Goal: Information Seeking & Learning: Understand process/instructions

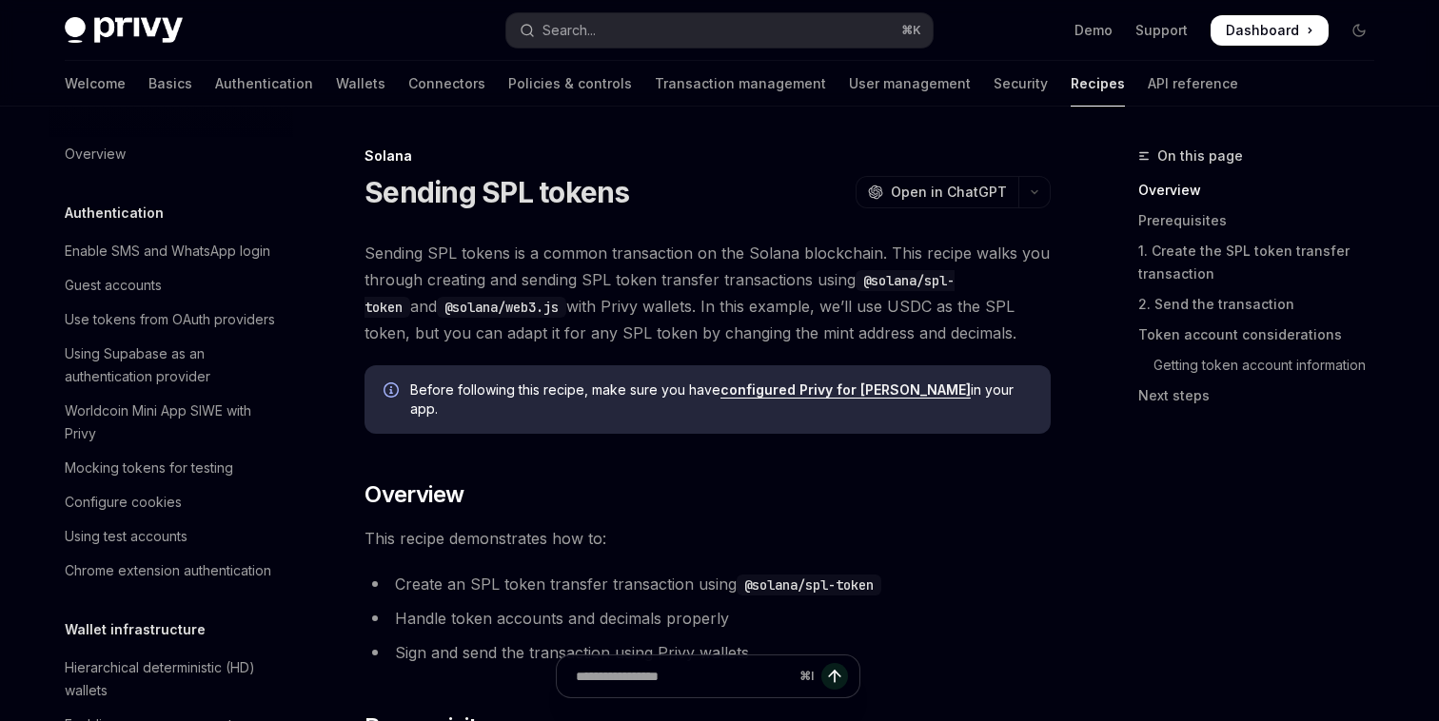
scroll to position [2852, 0]
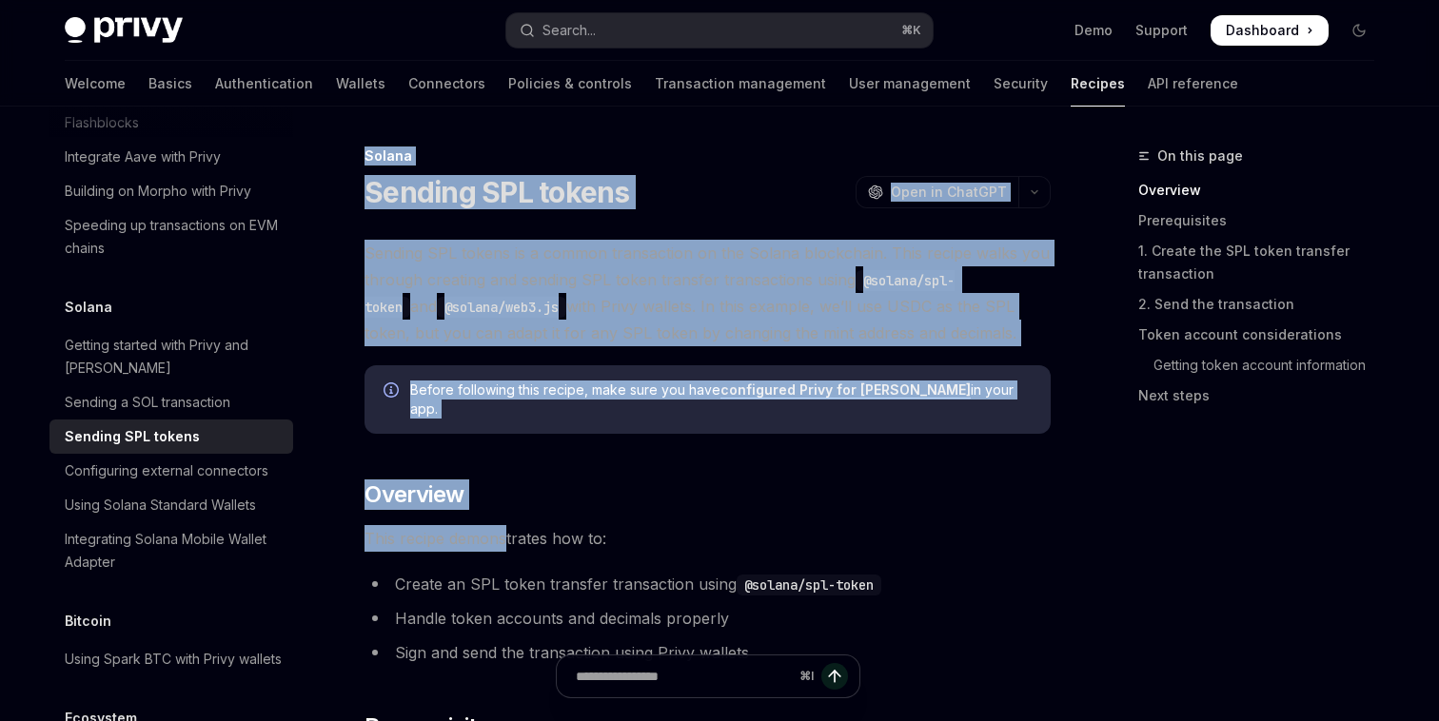
drag, startPoint x: 366, startPoint y: 160, endPoint x: 508, endPoint y: 519, distance: 385.7
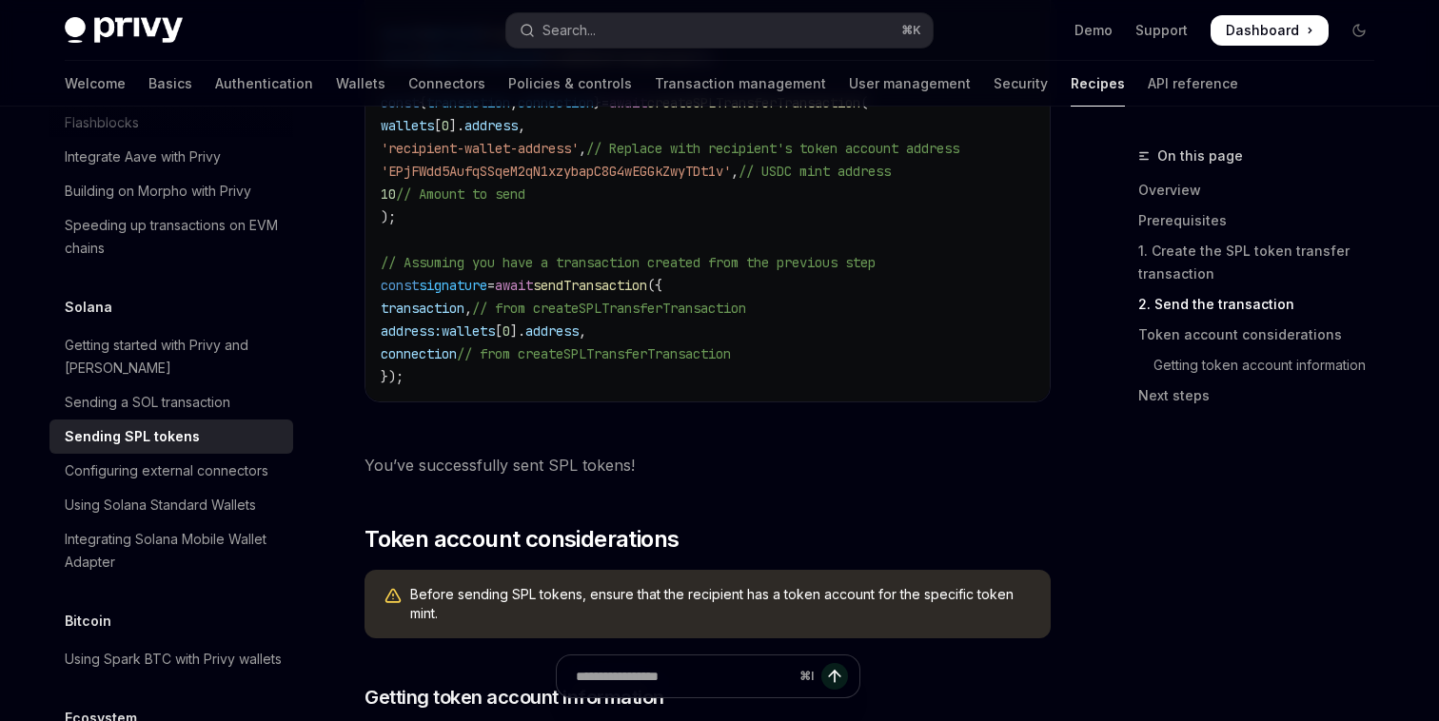
scroll to position [2571, 0]
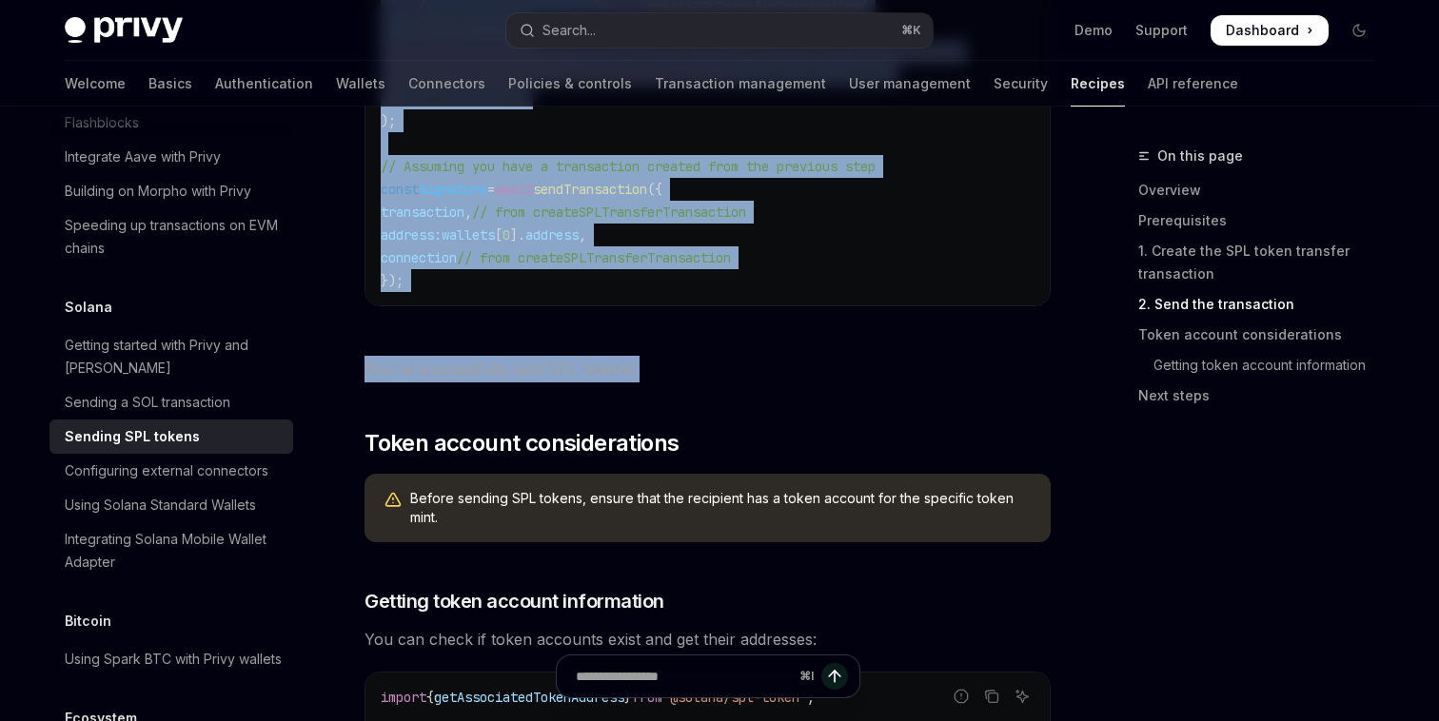
copy div "Solana Sending SPL tokens OpenAI Open in ChatGPT OpenAI Open in ChatGPT Sending…"
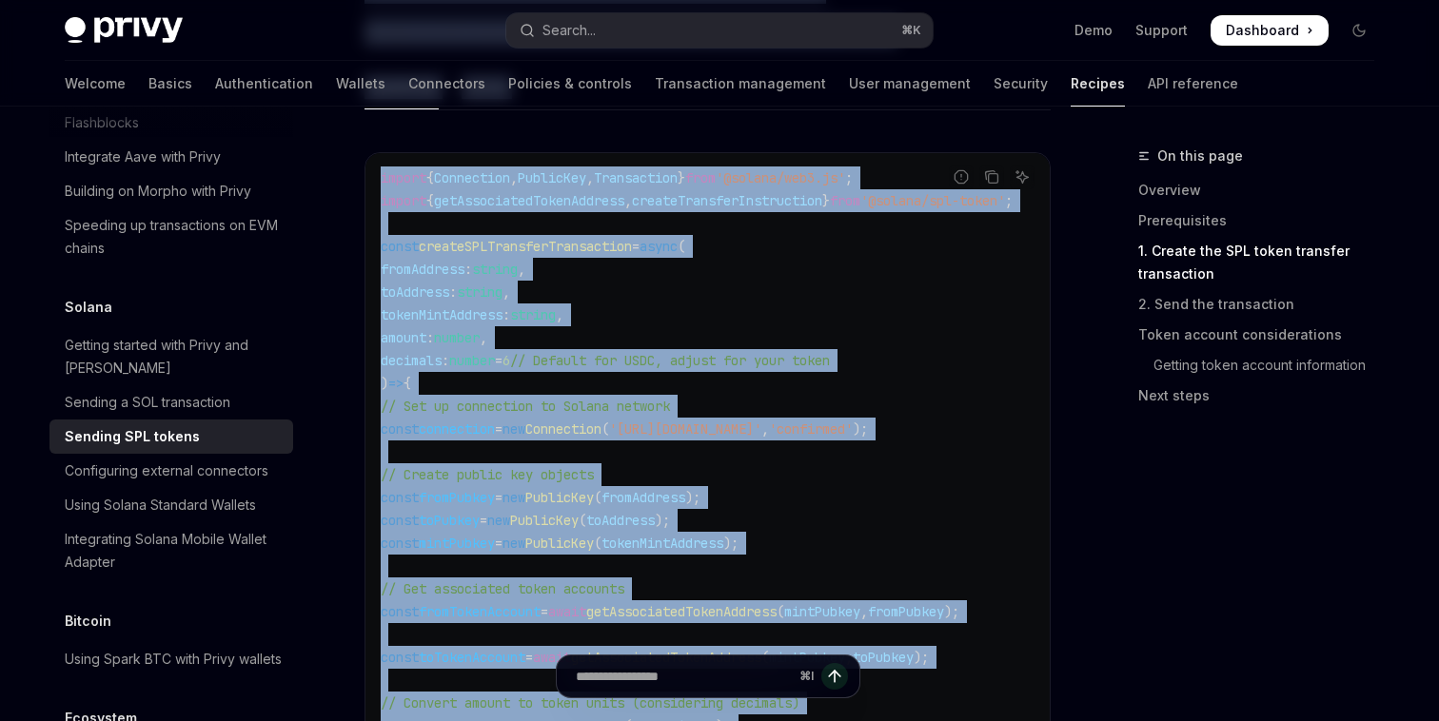
scroll to position [965, 0]
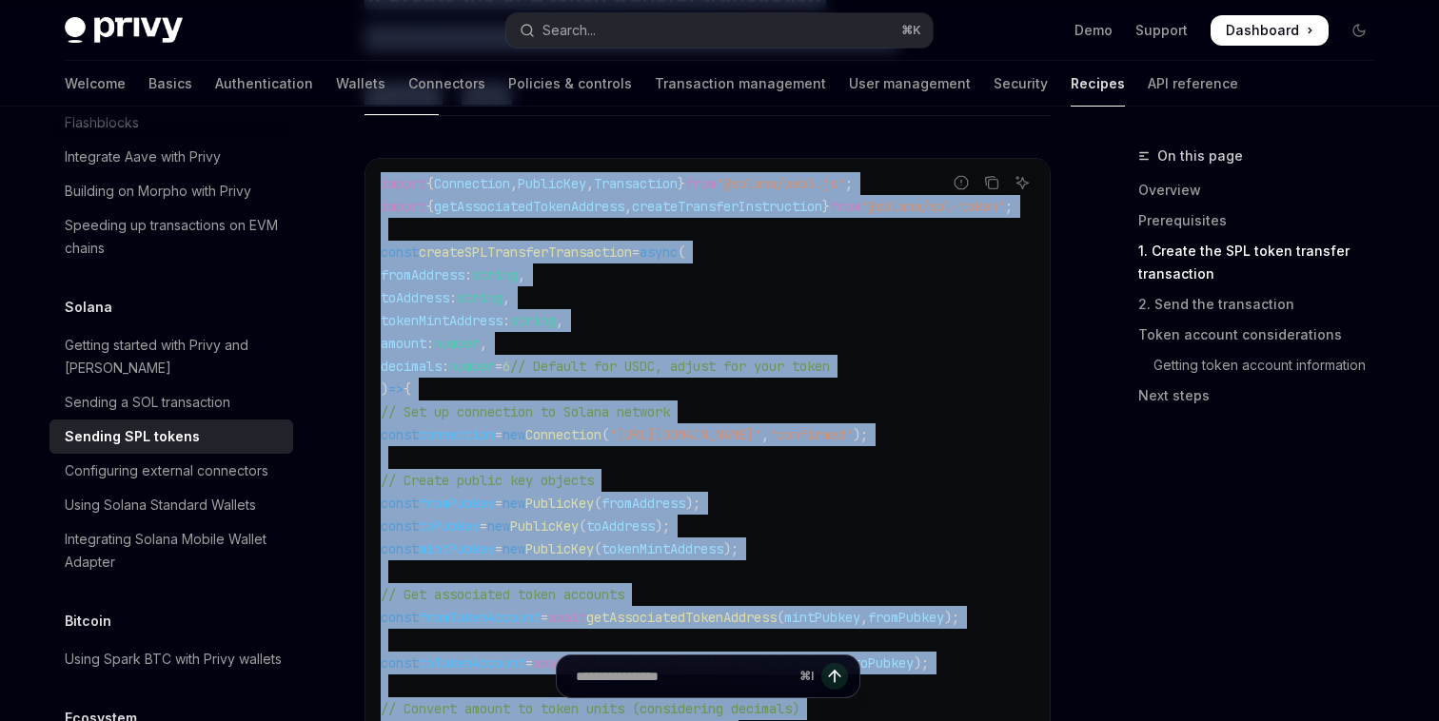
click at [761, 426] on span "'[URL][DOMAIN_NAME]'" at bounding box center [685, 434] width 152 height 17
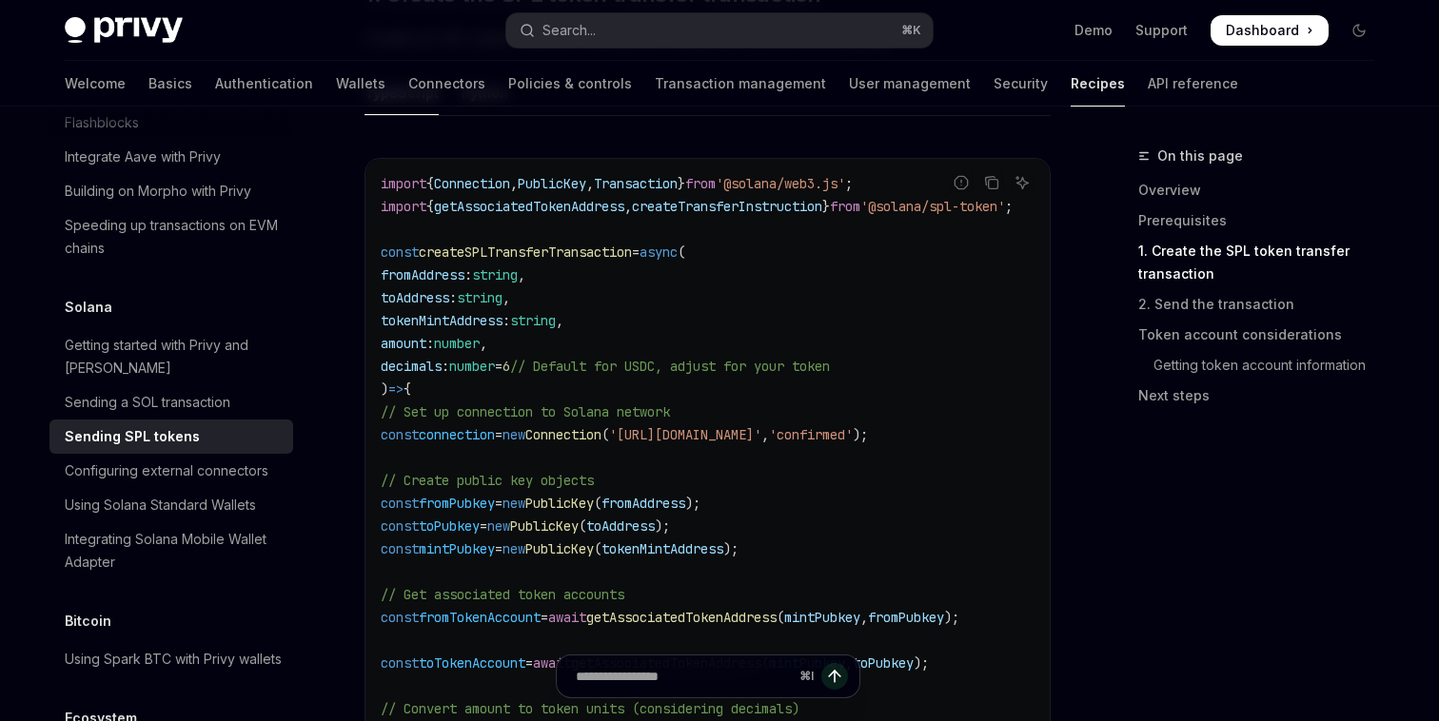
click at [761, 426] on span "'[URL][DOMAIN_NAME]'" at bounding box center [685, 434] width 152 height 17
drag, startPoint x: 740, startPoint y: 417, endPoint x: 880, endPoint y: 420, distance: 139.9
click at [761, 426] on span "'[URL][DOMAIN_NAME]'" at bounding box center [685, 434] width 152 height 17
copy span "api.mainnet-beta."
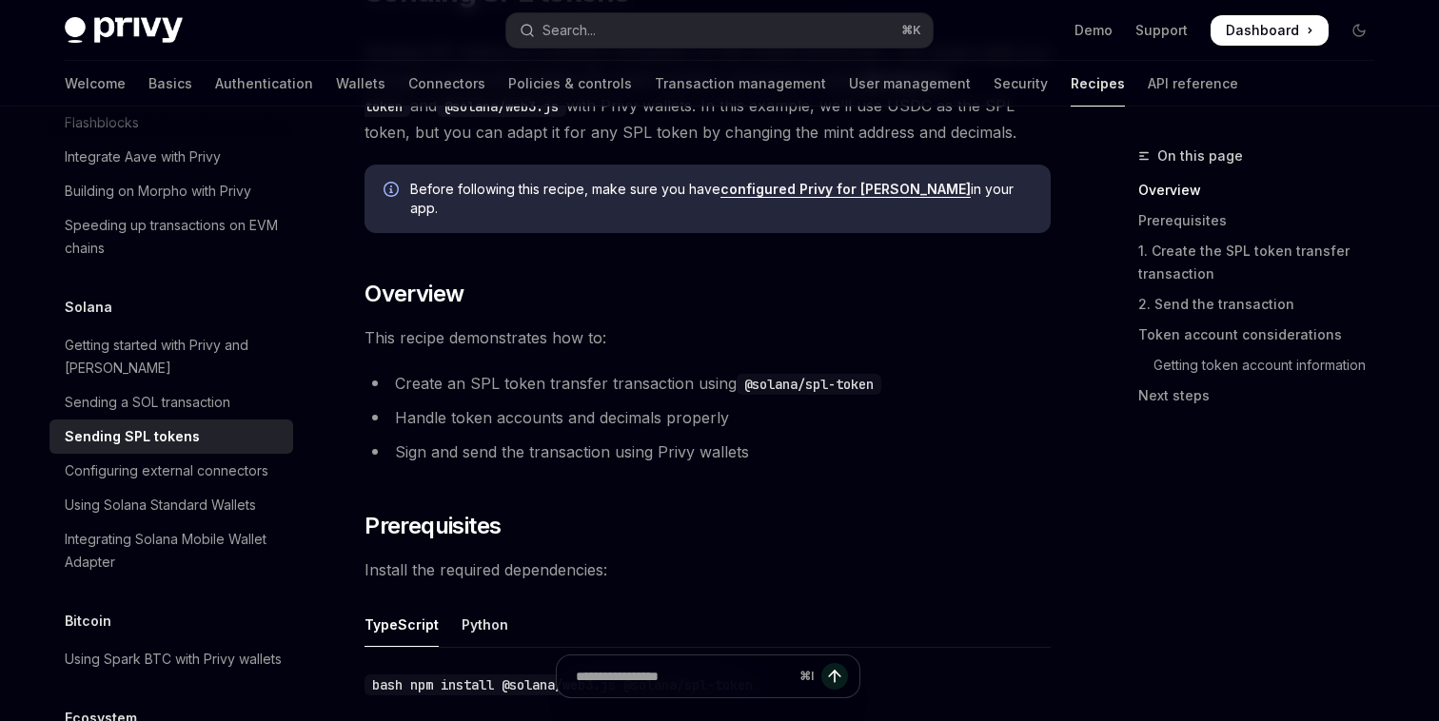
scroll to position [0, 0]
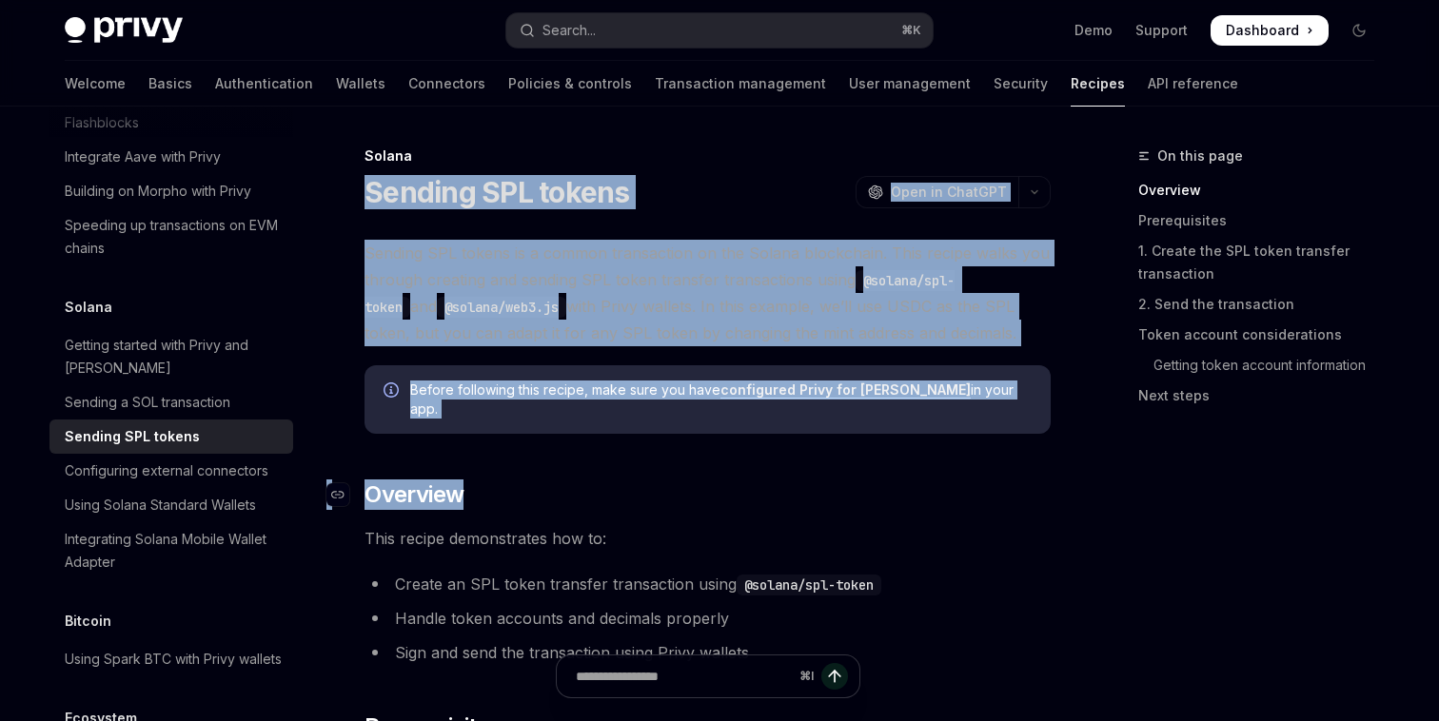
drag, startPoint x: 359, startPoint y: 177, endPoint x: 564, endPoint y: 482, distance: 368.2
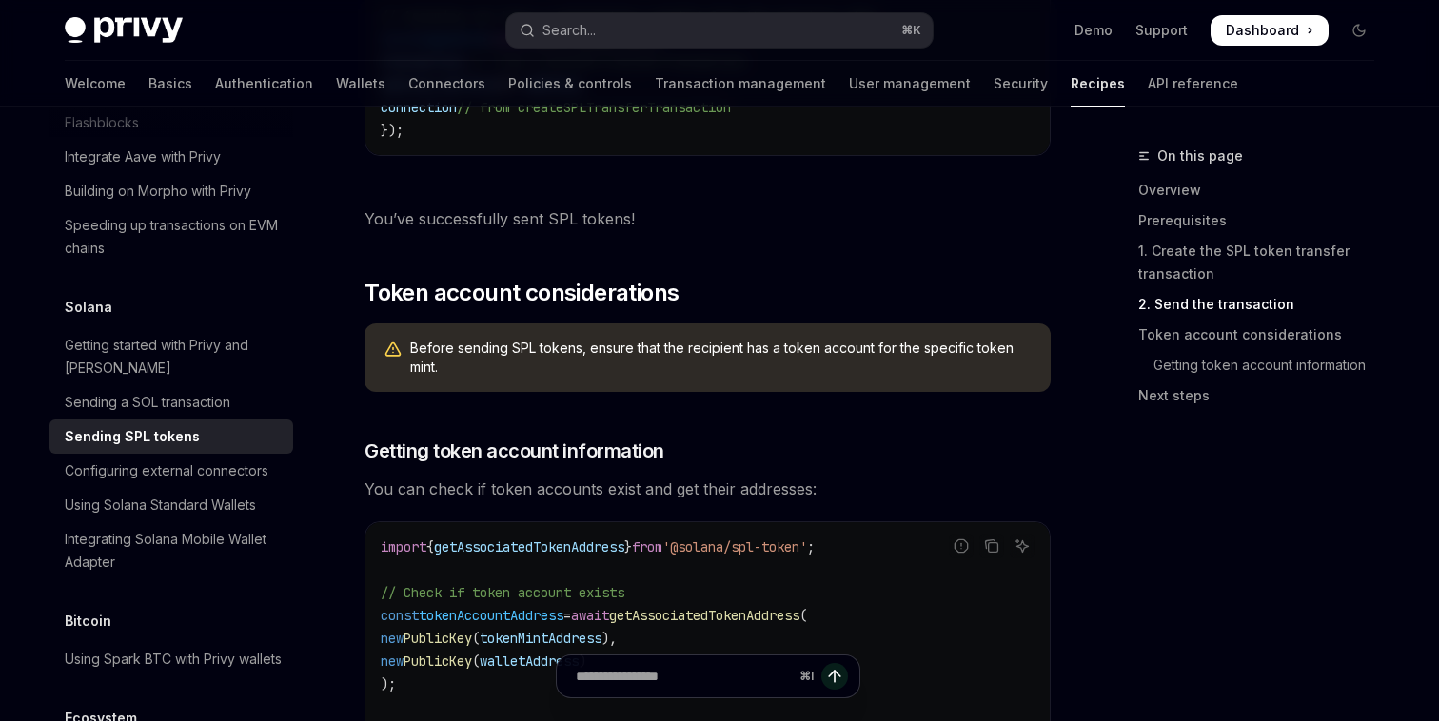
scroll to position [2722, 0]
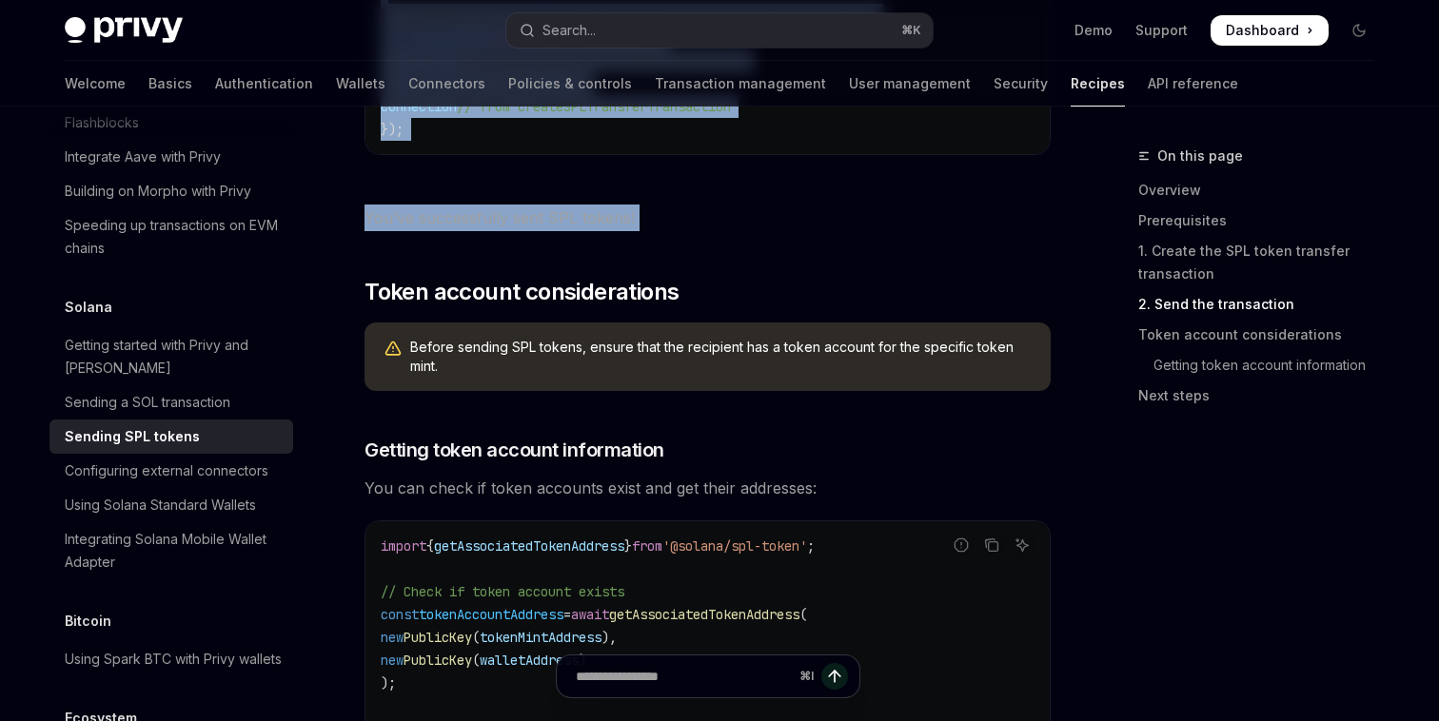
copy div "Sending SPL tokens OpenAI Open in ChatGPT OpenAI Open in ChatGPT Sending SPL to…"
click at [725, 35] on button "Search... ⌘ K" at bounding box center [719, 30] width 426 height 34
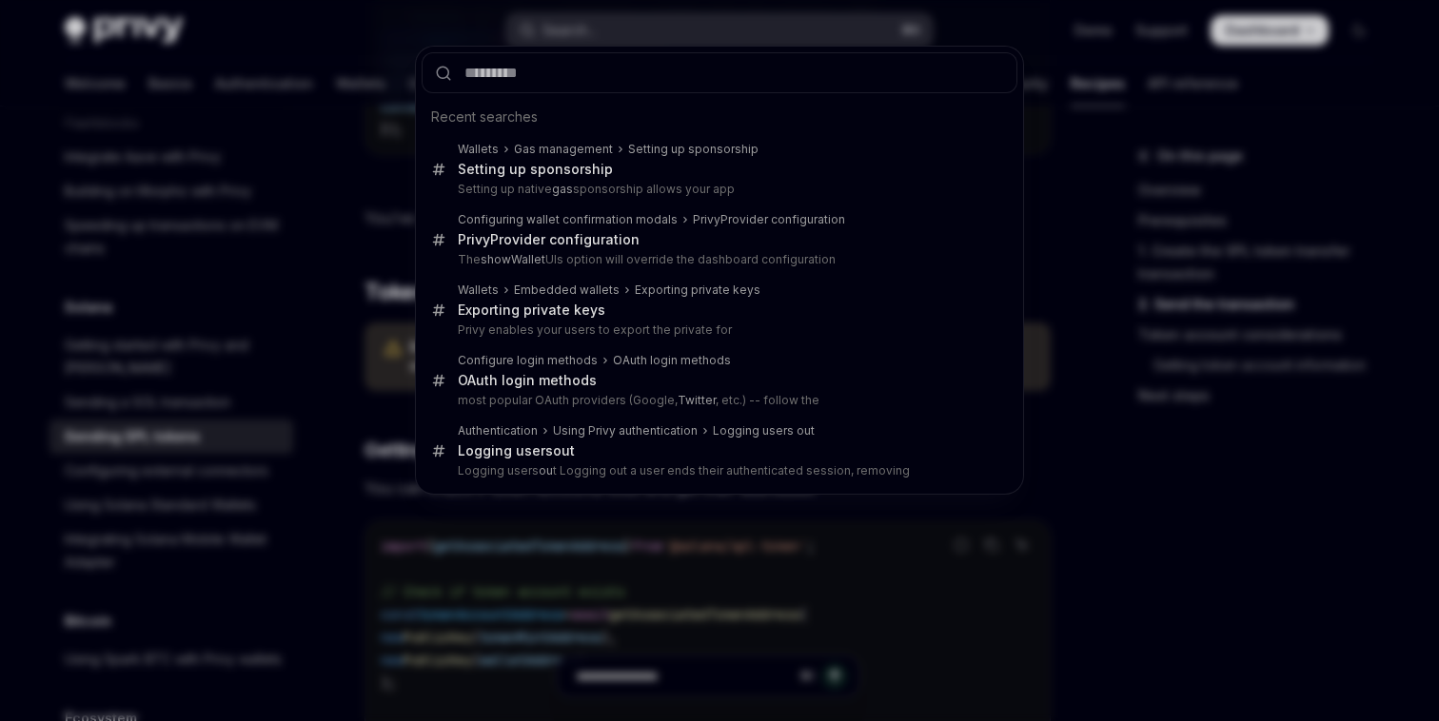
type input "**********"
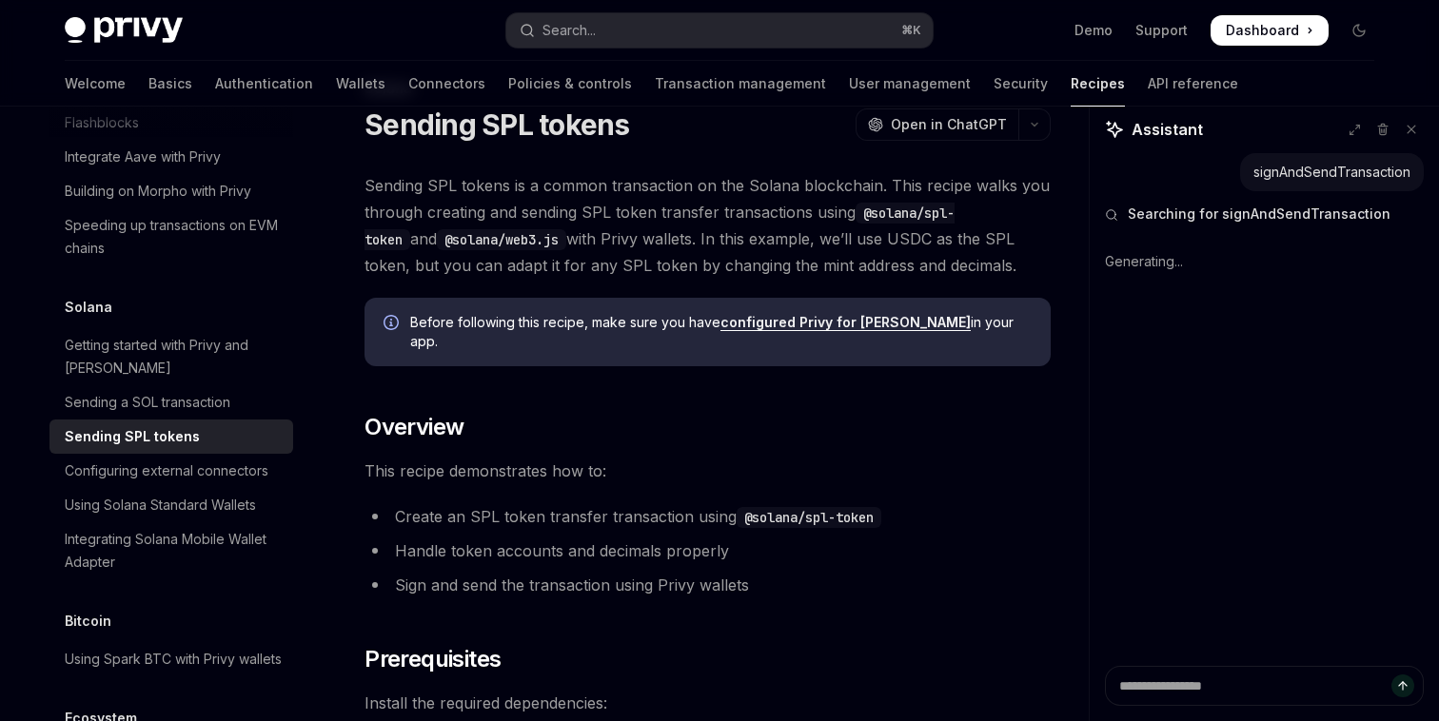
scroll to position [0, 0]
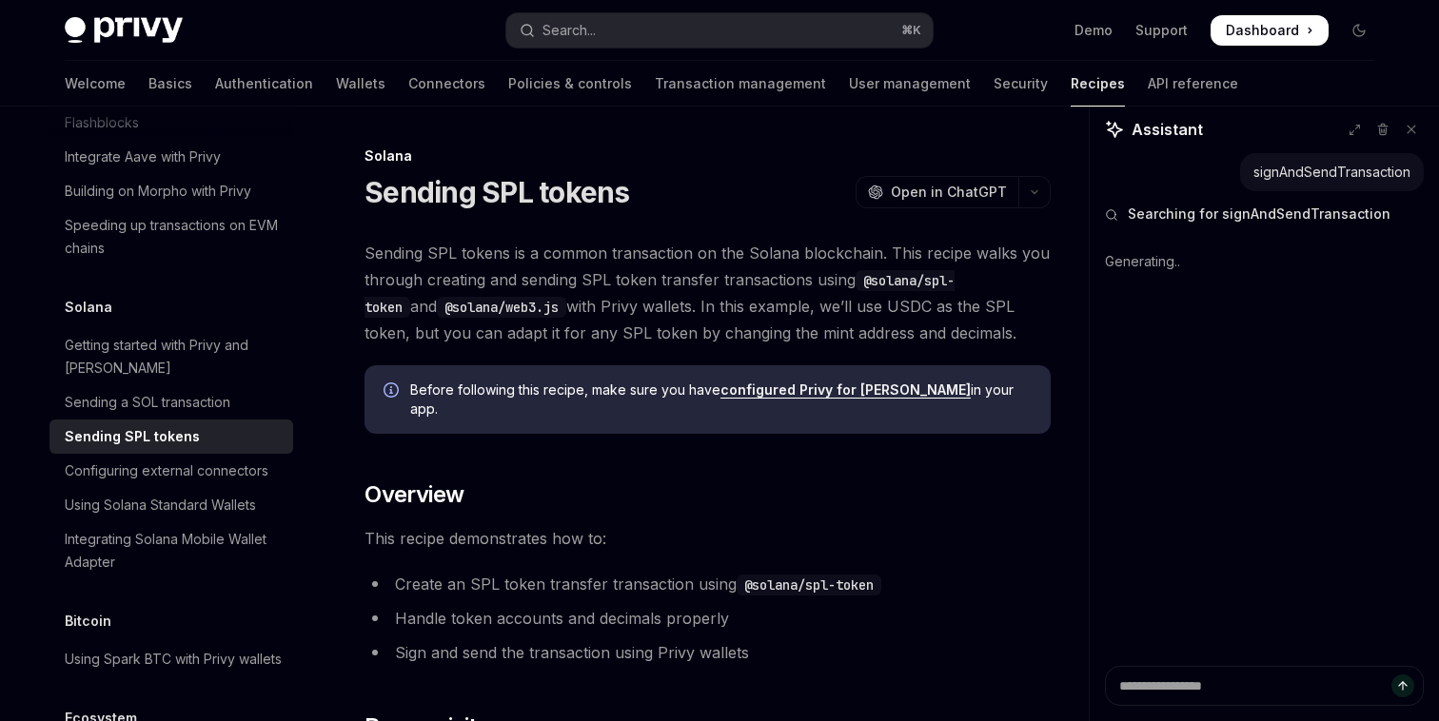
click at [700, 301] on span "Sending SPL tokens is a common transaction on the Solana blockchain. This recip…" at bounding box center [707, 293] width 686 height 107
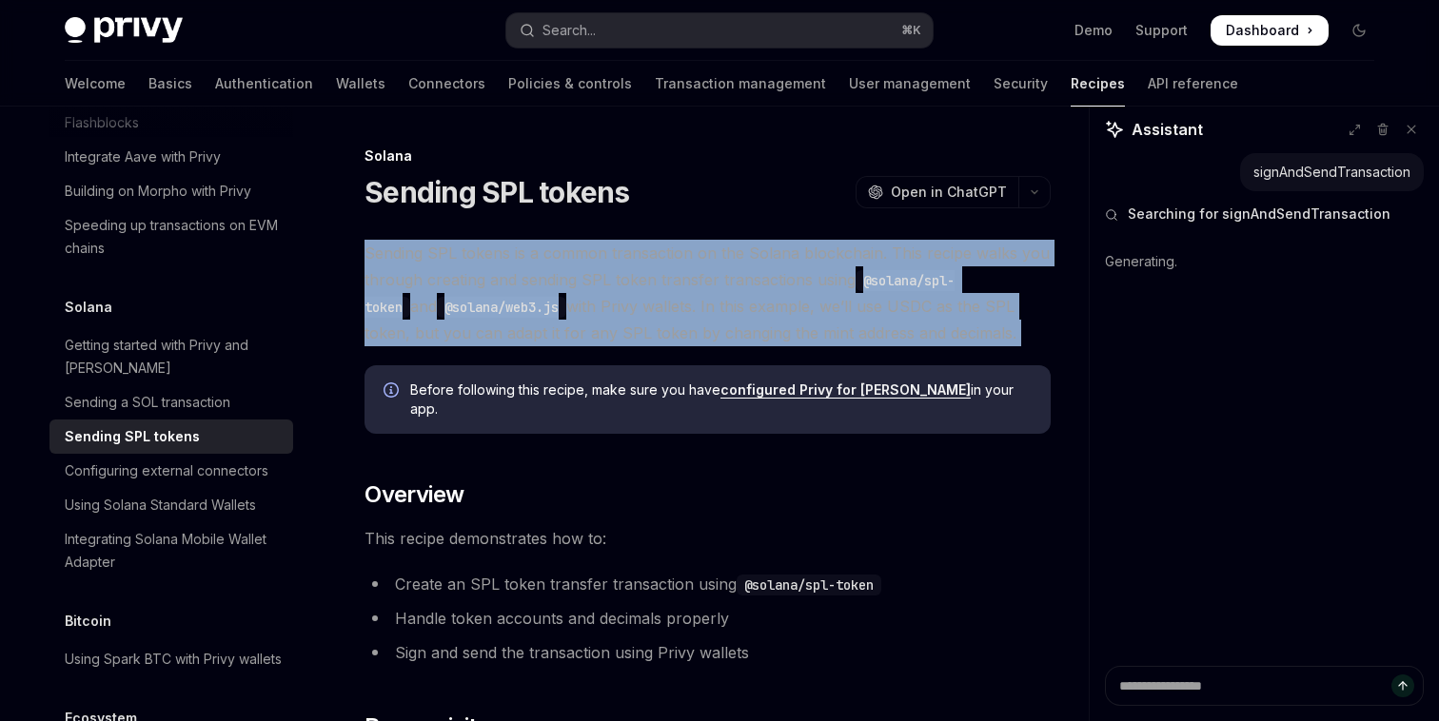
click at [700, 301] on span "Sending SPL tokens is a common transaction on the Solana blockchain. This recip…" at bounding box center [707, 293] width 686 height 107
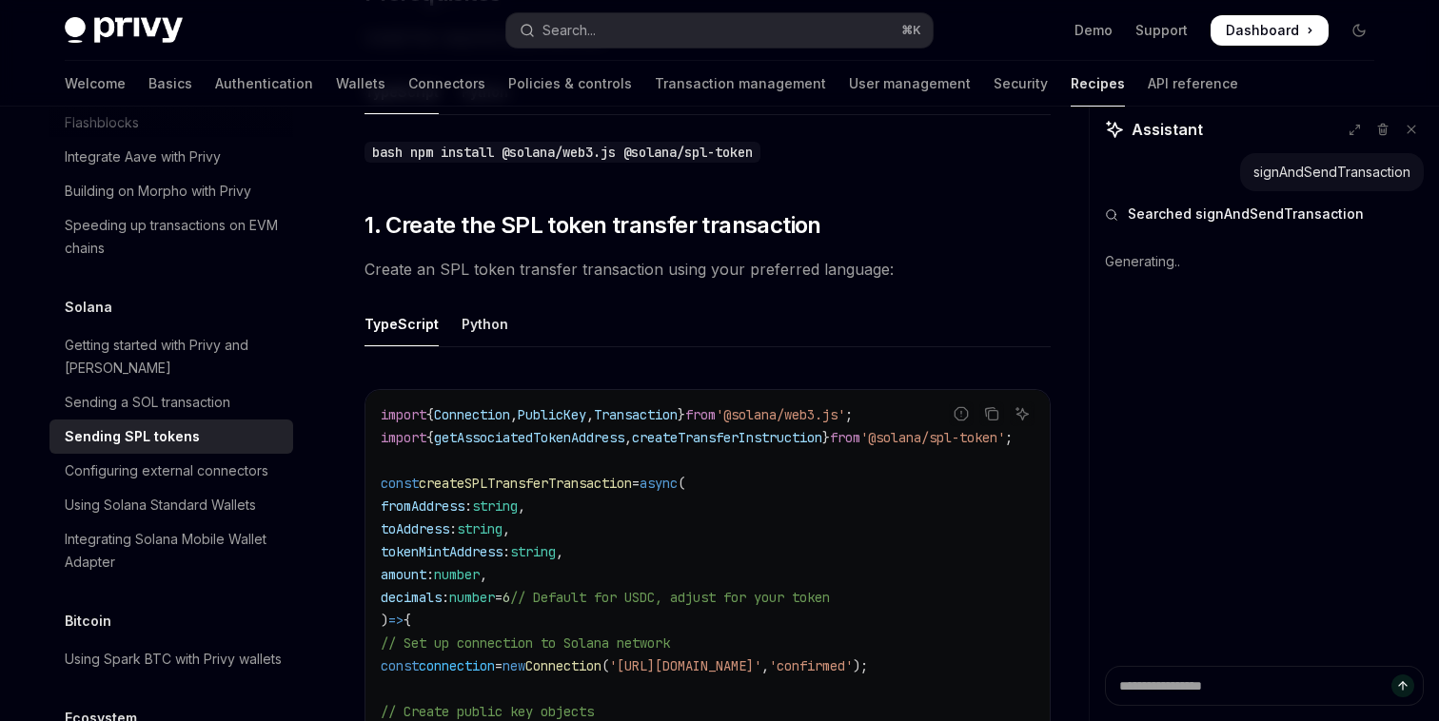
scroll to position [736, 0]
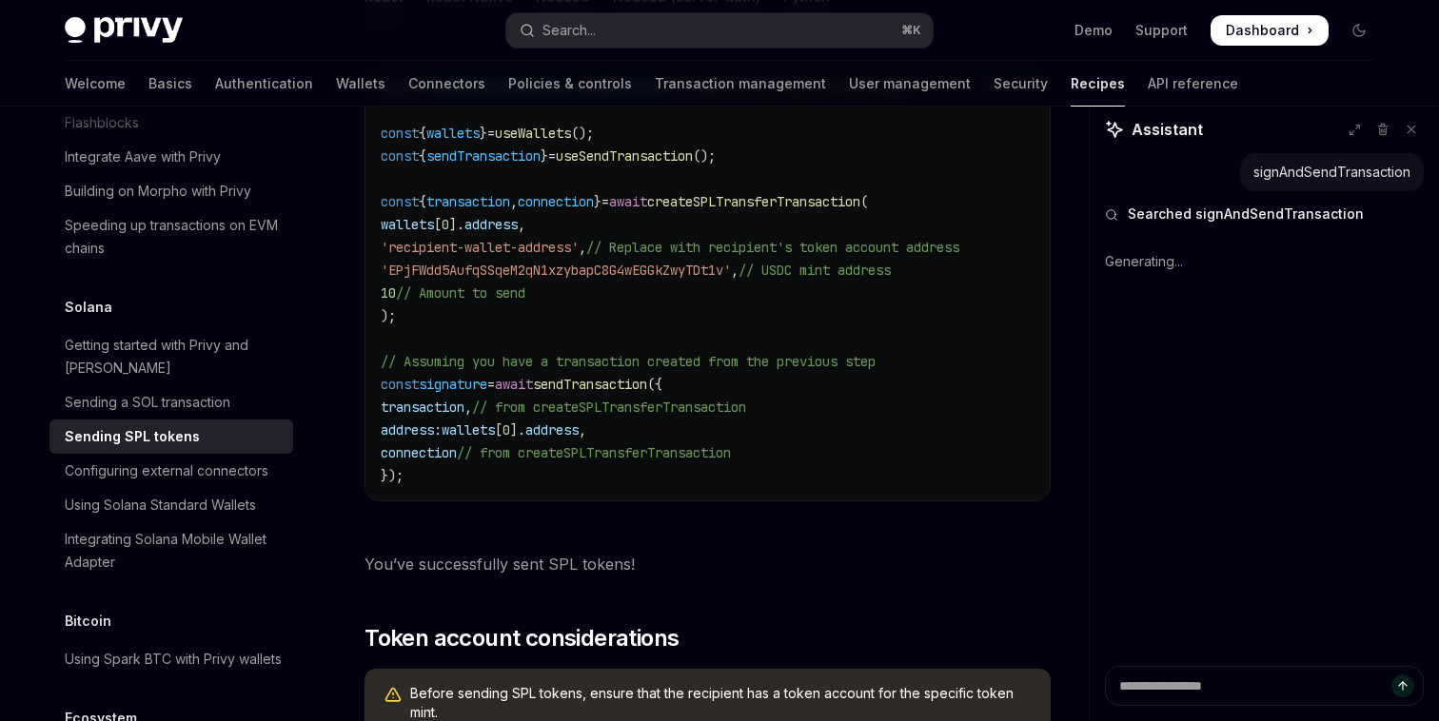
scroll to position [2271, 0]
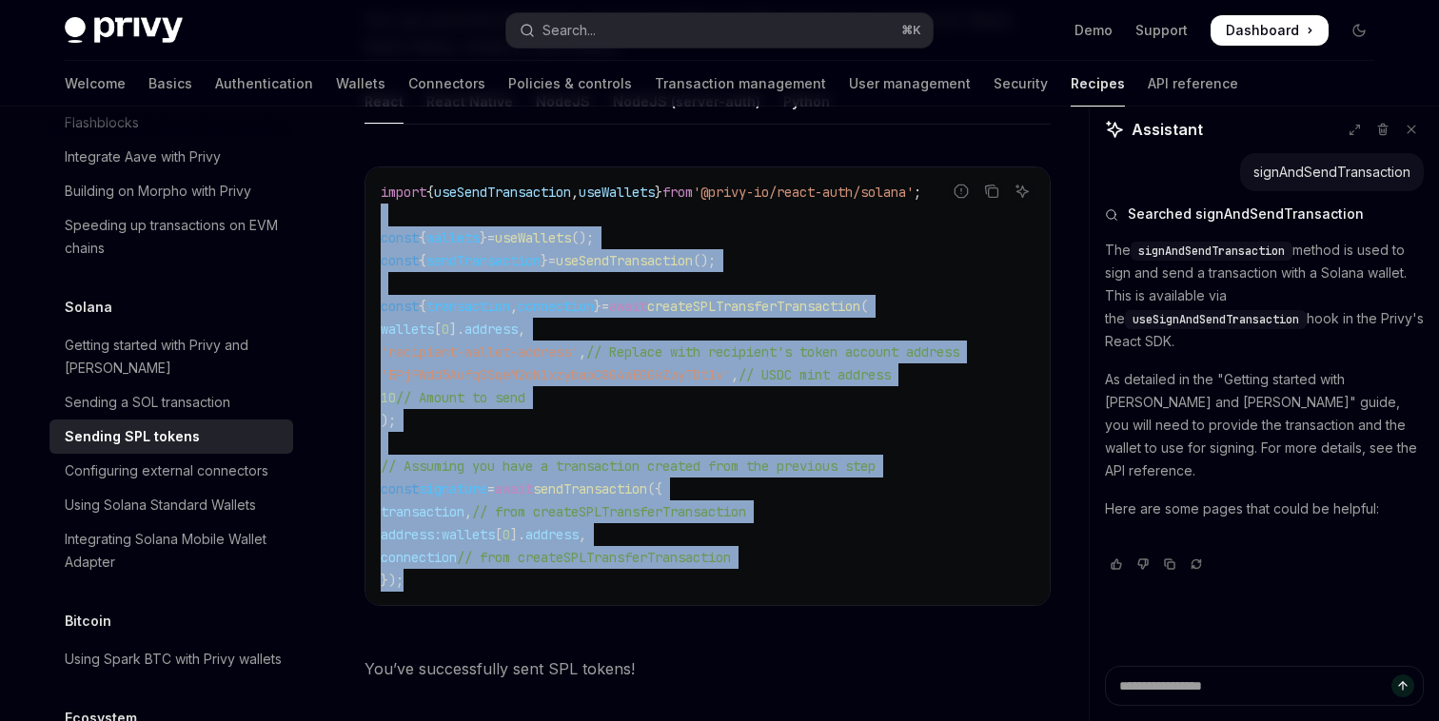
drag, startPoint x: 620, startPoint y: 572, endPoint x: 438, endPoint y: 211, distance: 404.3
click at [438, 210] on code "import { useSendTransaction , useWallets } from '@privy-io/react-auth/solana' ;…" at bounding box center [708, 386] width 654 height 411
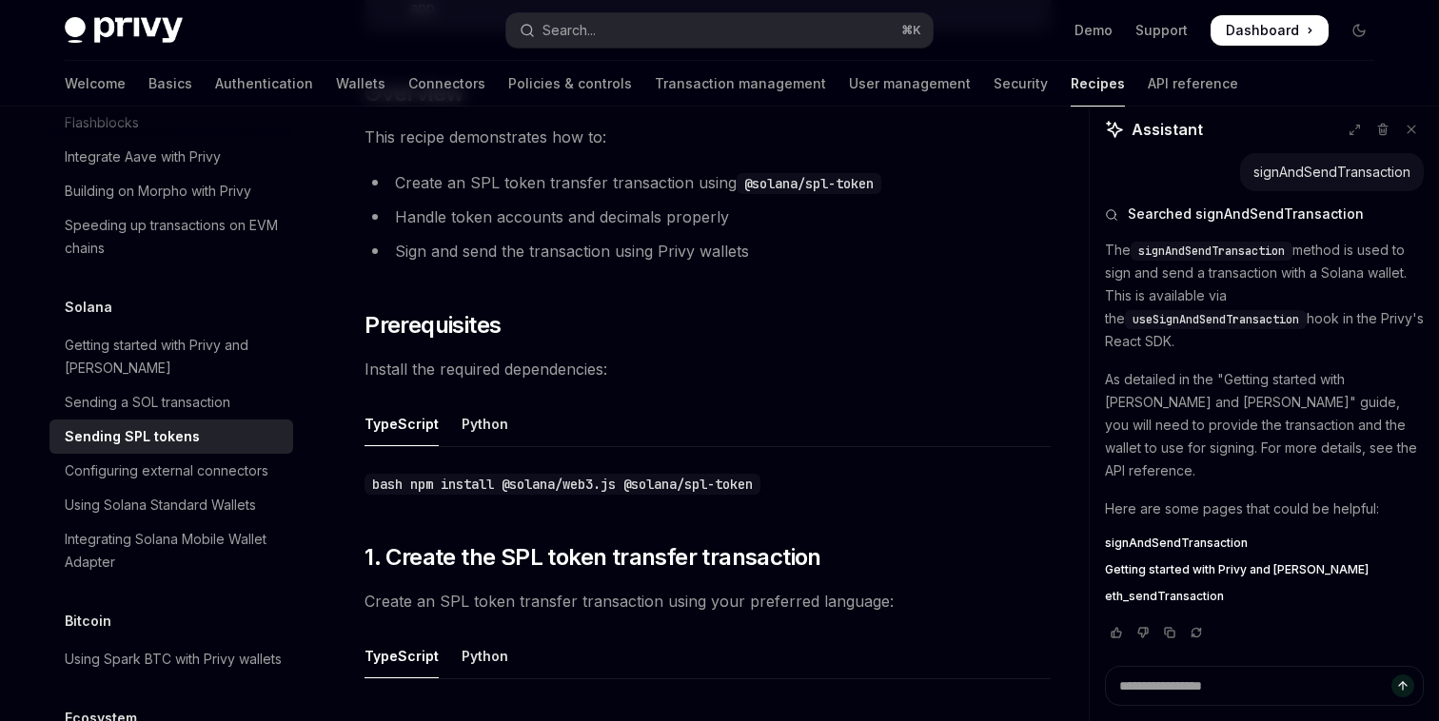
scroll to position [403, 0]
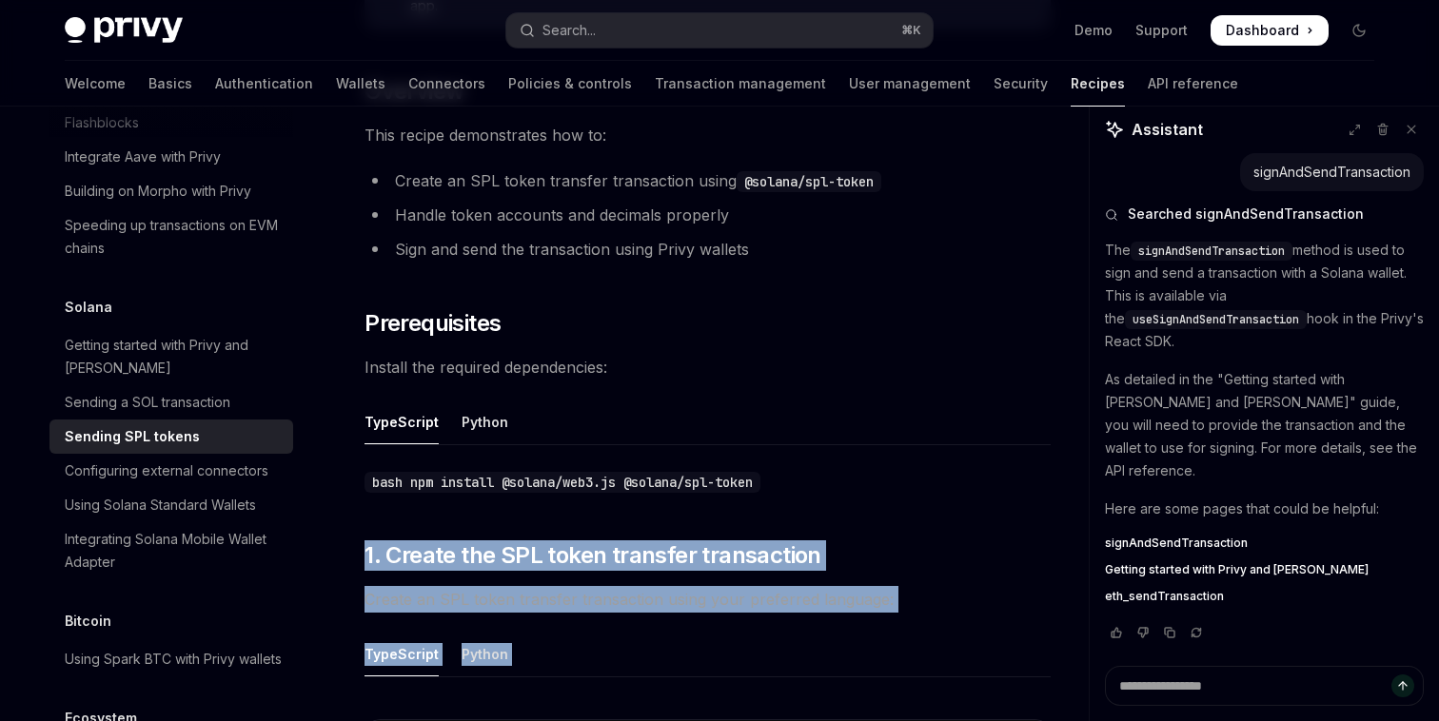
drag, startPoint x: 389, startPoint y: 506, endPoint x: 424, endPoint y: 653, distance: 150.7
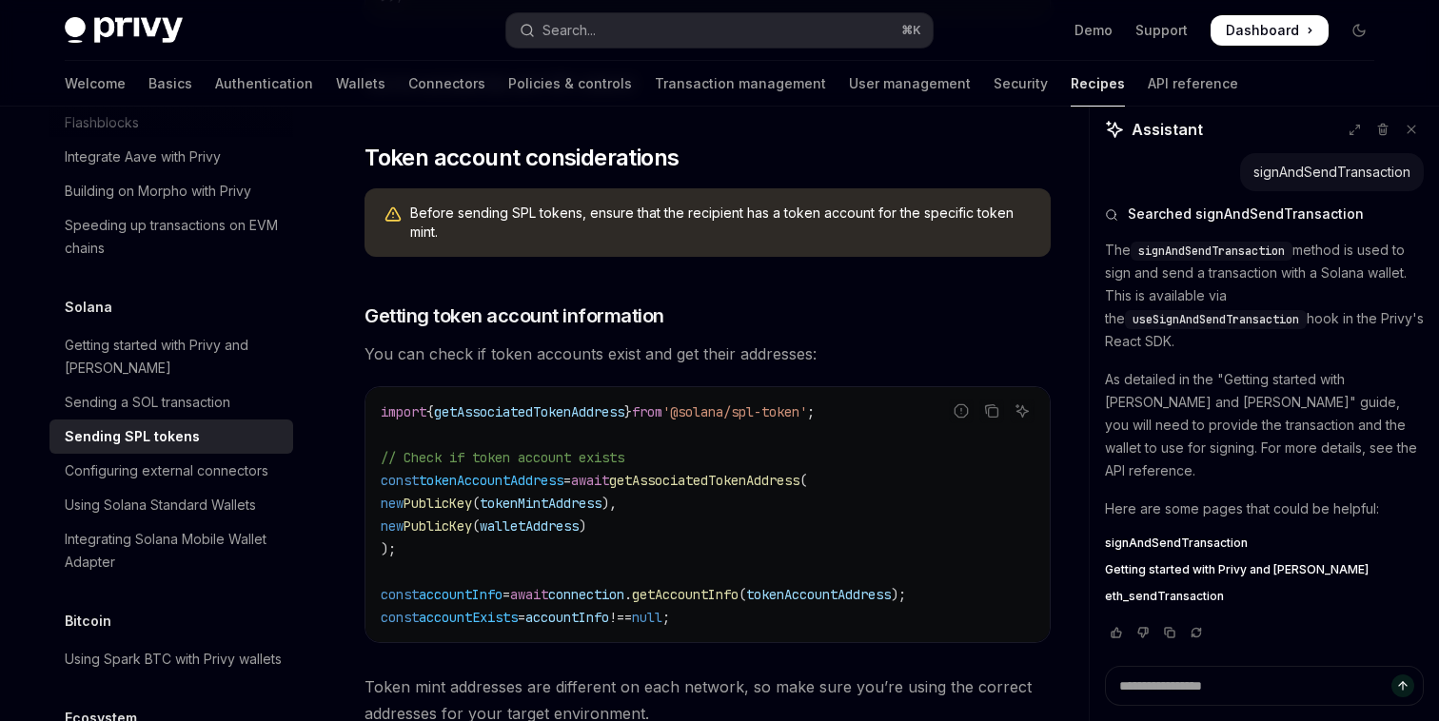
click at [737, 521] on code "import { getAssociatedTokenAddress } from '@solana/spl-token' ; // Check if tok…" at bounding box center [708, 515] width 654 height 228
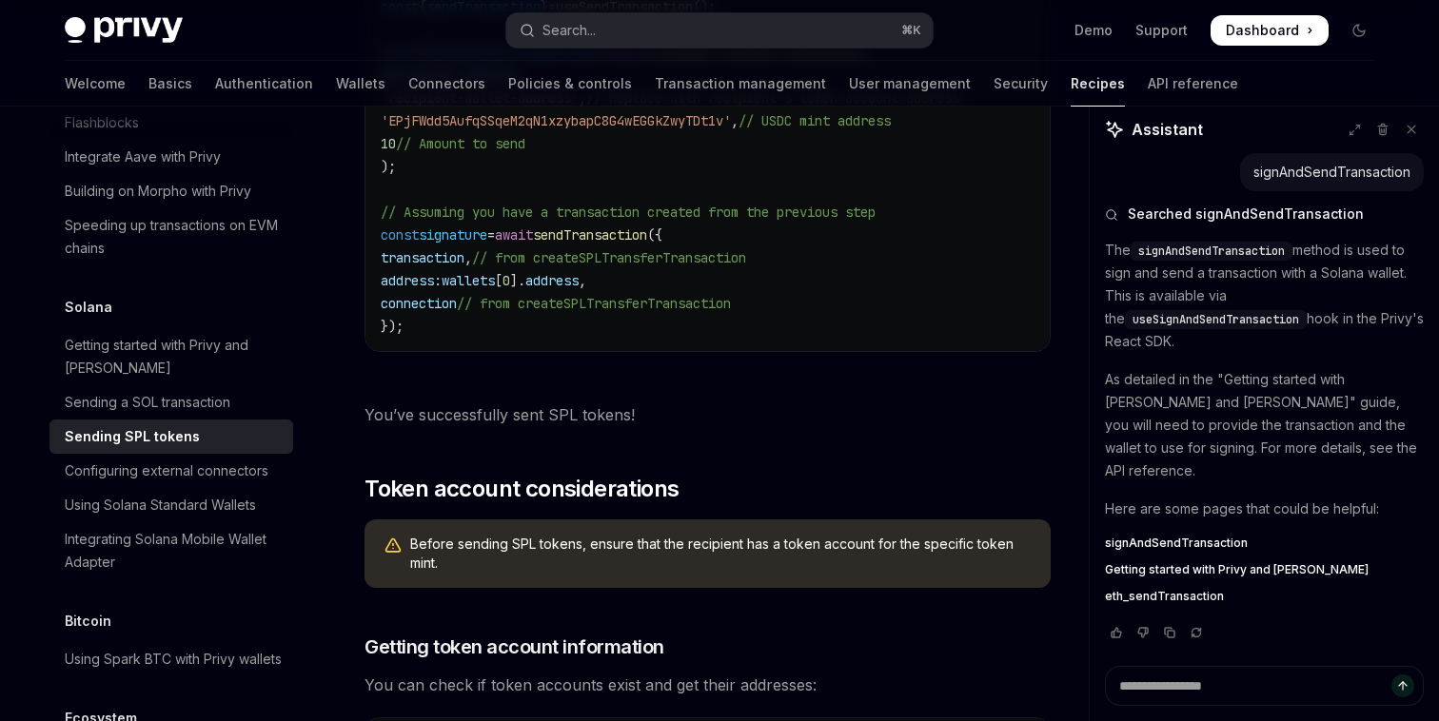
scroll to position [2482, 0]
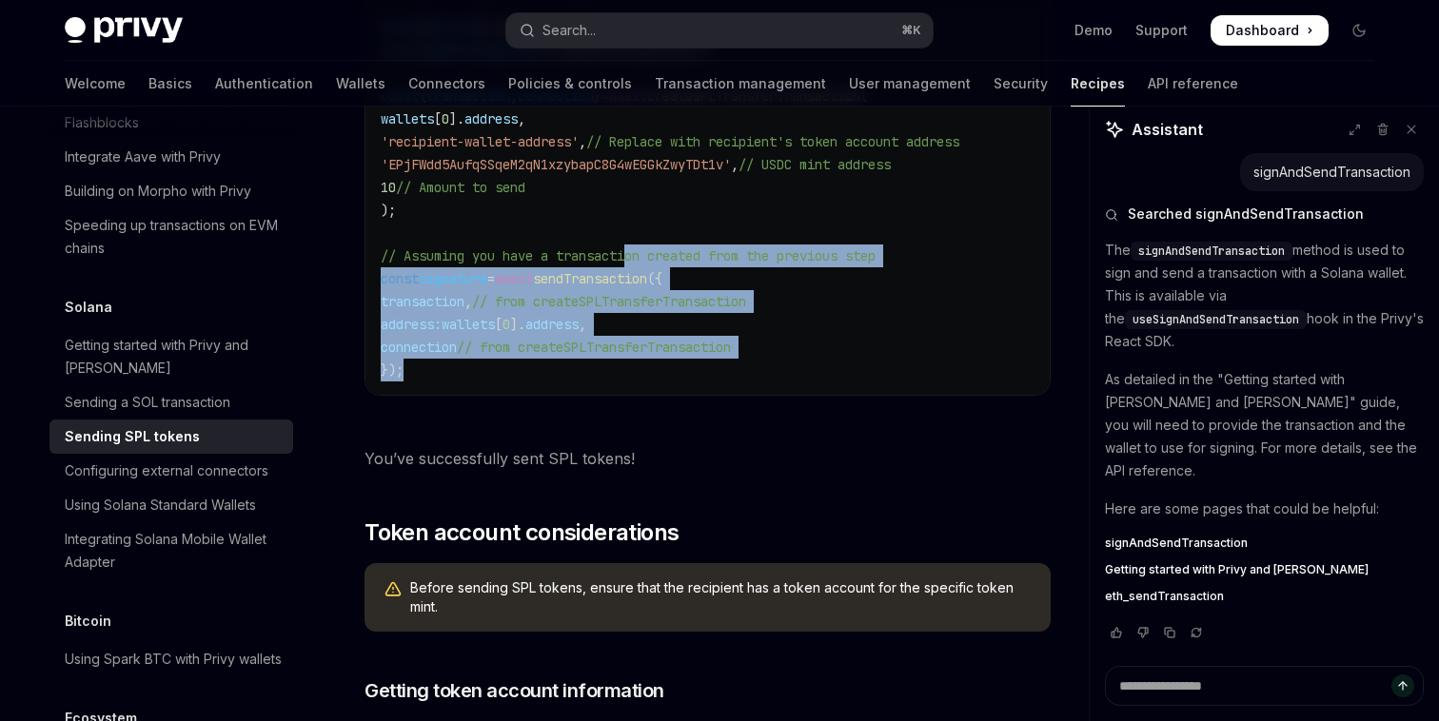
drag, startPoint x: 699, startPoint y: 421, endPoint x: 638, endPoint y: 242, distance: 189.3
click at [638, 241] on div "Report incorrect code Copy Ask AI import { useSendTransaction , useWallets } fr…" at bounding box center [707, 181] width 686 height 489
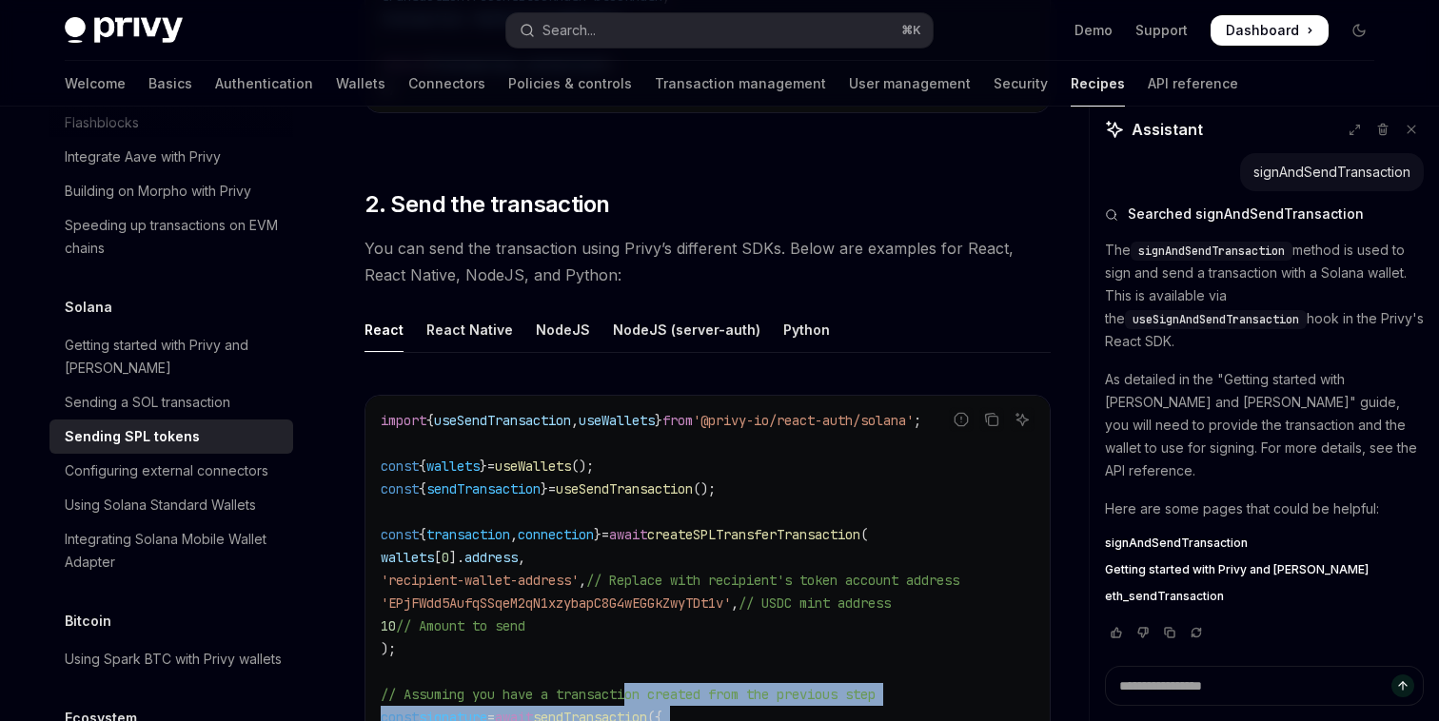
scroll to position [0, 8]
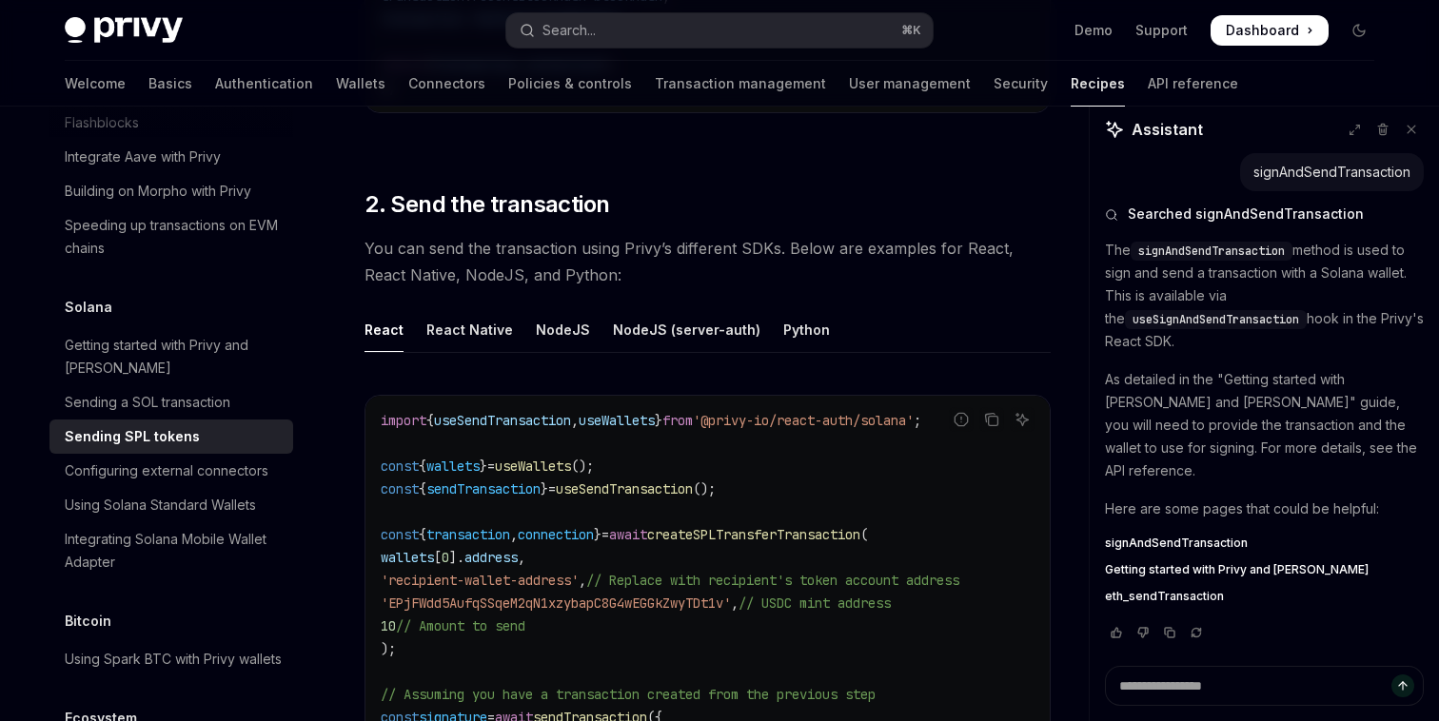
click at [526, 412] on span "useSendTransaction" at bounding box center [502, 420] width 137 height 17
copy span "useSendTransaction"
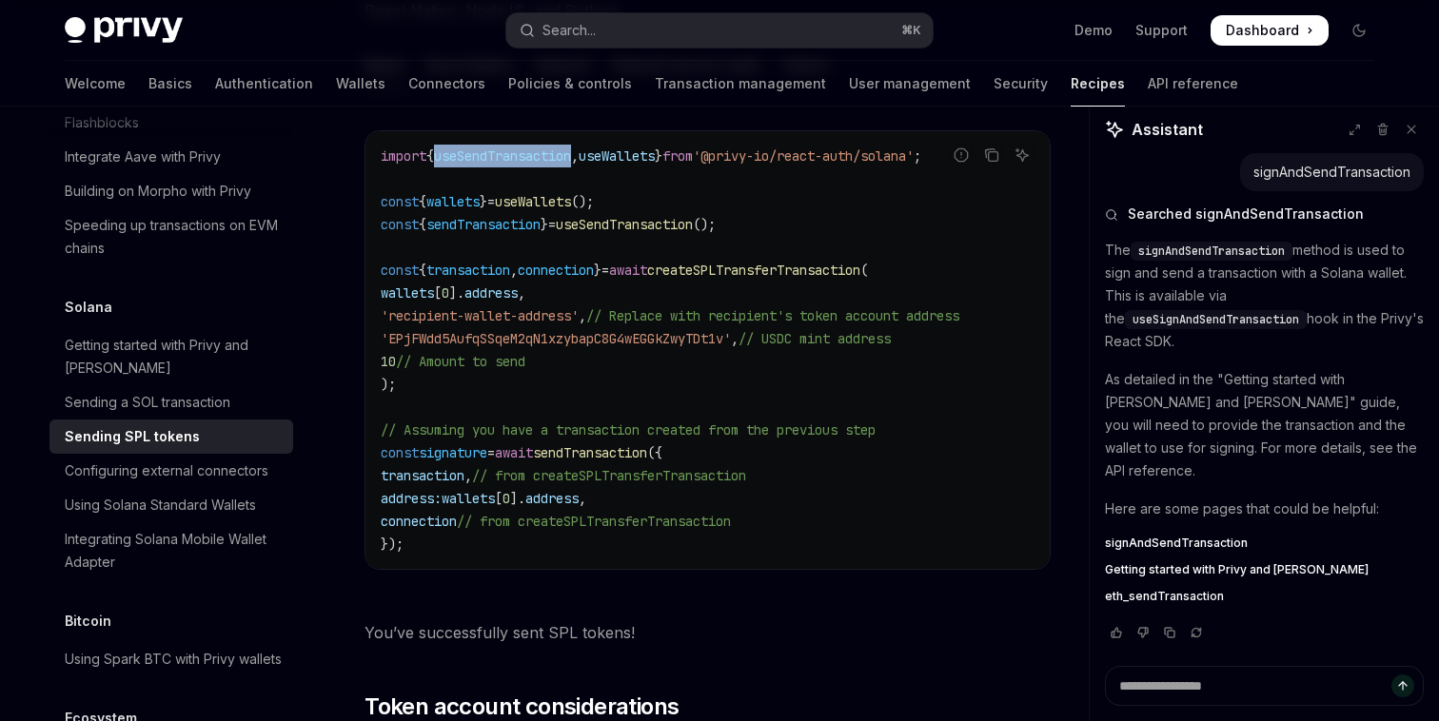
scroll to position [2327, 0]
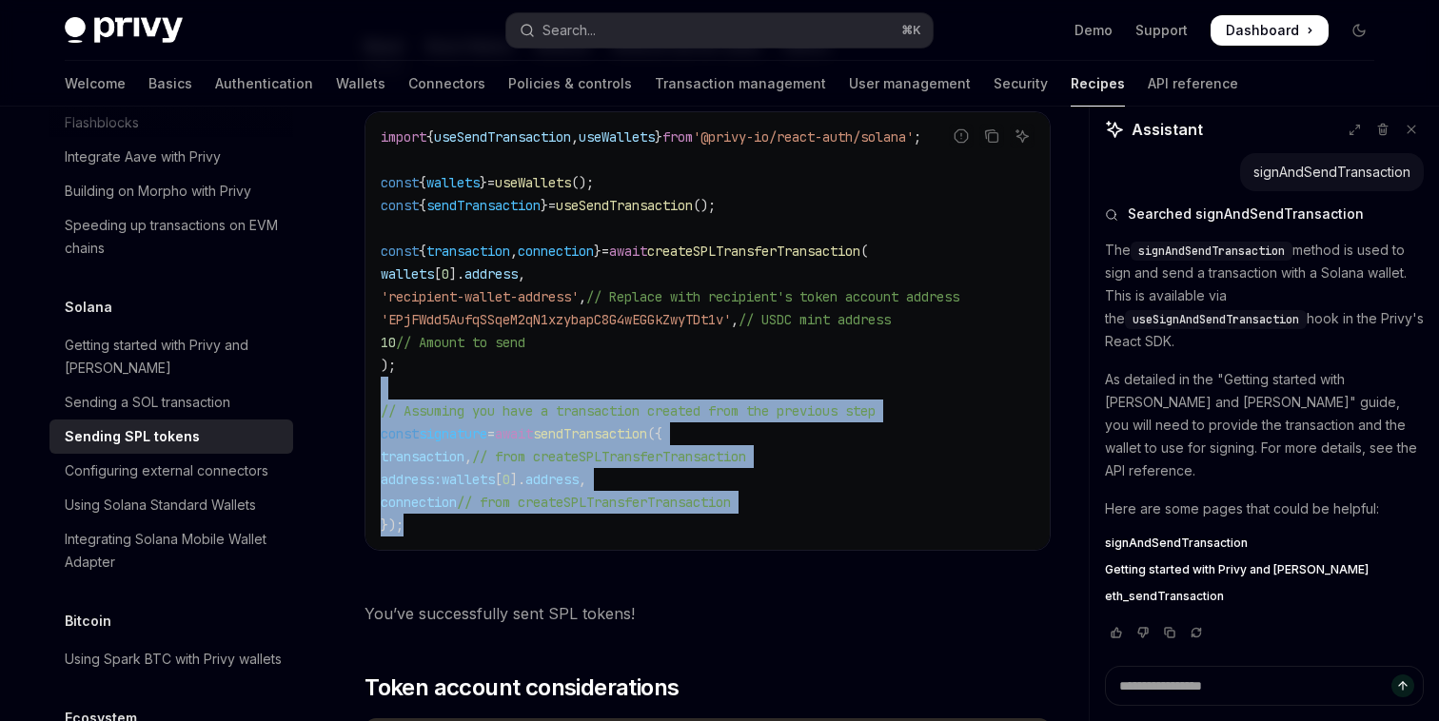
drag, startPoint x: 549, startPoint y: 518, endPoint x: 488, endPoint y: 367, distance: 162.2
click at [488, 367] on code "import { useSendTransaction , useWallets } from '@privy-io/react-auth/solana' ;…" at bounding box center [708, 331] width 654 height 411
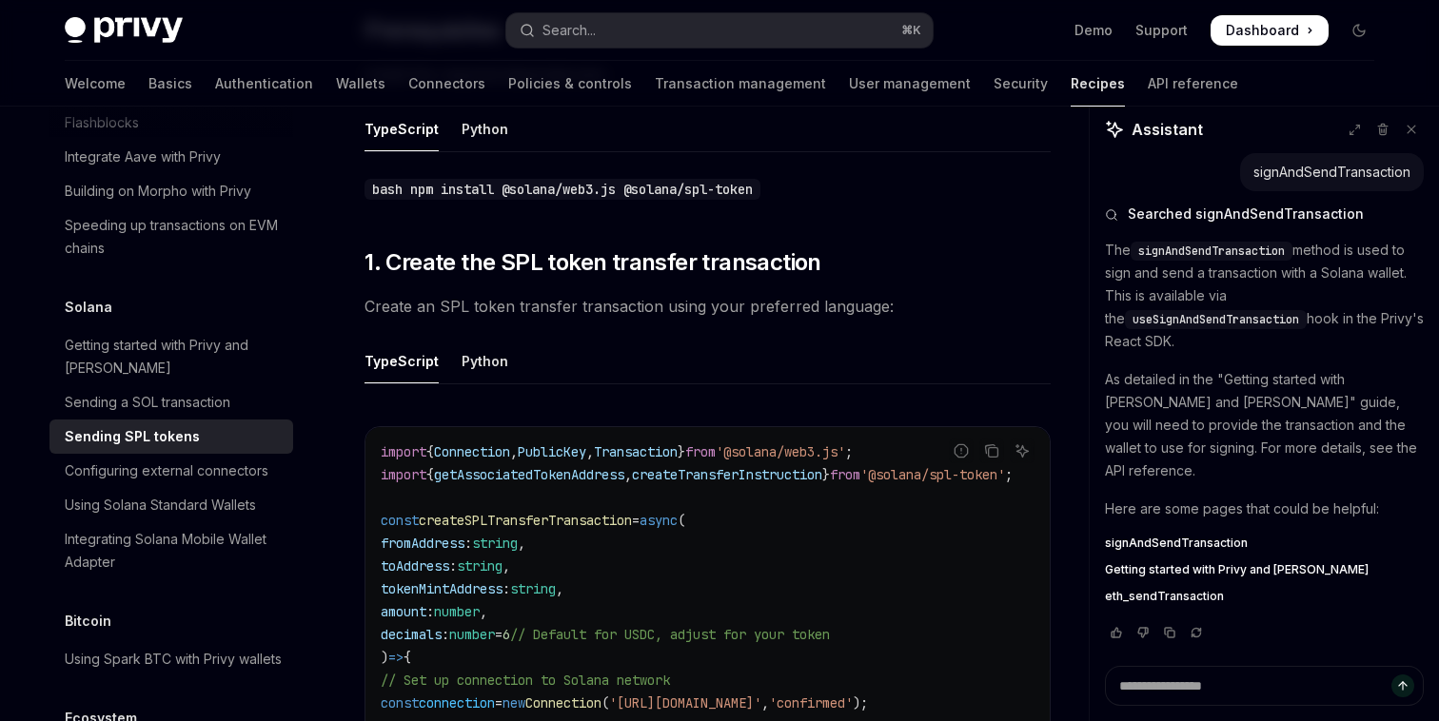
scroll to position [593, 0]
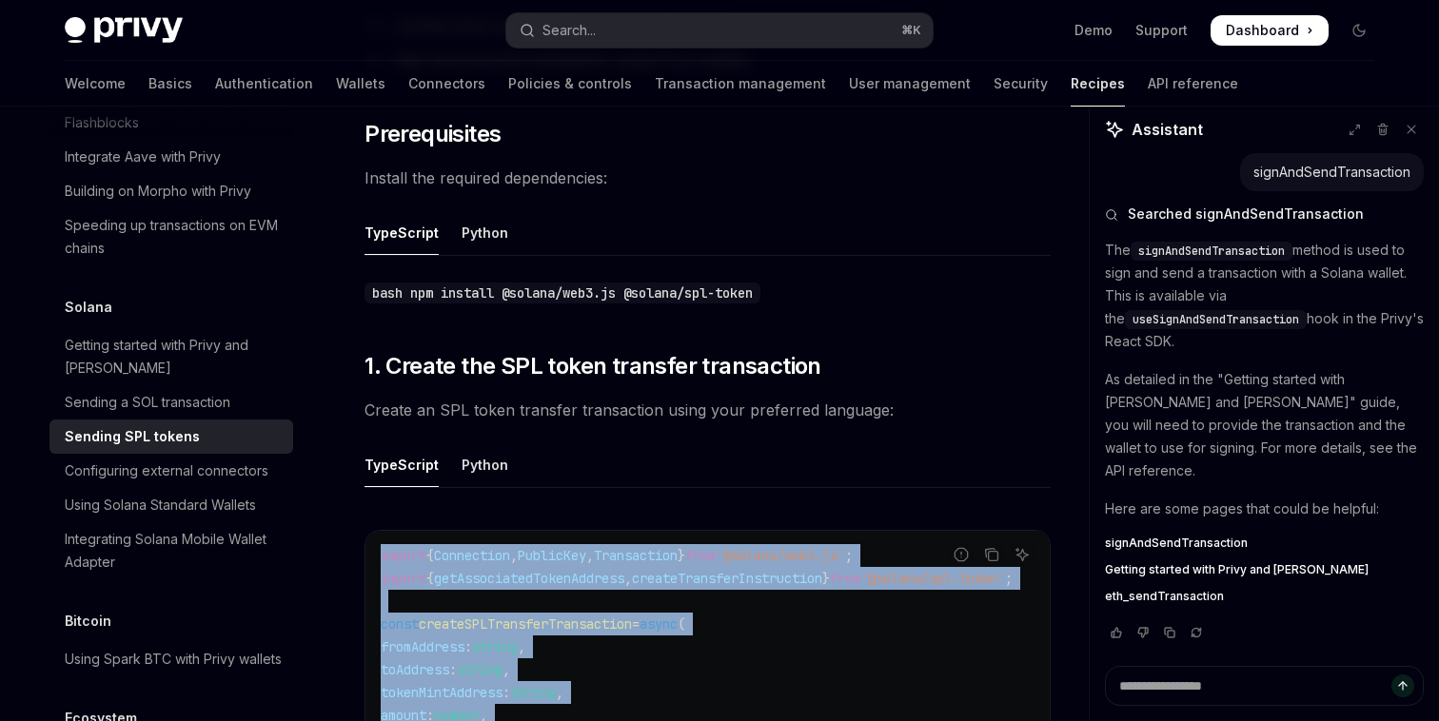
copy div "import { Connection , PublicKey , Transaction } from '@solana/web3.js' ; import…"
click at [746, 570] on span "createTransferInstruction" at bounding box center [727, 578] width 190 height 17
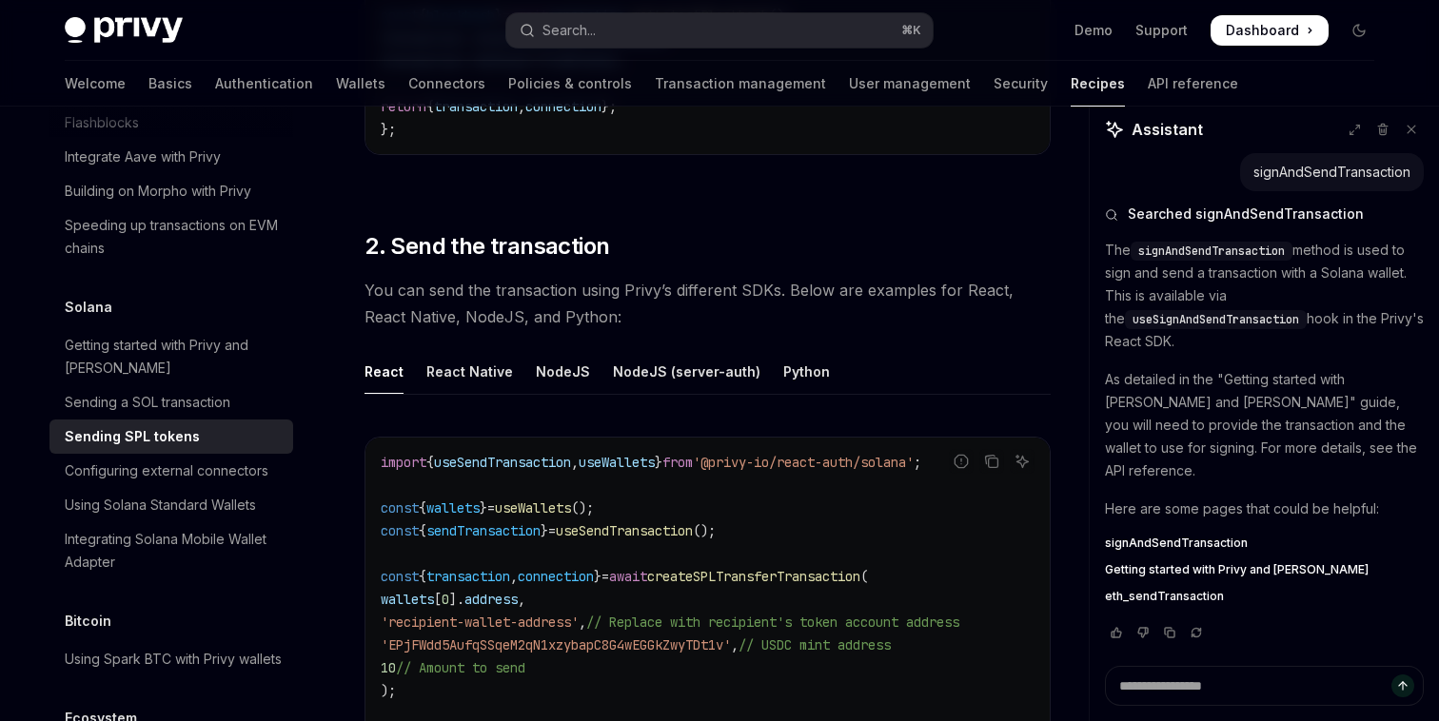
scroll to position [2002, 0]
click at [562, 453] on span "useSendTransaction" at bounding box center [502, 461] width 137 height 17
copy span "useSendTransaction"
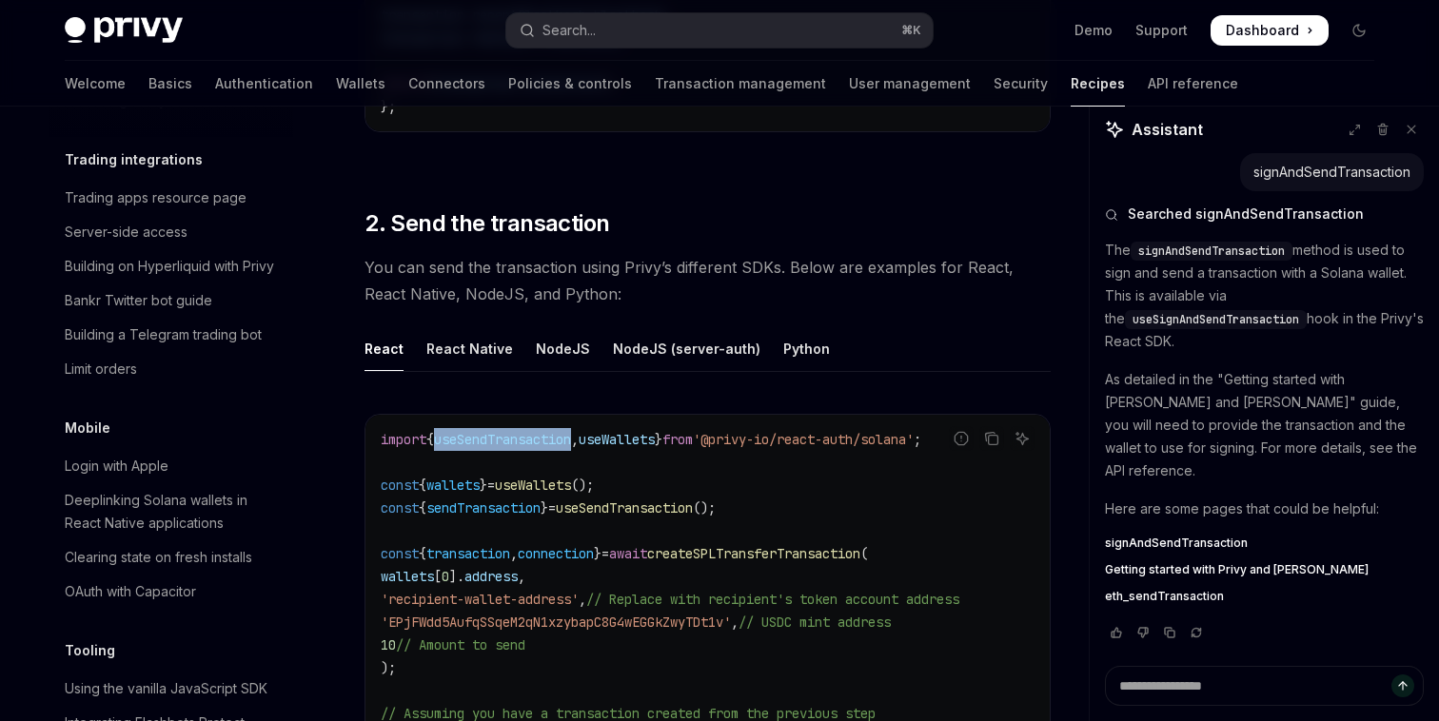
scroll to position [1007, 0]
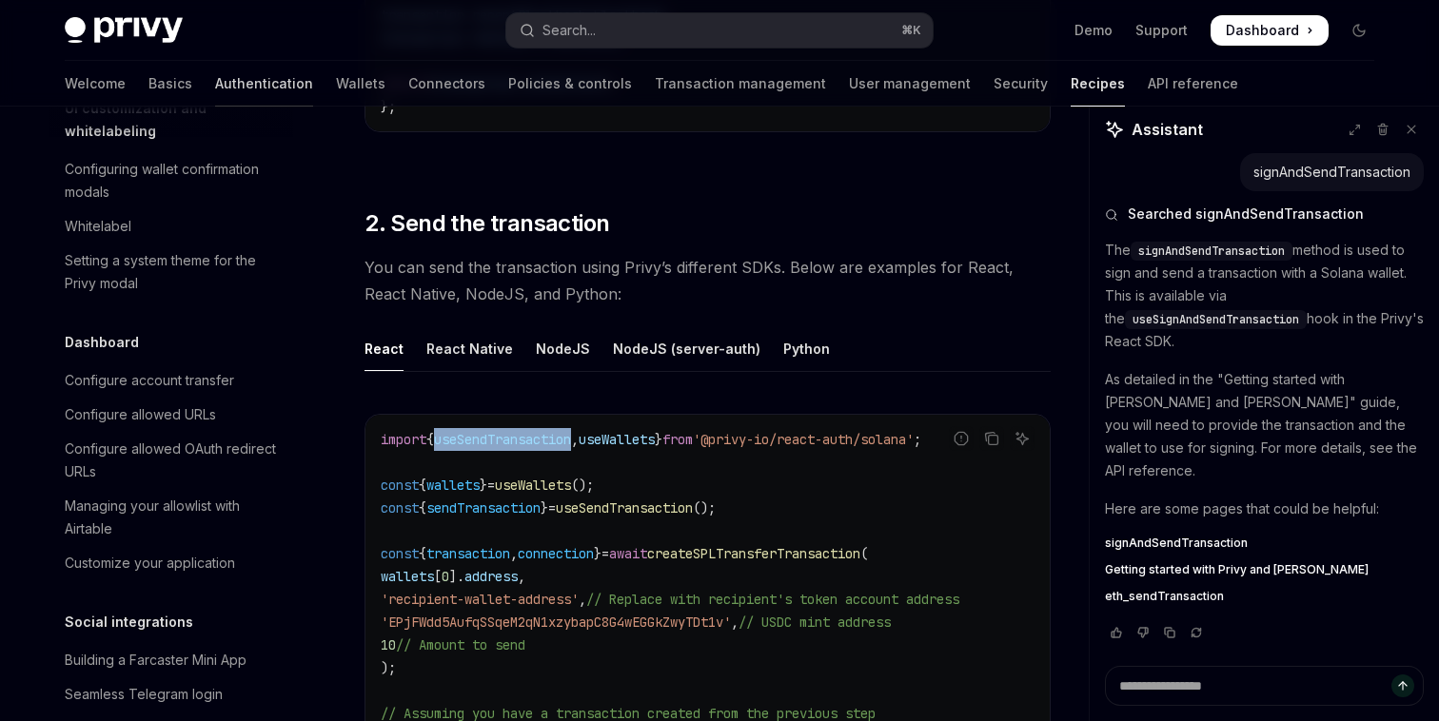
click at [215, 79] on link "Authentication" at bounding box center [264, 84] width 98 height 46
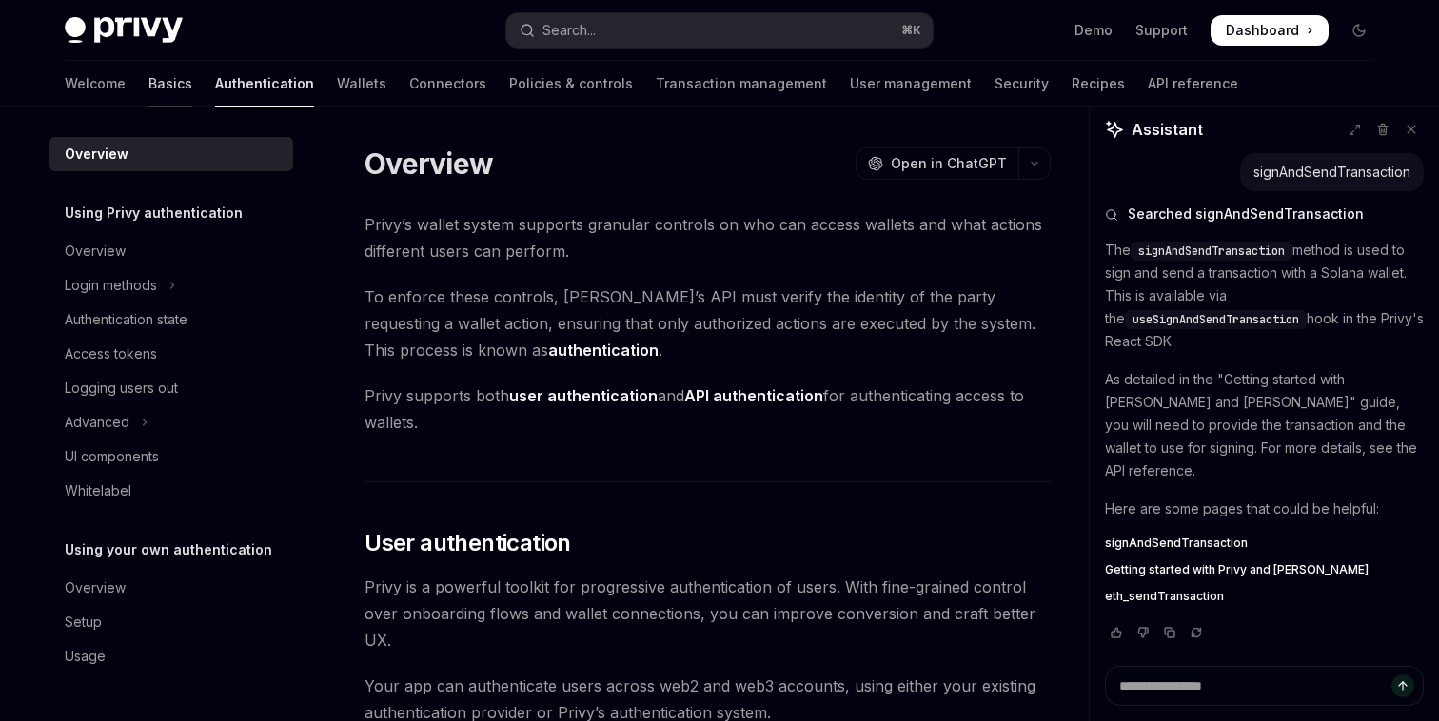
click at [148, 79] on link "Basics" at bounding box center [170, 84] width 44 height 46
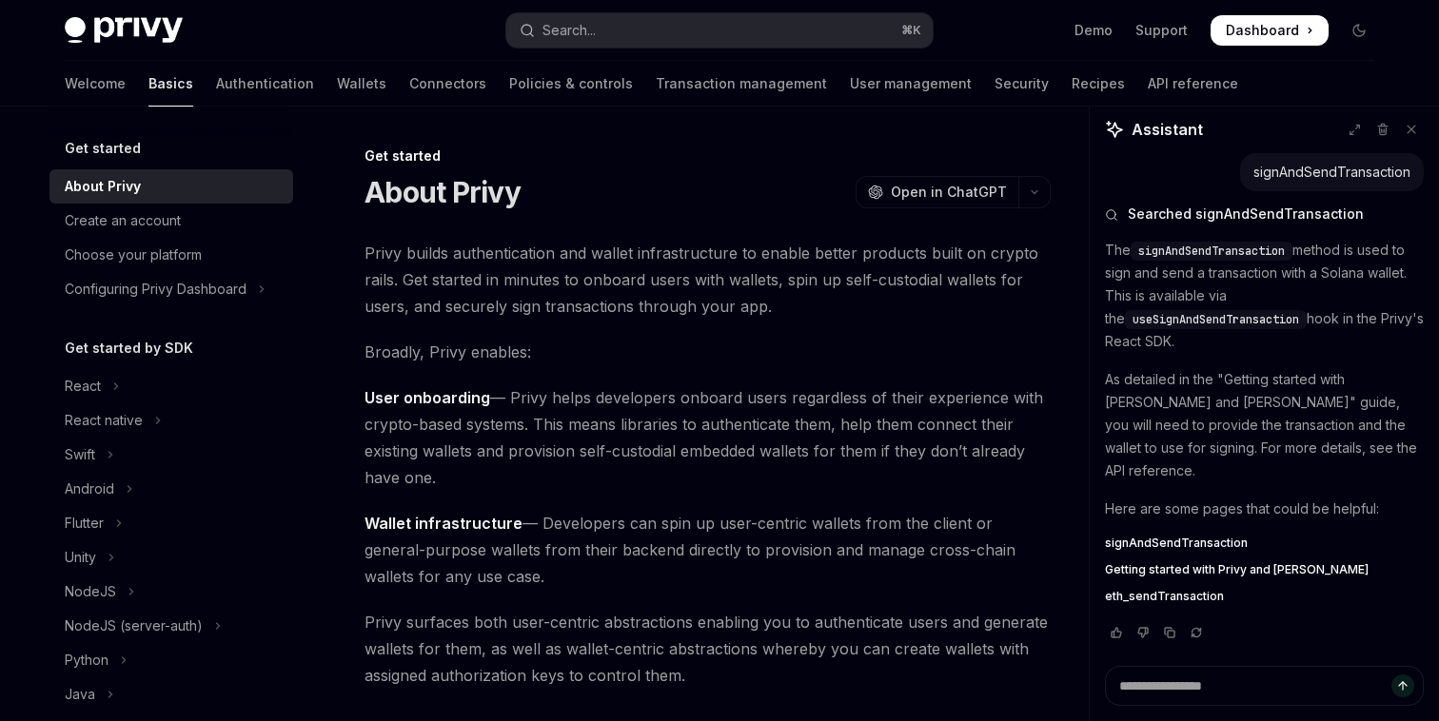
click at [136, 59] on div "Privy Docs home page Search... ⌘ K Demo Support Dashboard Dashboard Search..." at bounding box center [719, 30] width 1309 height 61
click at [135, 42] on img at bounding box center [124, 30] width 118 height 27
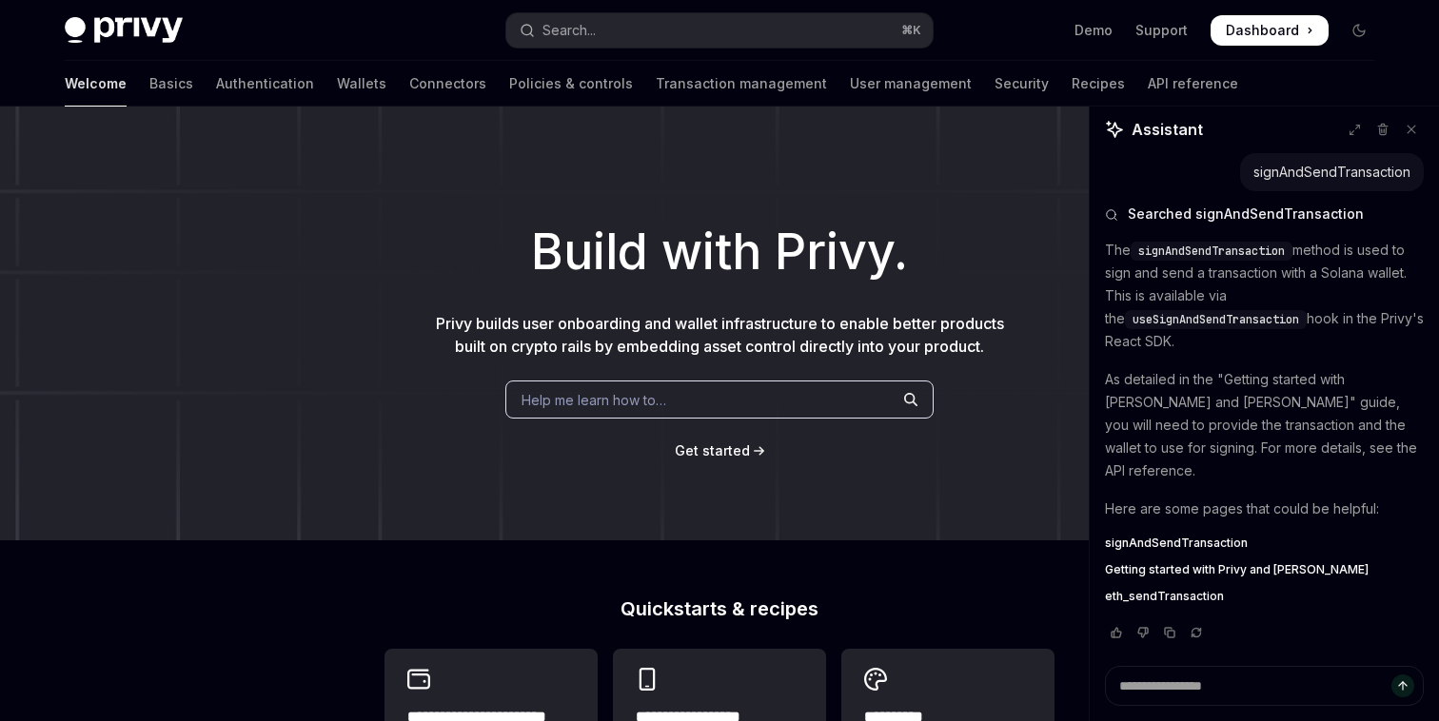
scroll to position [197, 0]
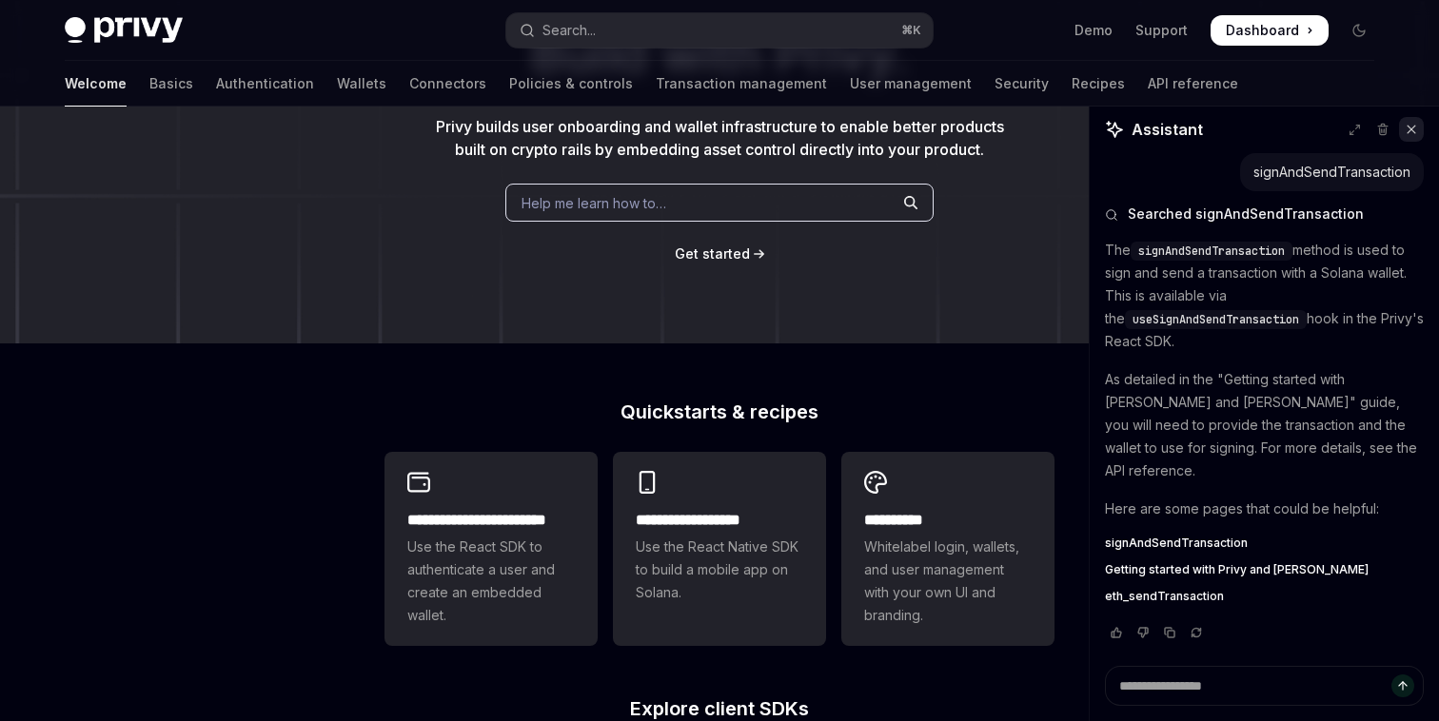
click at [1417, 131] on icon at bounding box center [1411, 129] width 13 height 13
type textarea "*"
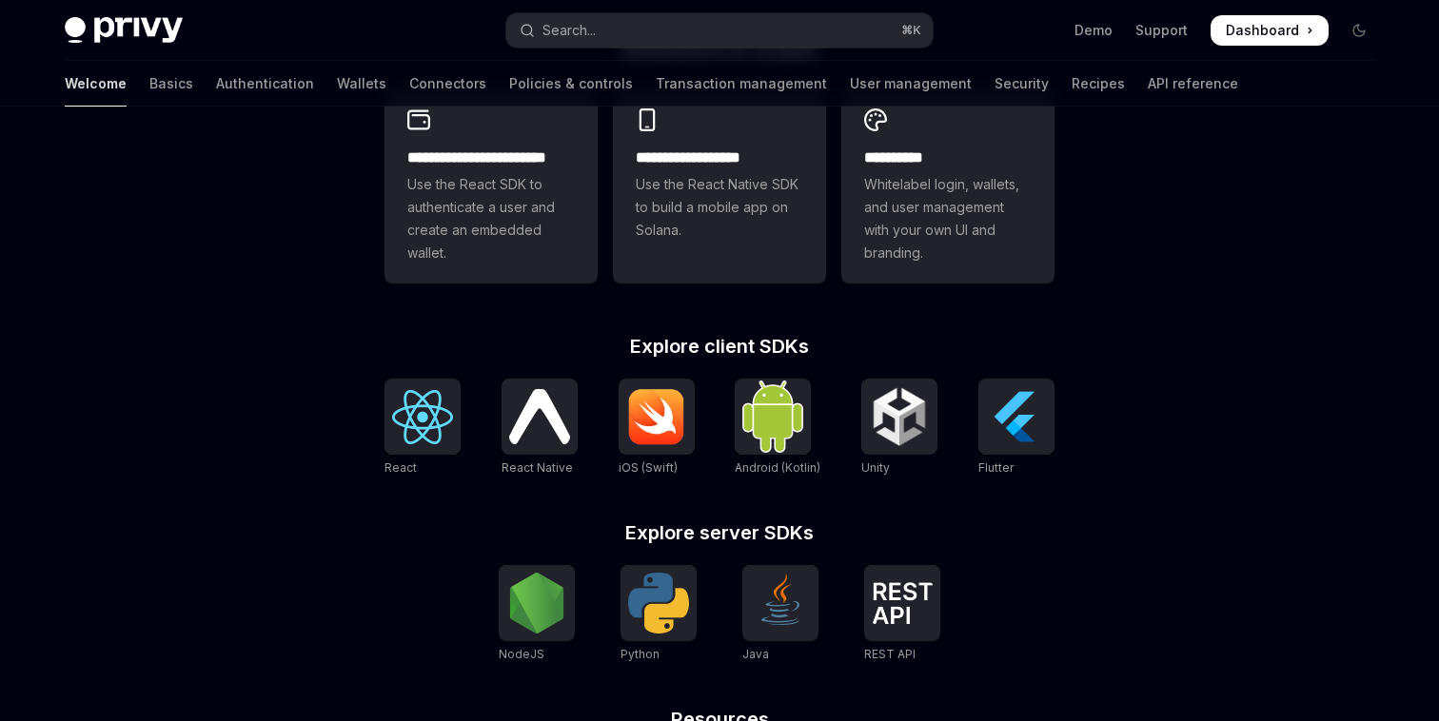
scroll to position [578, 0]
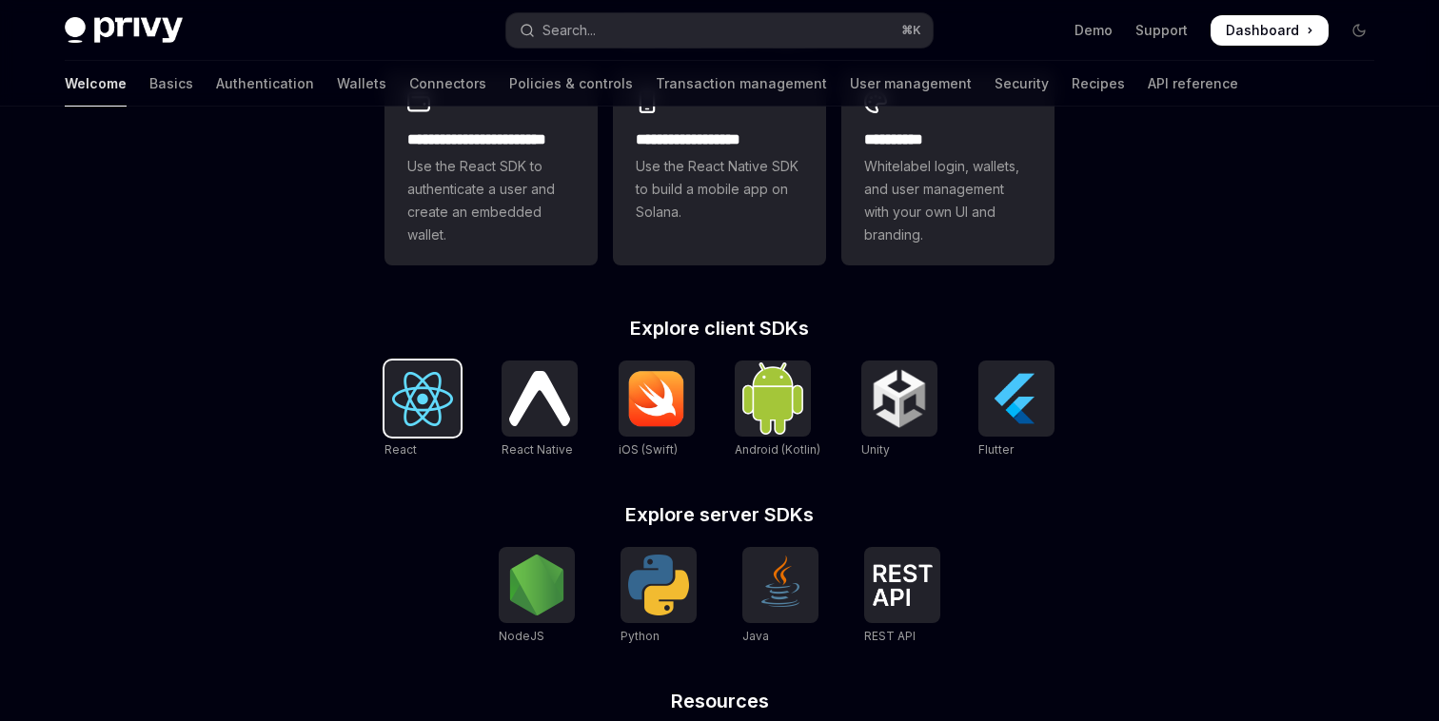
click at [423, 418] on img at bounding box center [422, 399] width 61 height 54
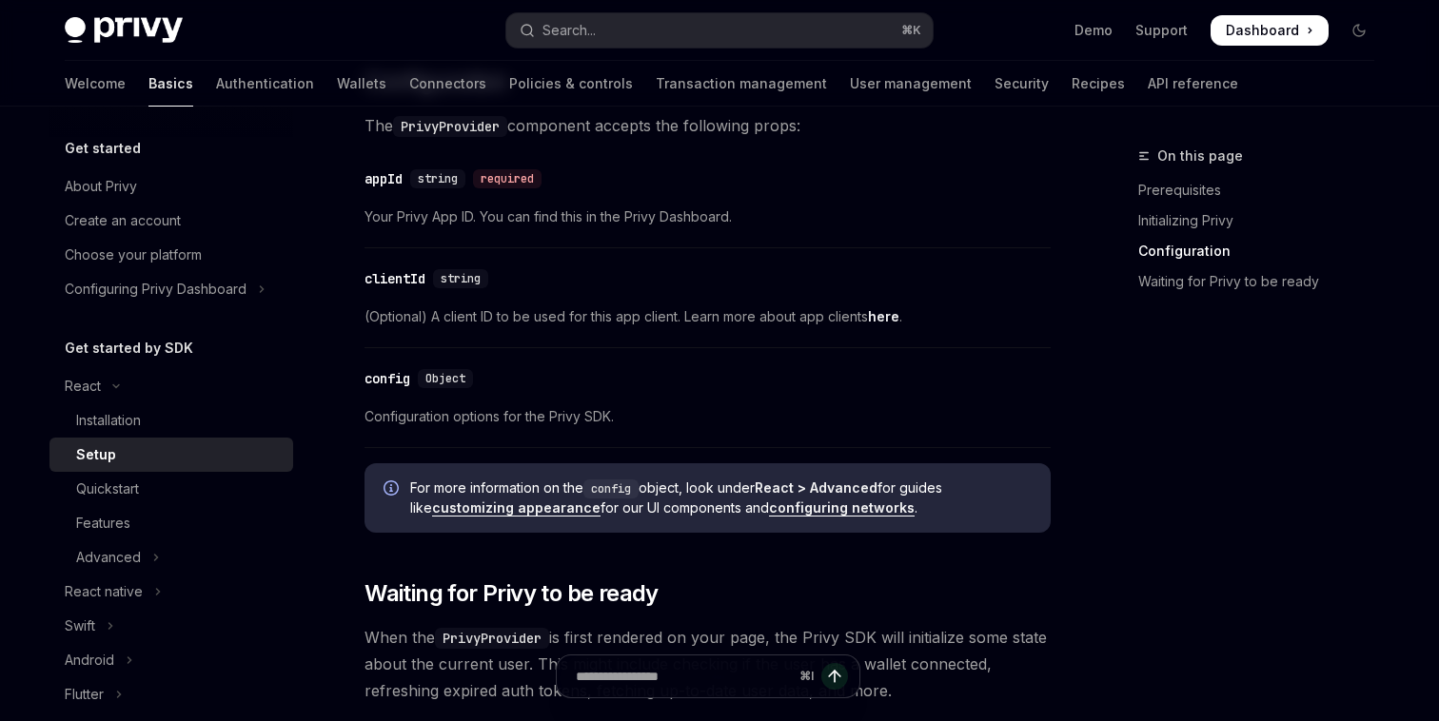
scroll to position [1605, 0]
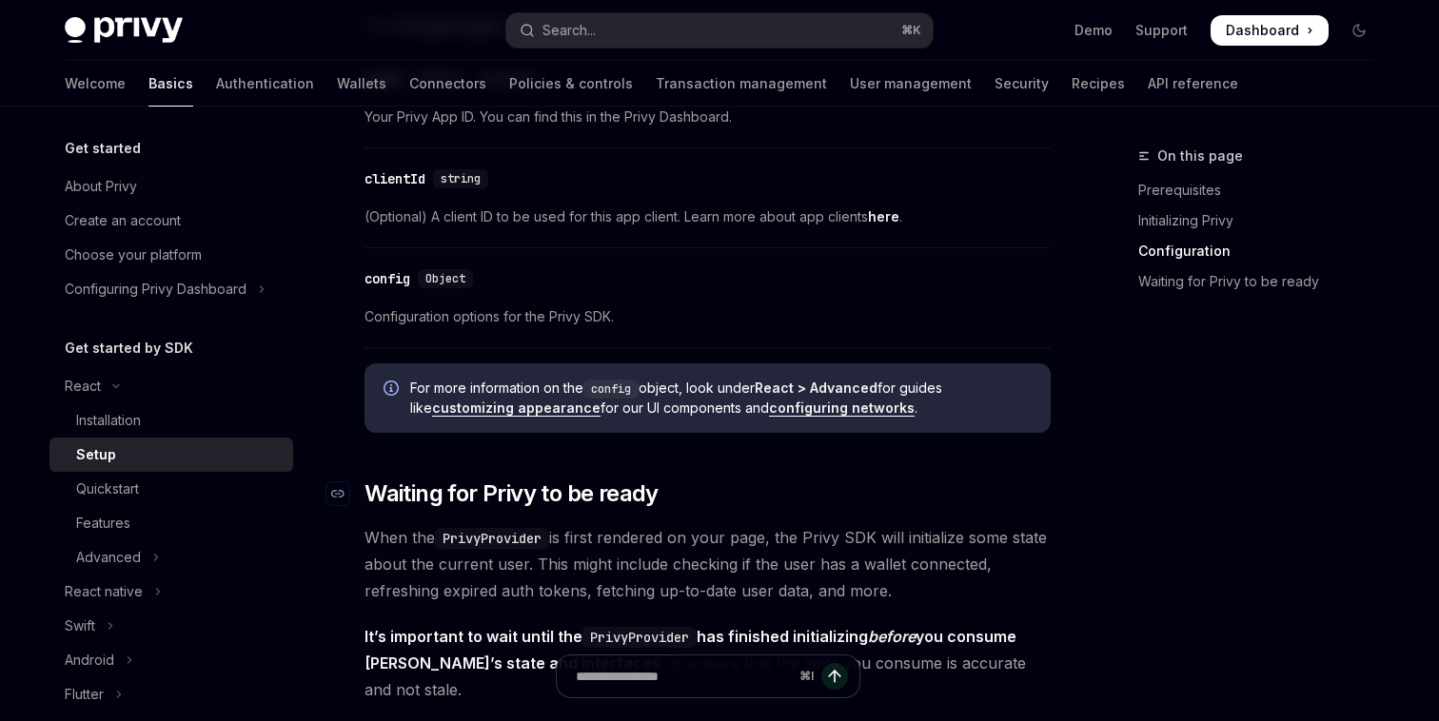
click at [477, 486] on span "Waiting for Privy to be ready" at bounding box center [511, 494] width 294 height 30
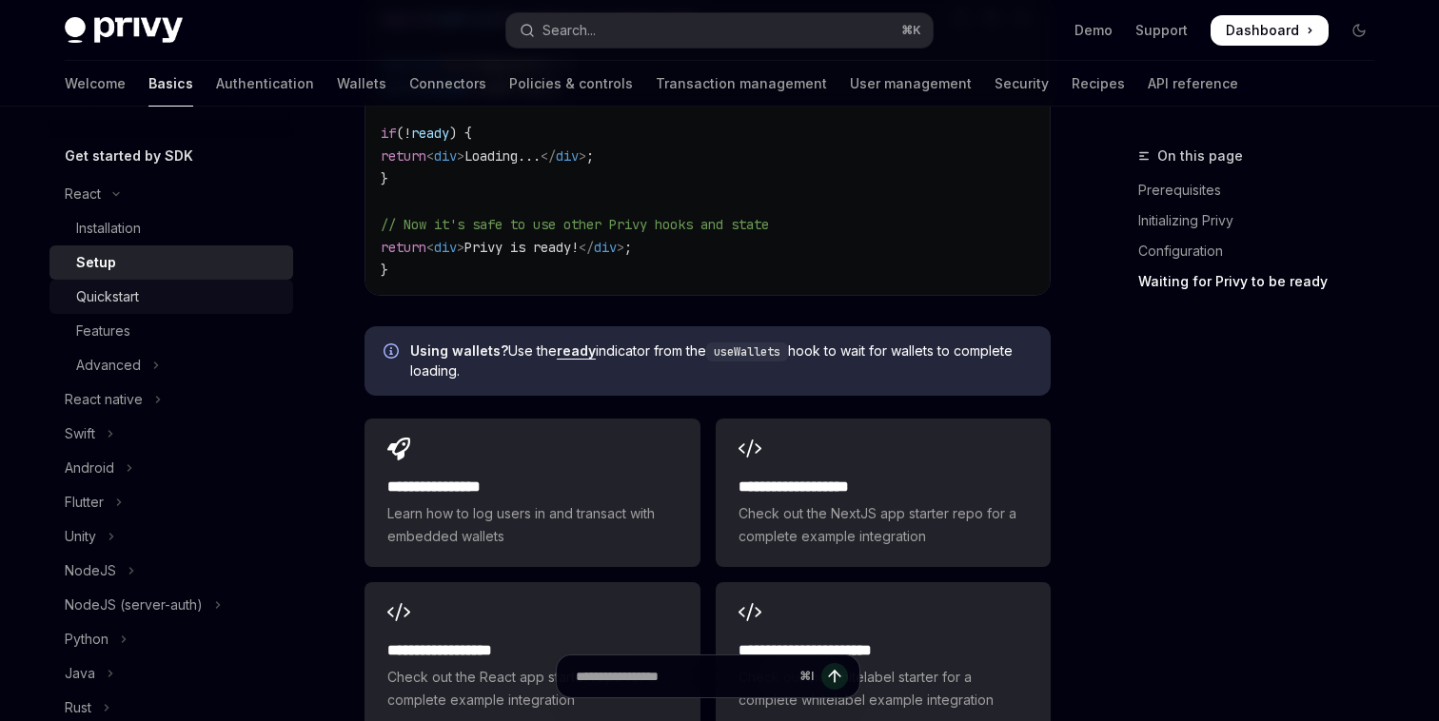
scroll to position [197, 0]
click at [172, 279] on link "Quickstart" at bounding box center [171, 292] width 244 height 34
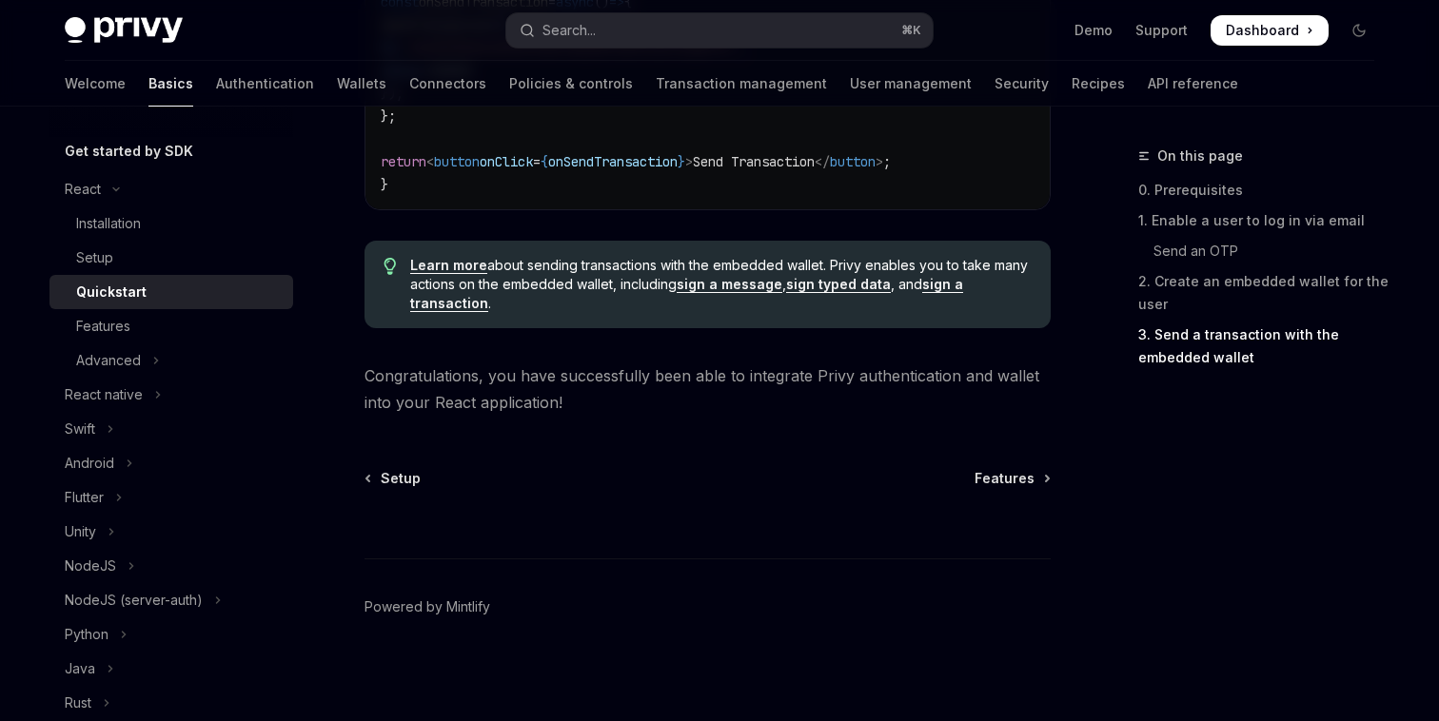
scroll to position [2064, 0]
click at [1027, 491] on div "⌘ I" at bounding box center [707, 521] width 686 height 70
click at [1012, 475] on span "Features" at bounding box center [1004, 476] width 60 height 19
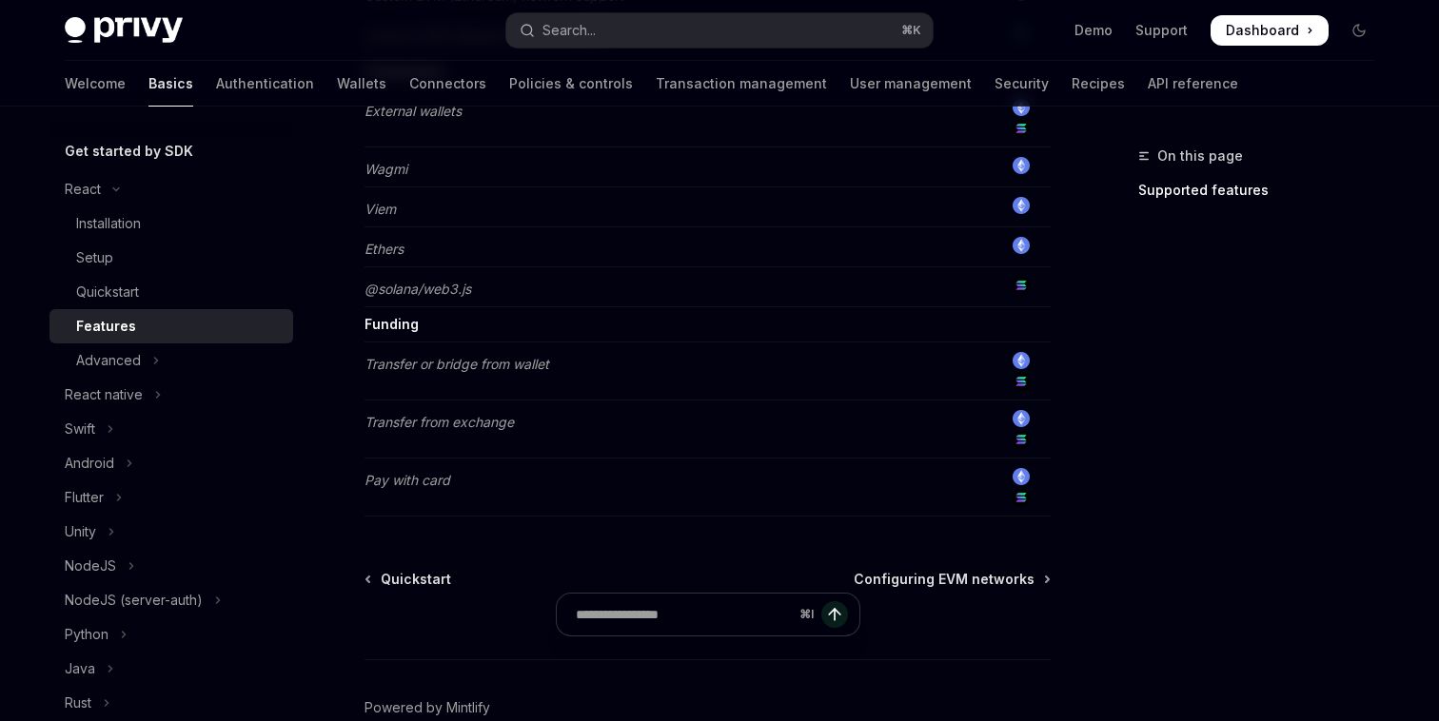
scroll to position [1682, 0]
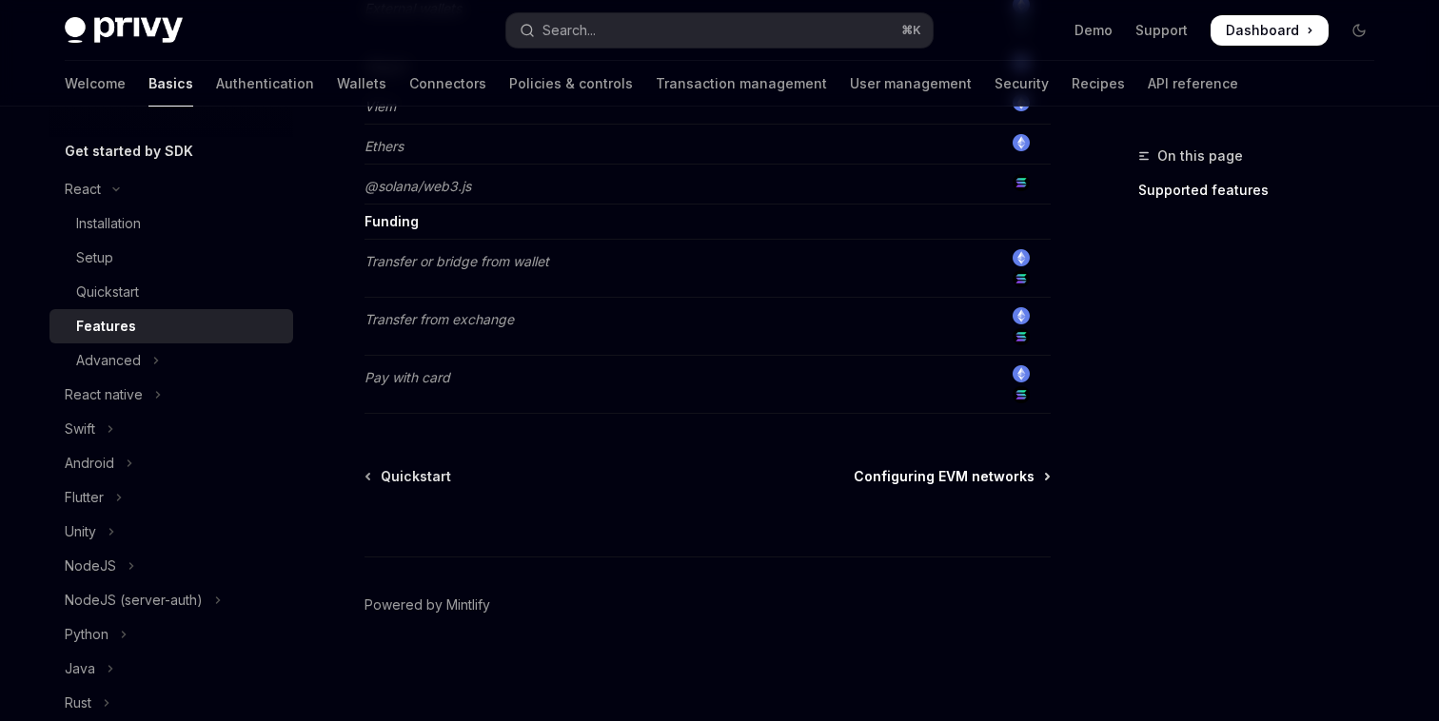
click at [897, 478] on span "Configuring EVM networks" at bounding box center [944, 476] width 181 height 19
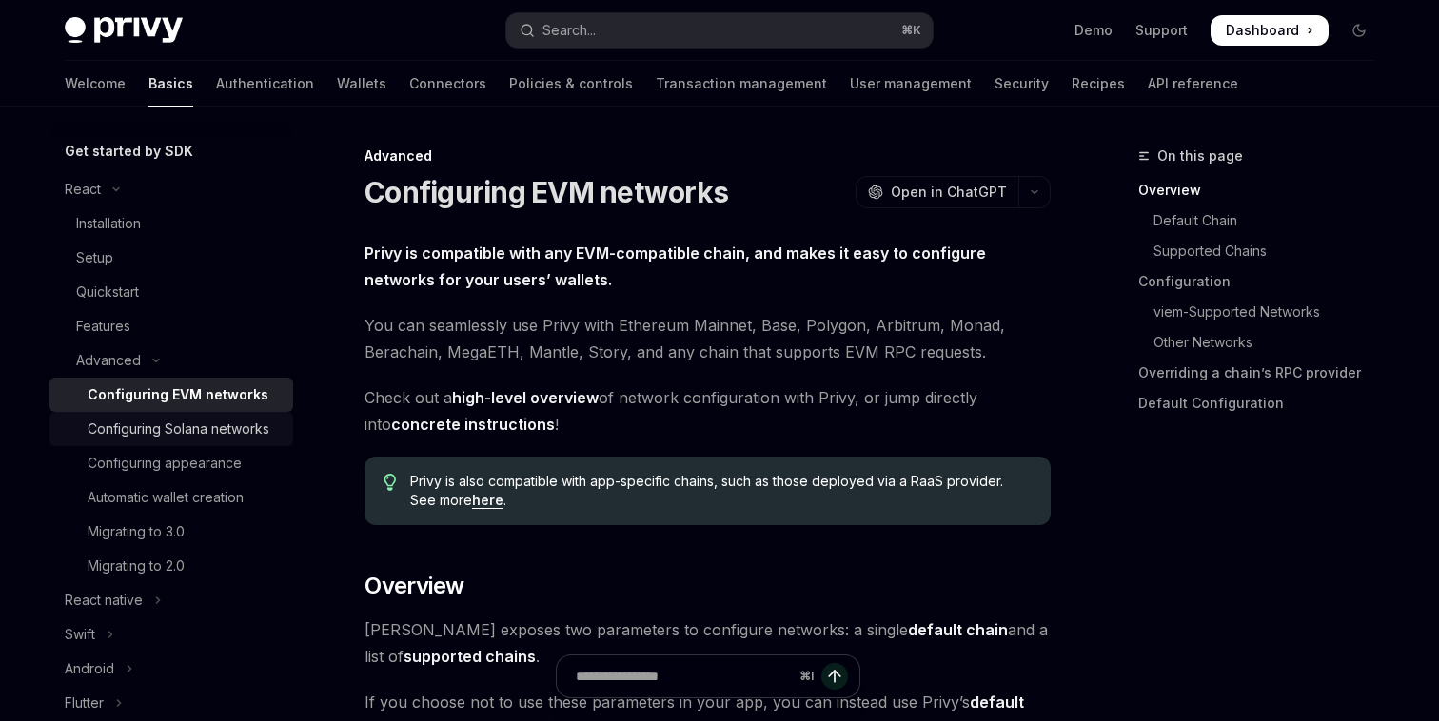
click at [211, 438] on div "Configuring Solana networks" at bounding box center [179, 429] width 182 height 23
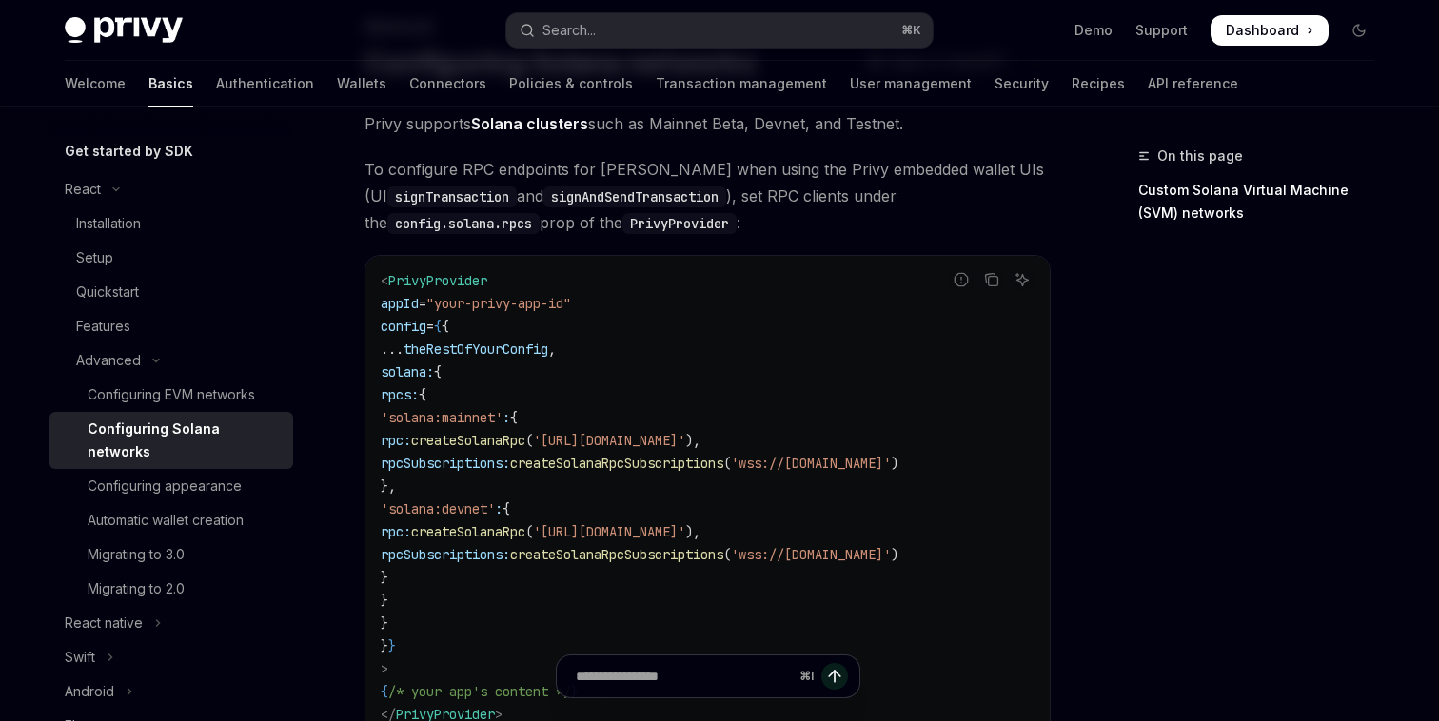
scroll to position [133, 0]
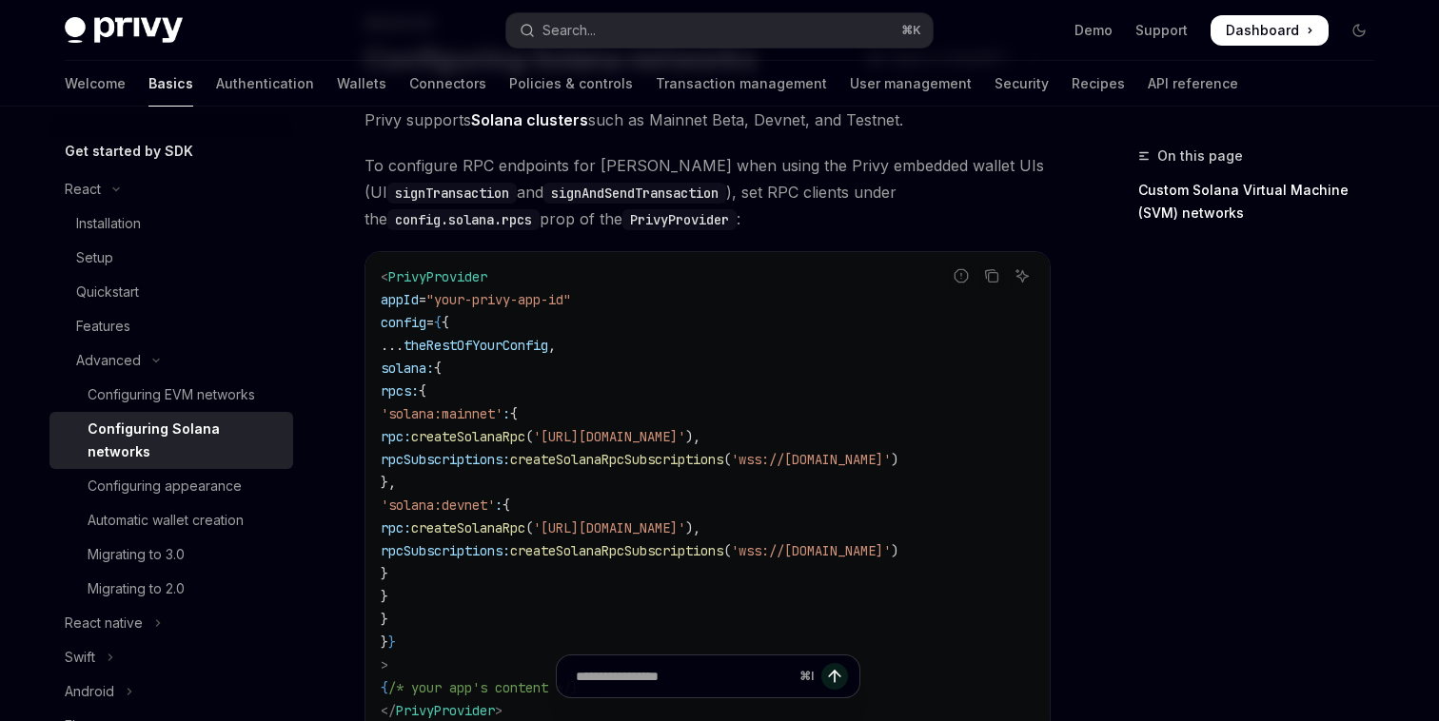
click at [495, 509] on span "'solana:devnet'" at bounding box center [438, 505] width 114 height 17
click at [510, 460] on span "rpcSubscriptions:" at bounding box center [445, 459] width 129 height 17
click at [178, 509] on link "Automatic wallet creation" at bounding box center [171, 520] width 244 height 34
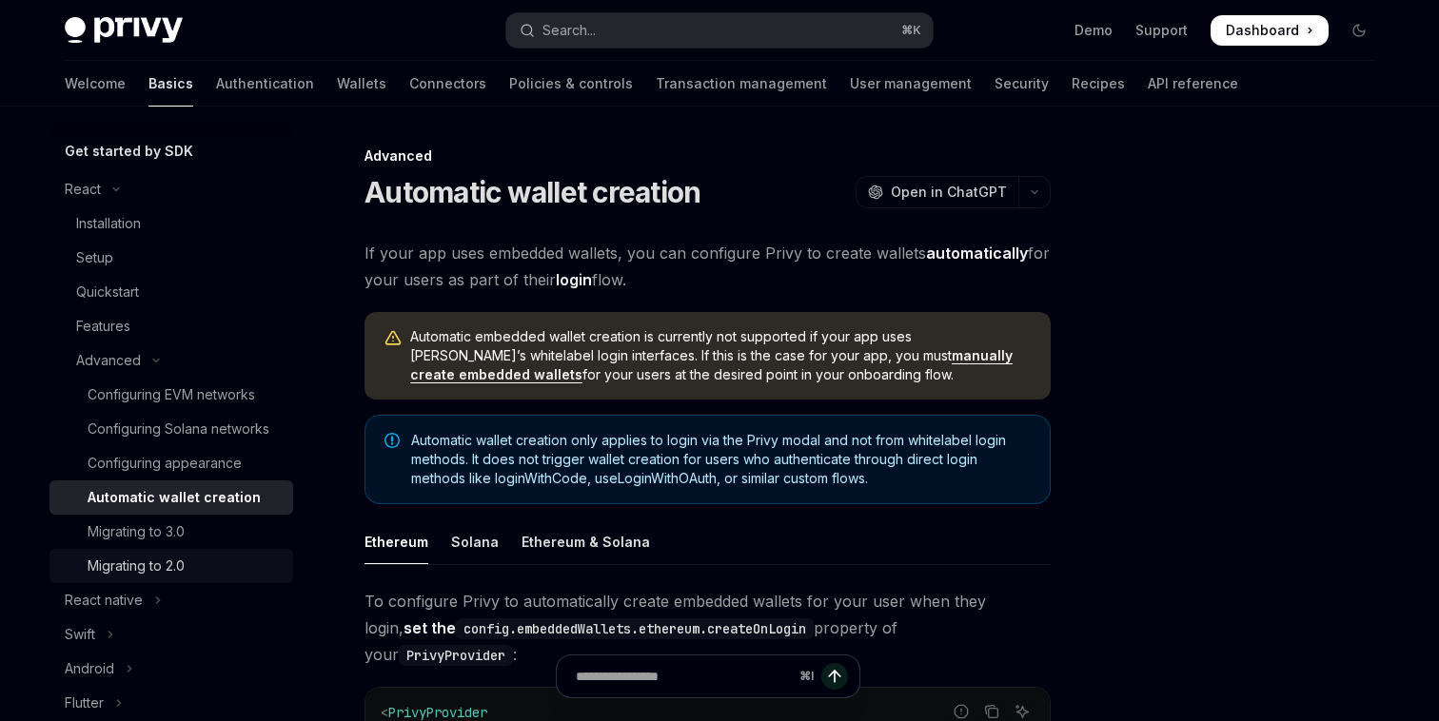
click at [178, 553] on link "Migrating to 2.0" at bounding box center [171, 566] width 244 height 34
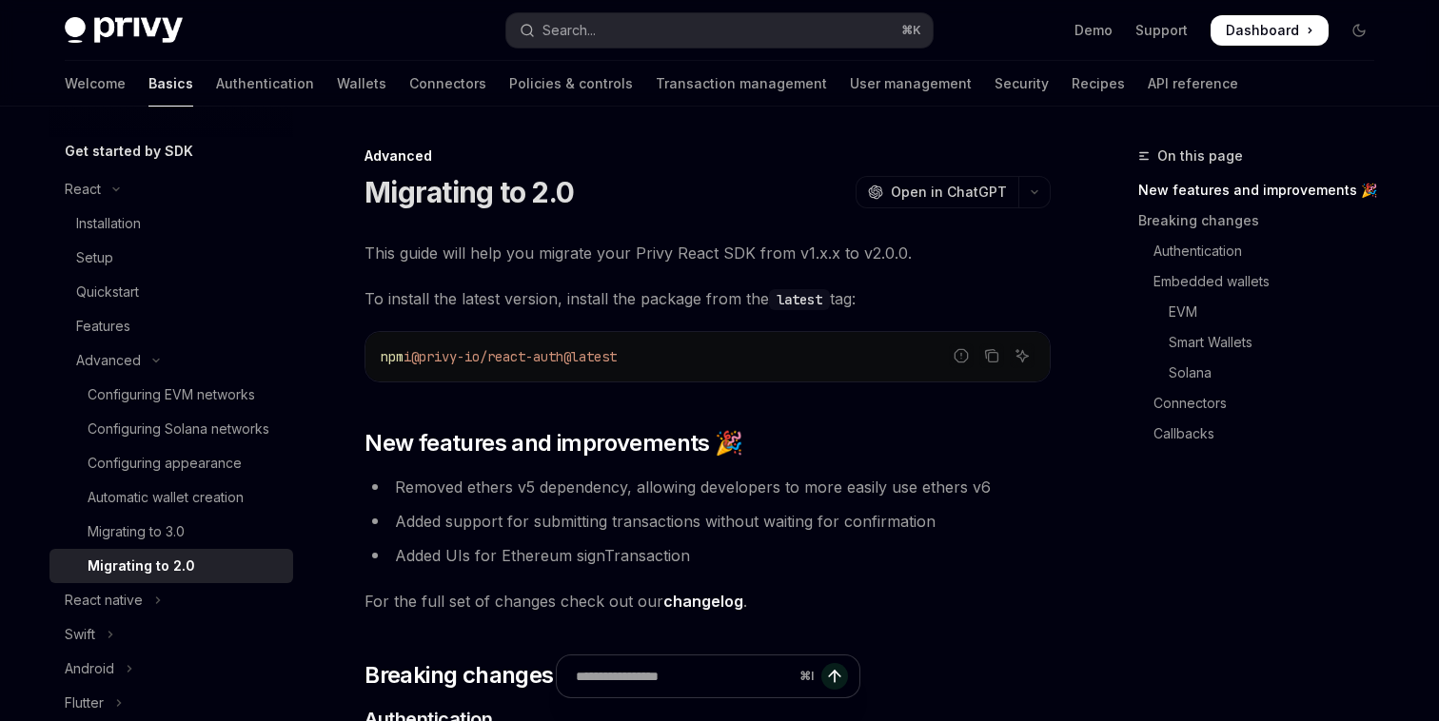
scroll to position [23, 0]
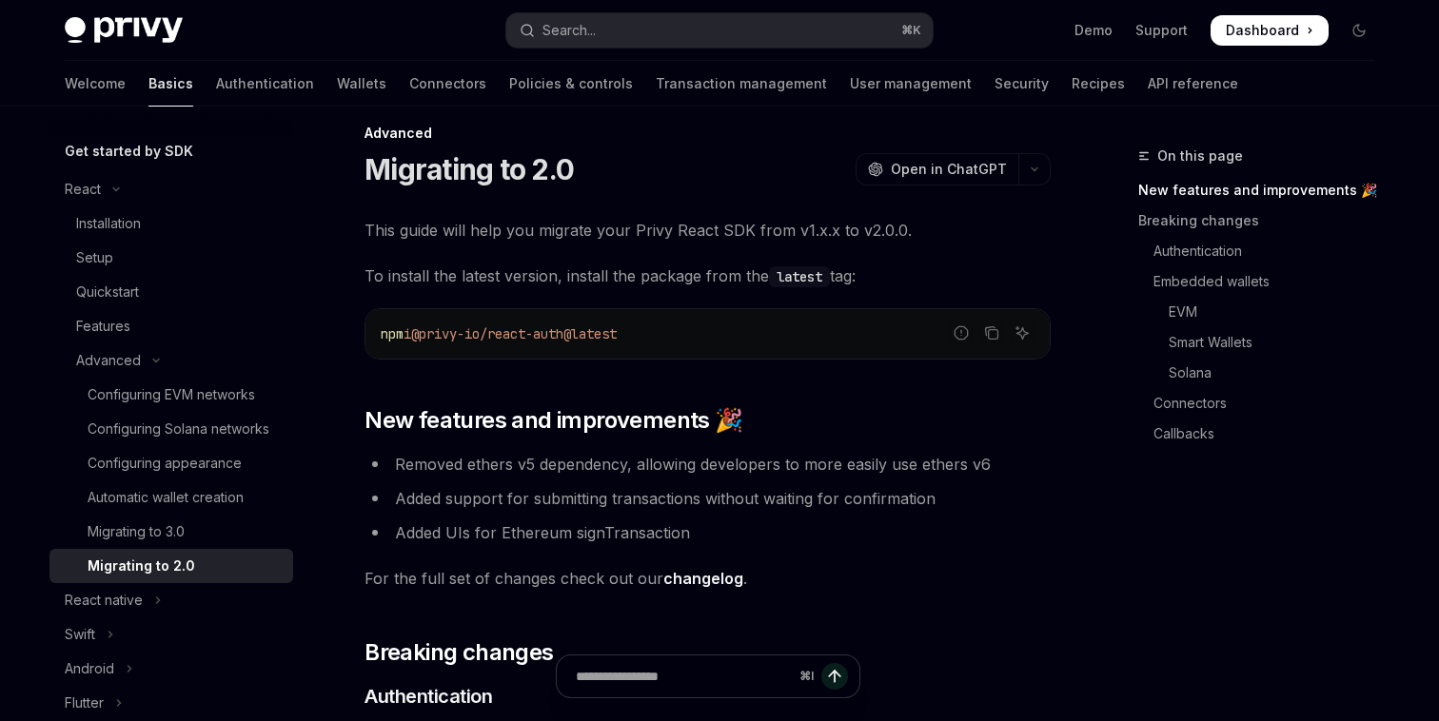
click at [508, 329] on span "@privy-io/react-auth@latest" at bounding box center [514, 333] width 206 height 17
click at [508, 496] on li "Added support for submitting transactions without waiting for confirmation" at bounding box center [707, 498] width 686 height 27
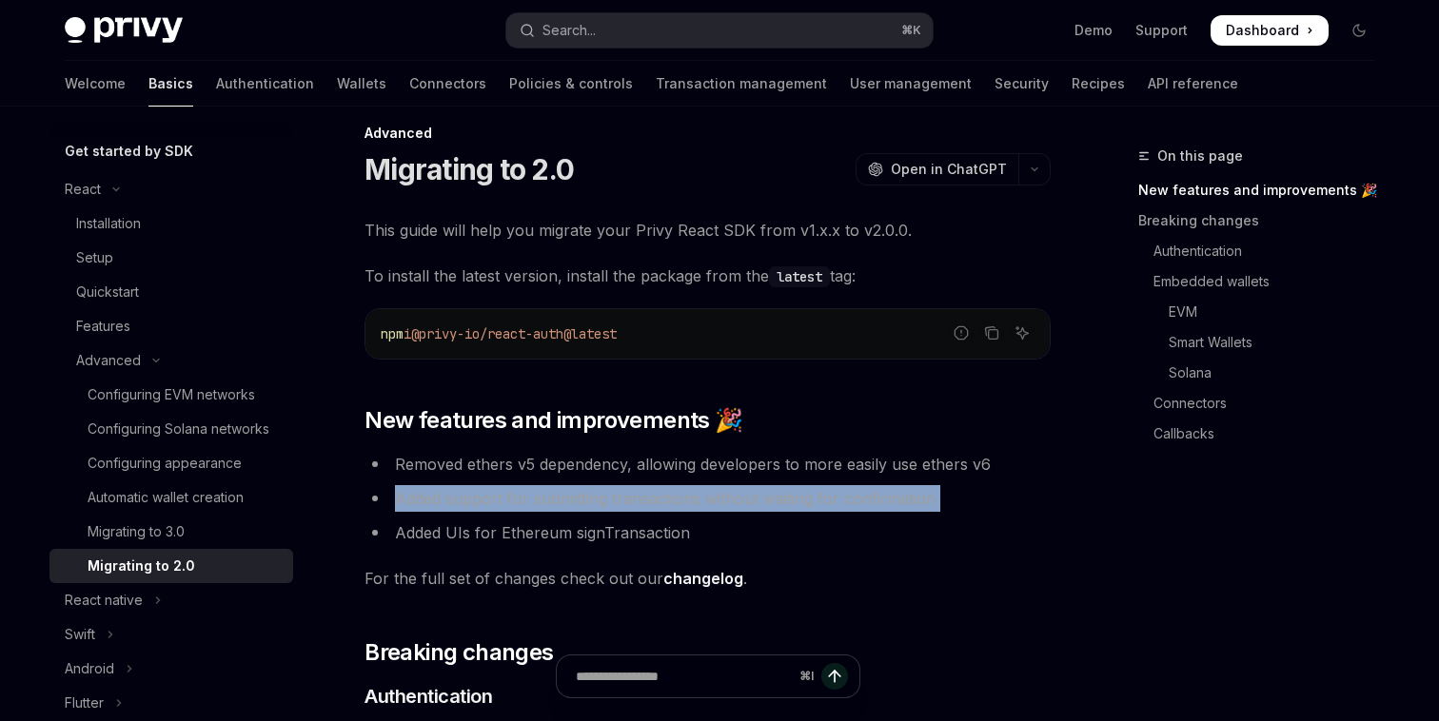
click at [508, 496] on li "Added support for submitting transactions without waiting for confirmation" at bounding box center [707, 498] width 686 height 27
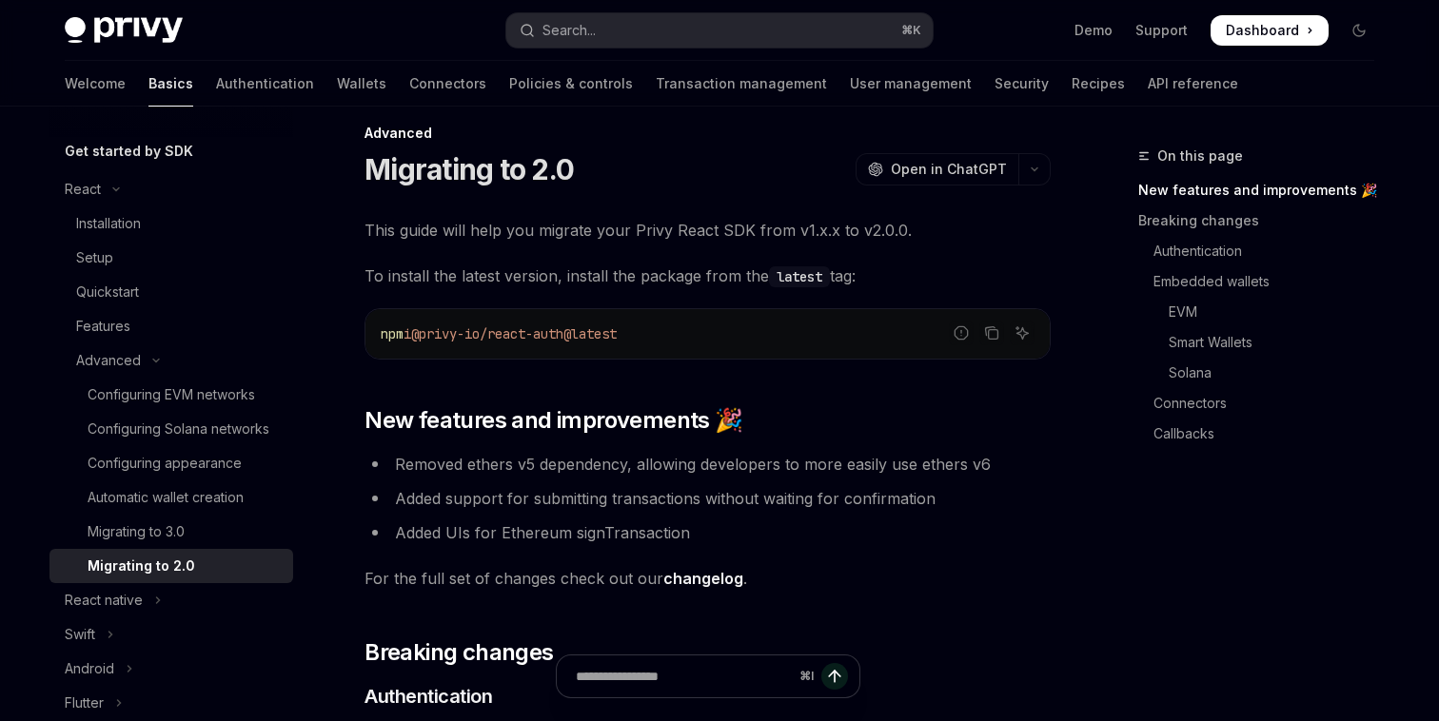
click at [508, 465] on li "Removed ethers v5 dependency, allowing developers to more easily use ethers v6" at bounding box center [707, 464] width 686 height 27
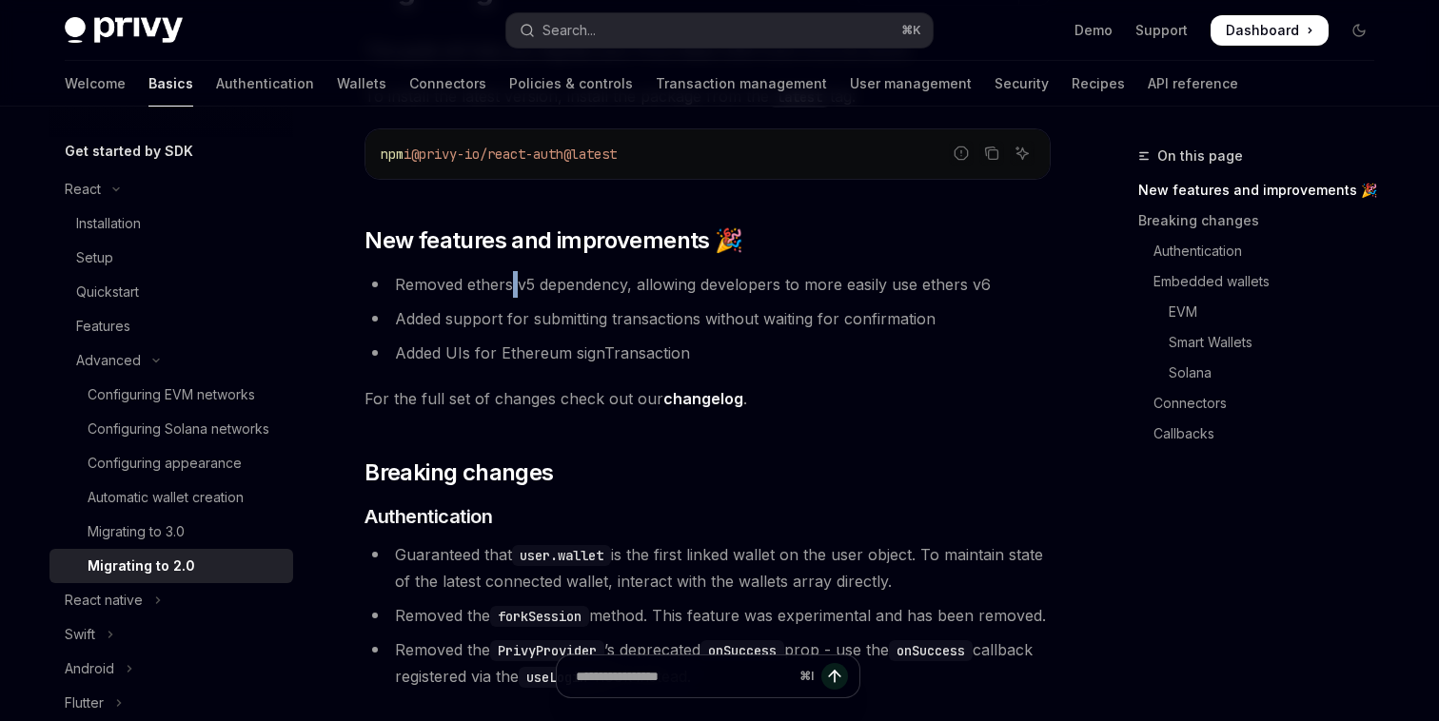
scroll to position [226, 0]
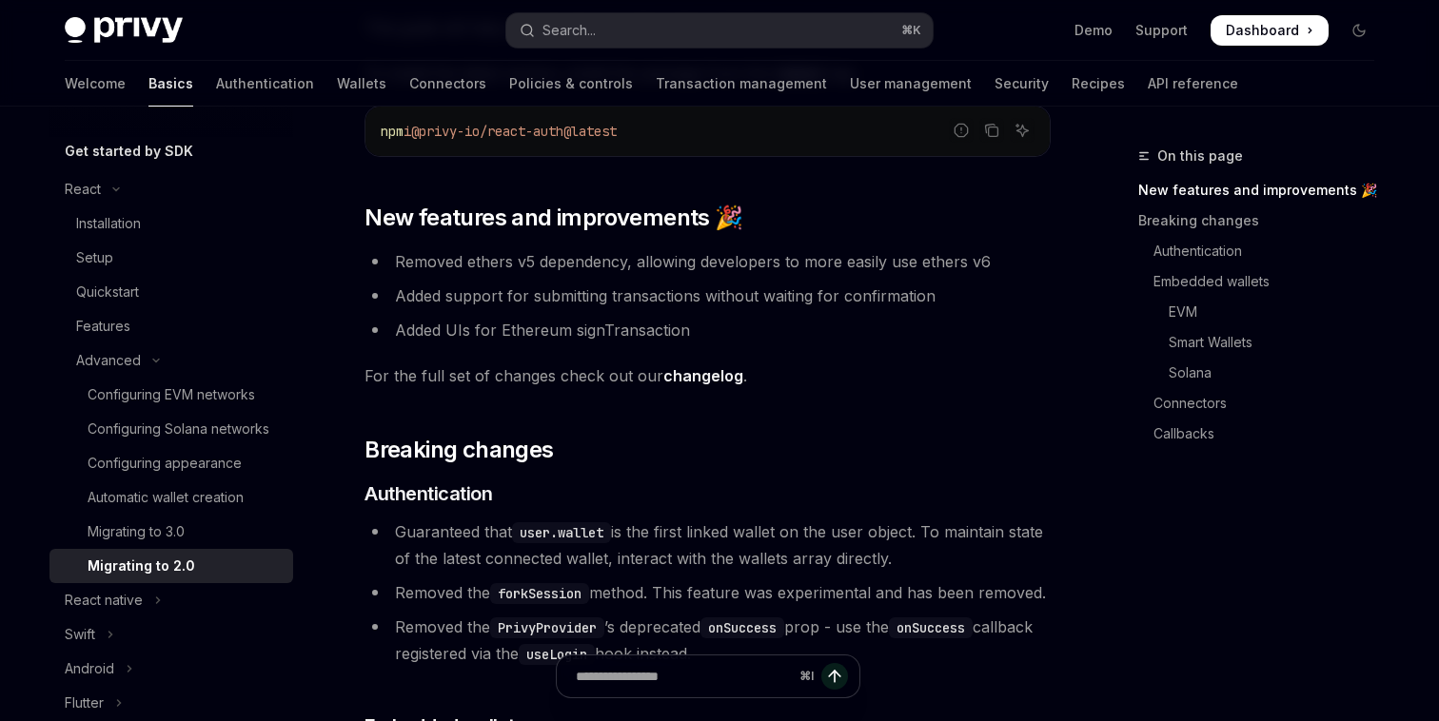
click at [544, 368] on span "For the full set of changes check out our changelog ." at bounding box center [707, 376] width 686 height 27
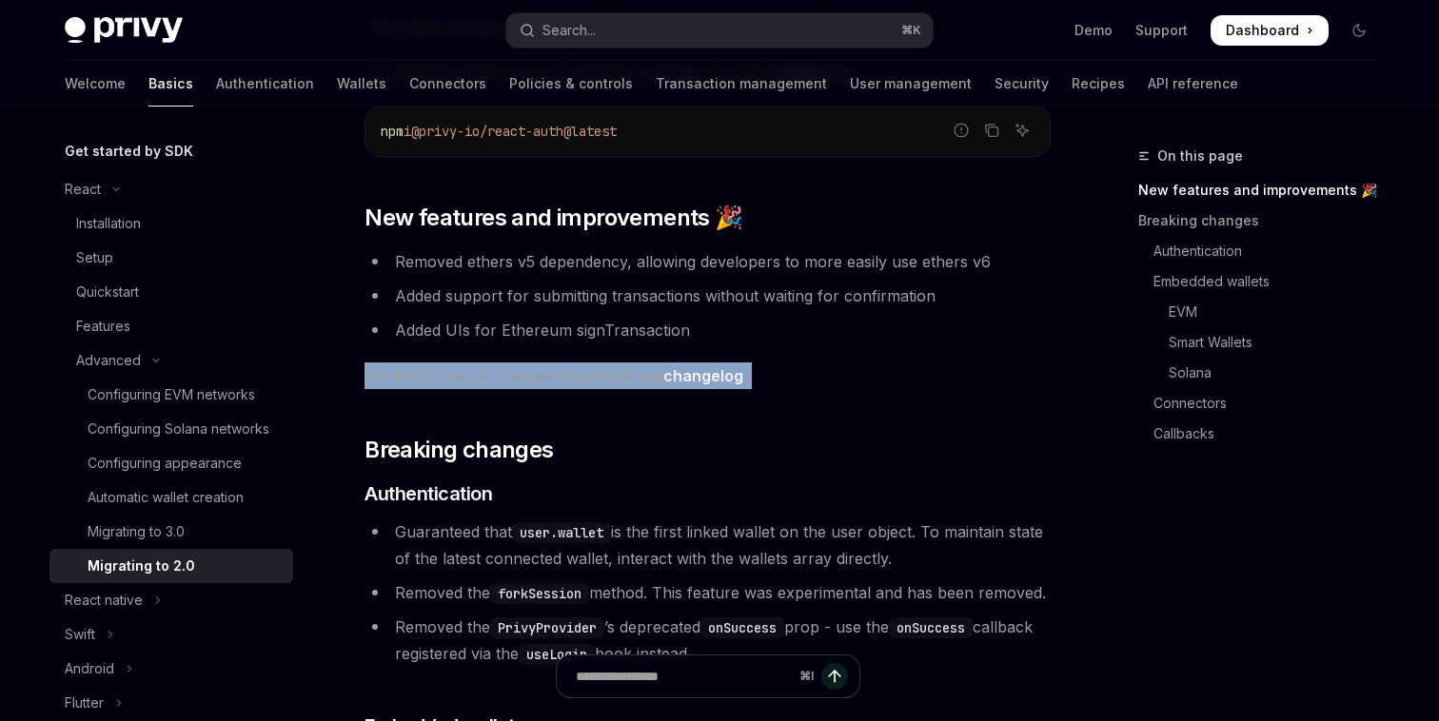
click at [544, 368] on span "For the full set of changes check out our changelog ." at bounding box center [707, 376] width 686 height 27
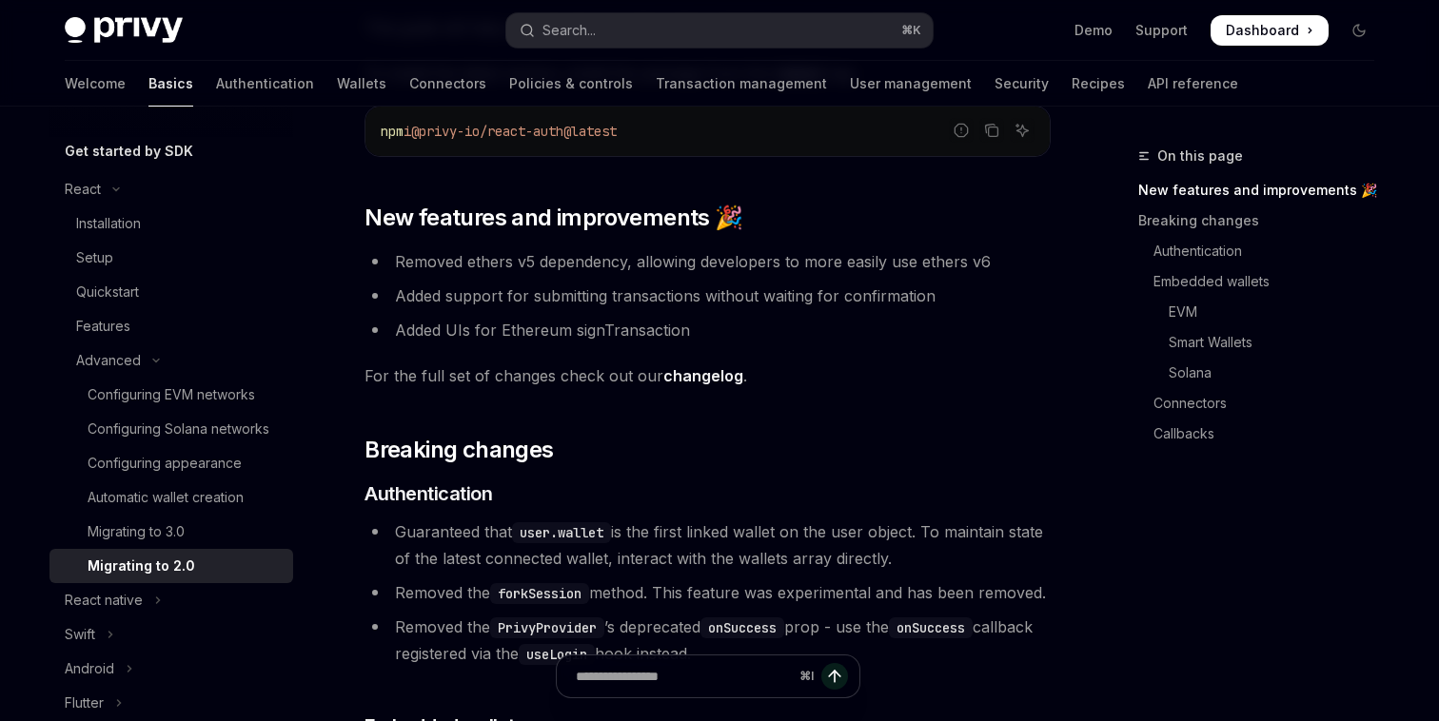
click at [544, 337] on li "Added UIs for Ethereum signTransaction" at bounding box center [707, 330] width 686 height 27
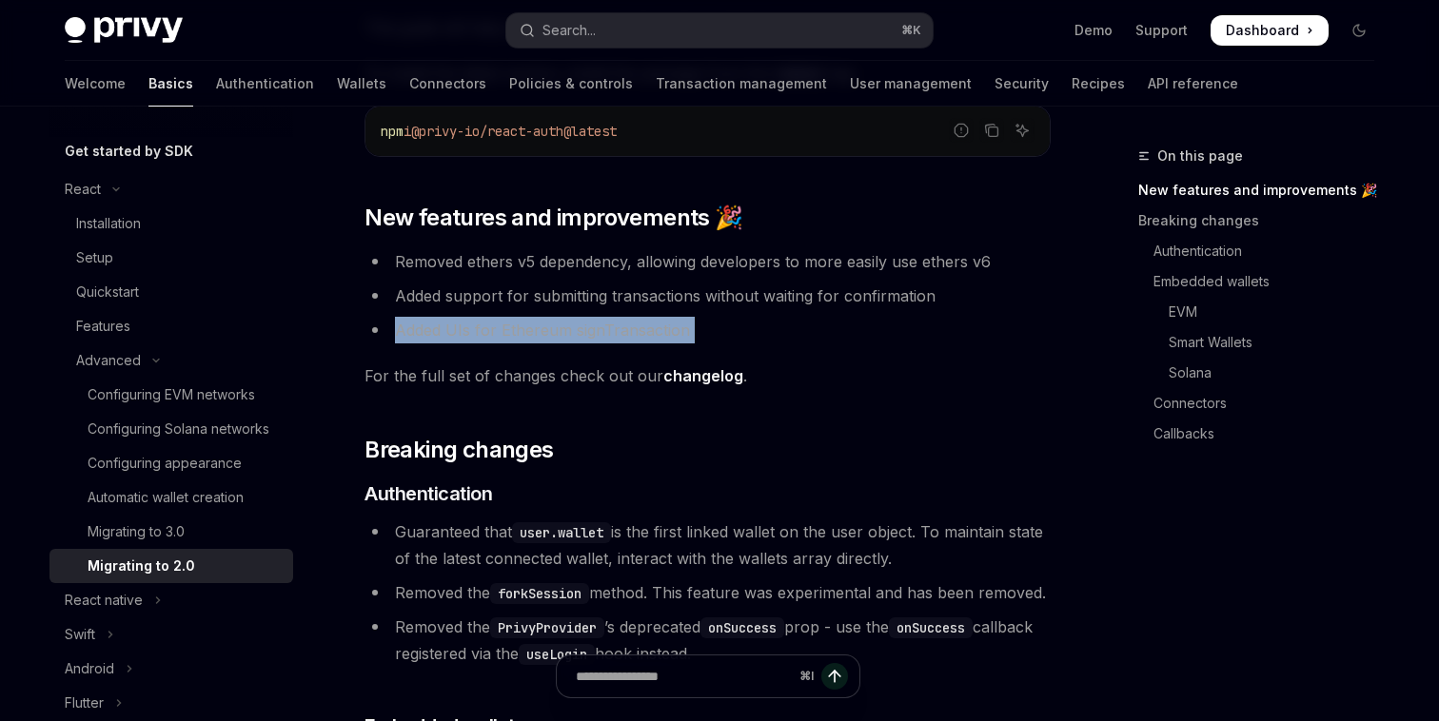
click at [544, 337] on li "Added UIs for Ethereum signTransaction" at bounding box center [707, 330] width 686 height 27
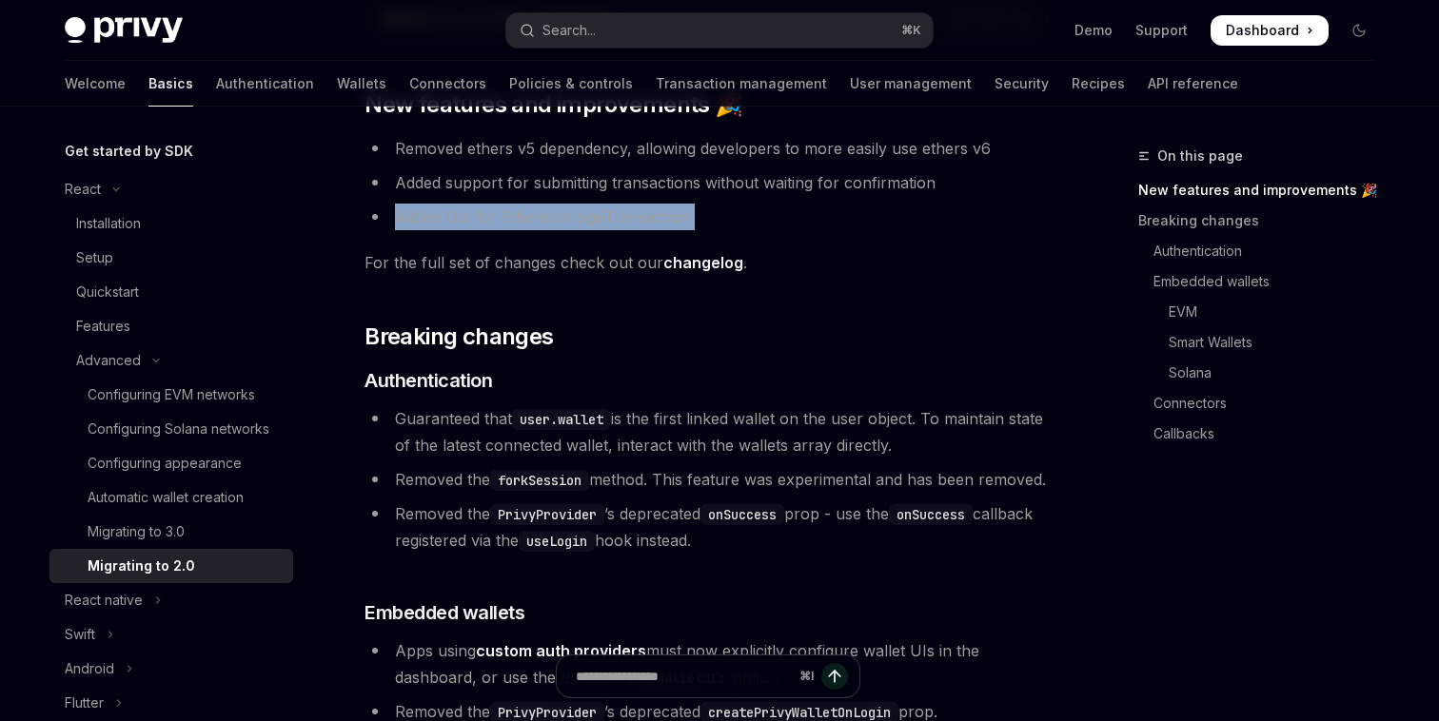
scroll to position [399, 0]
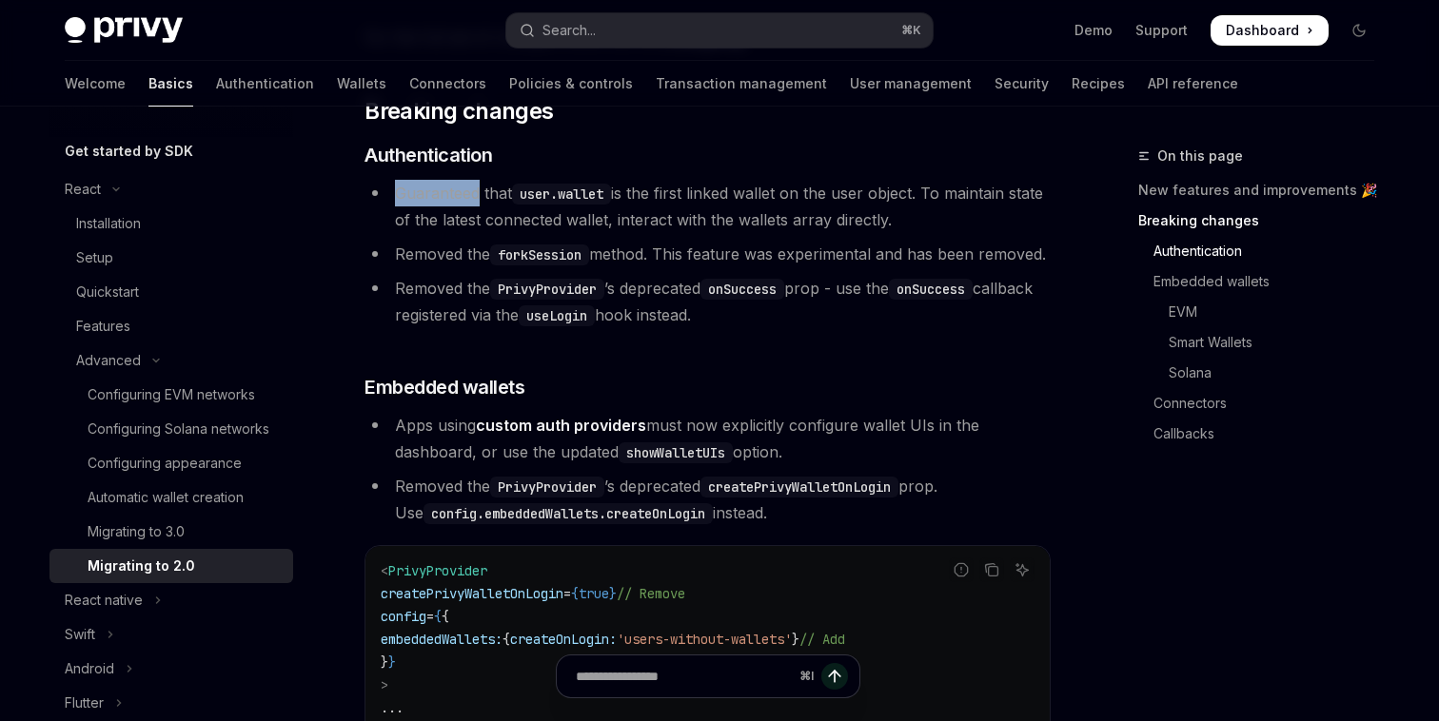
scroll to position [595, 0]
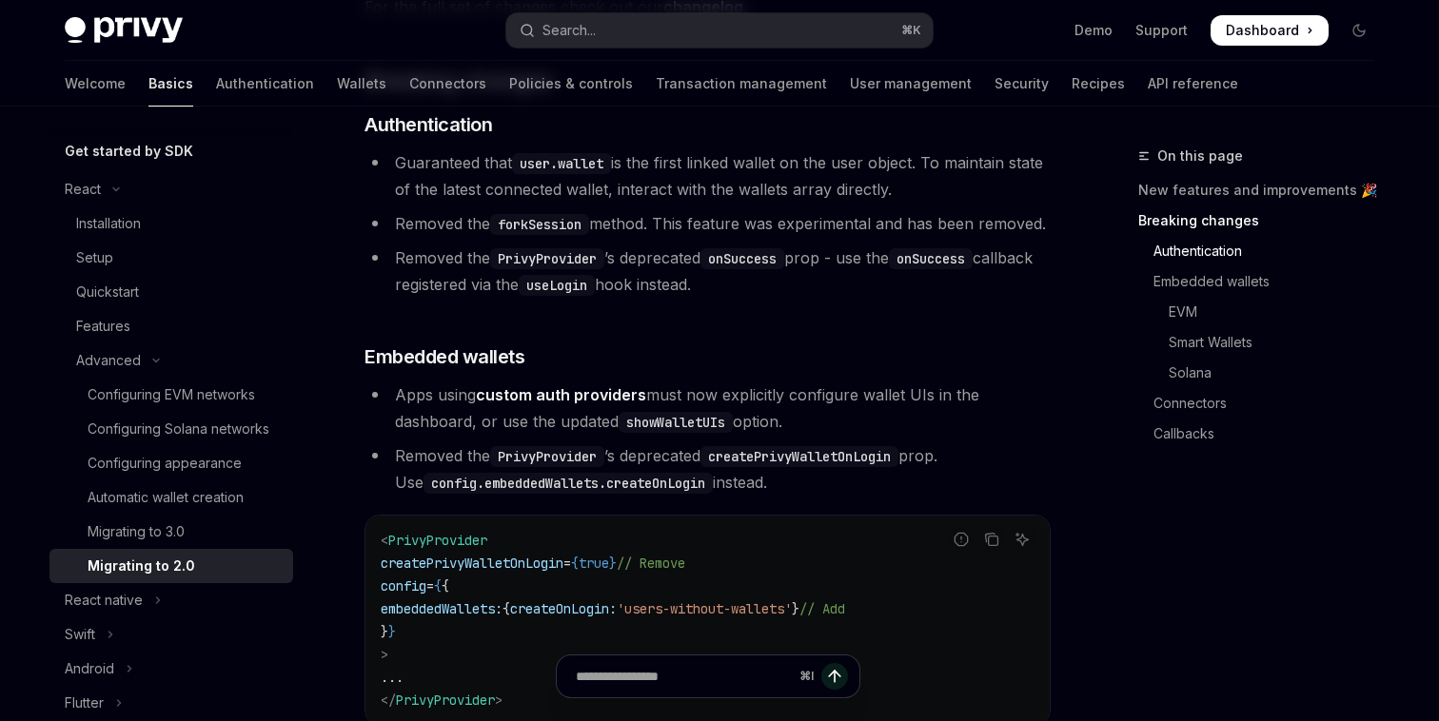
click at [537, 237] on li "Removed the forkSession method. This feature was experimental and has been remo…" at bounding box center [707, 223] width 686 height 27
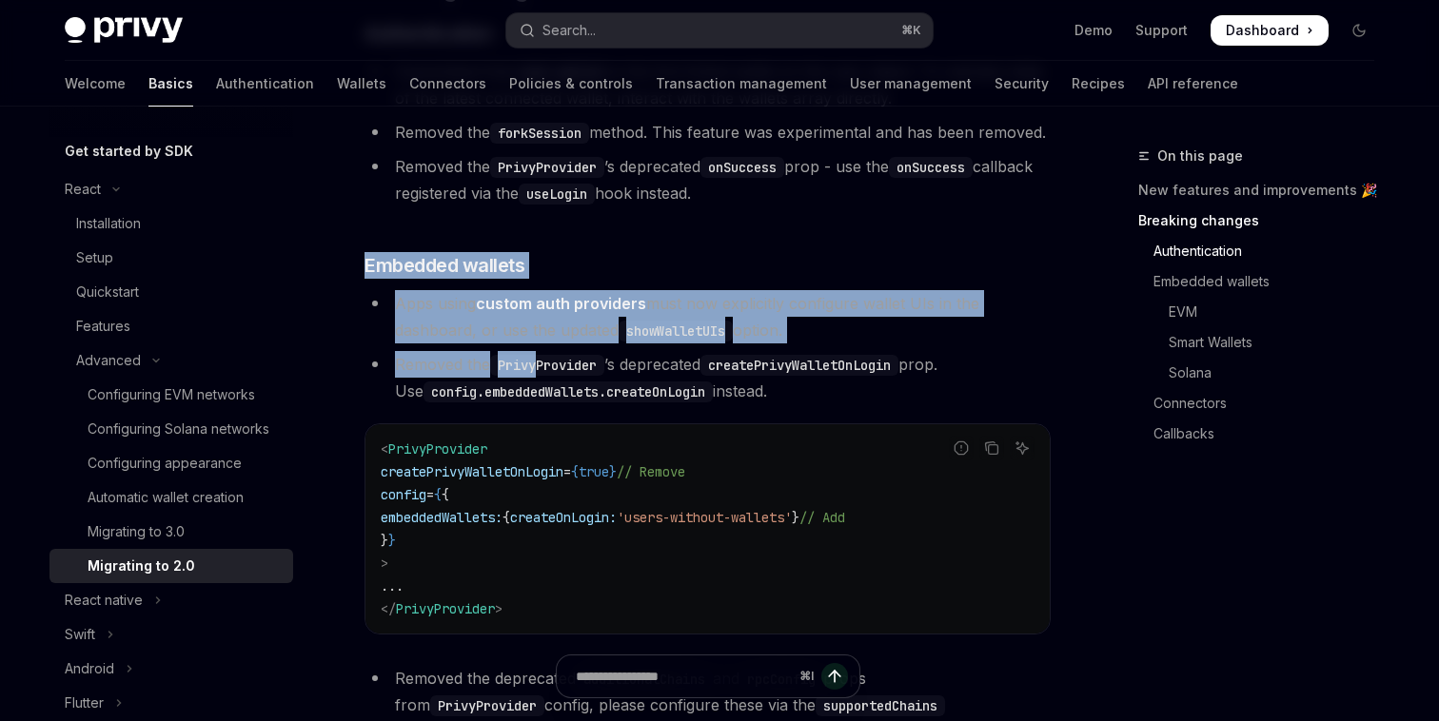
drag, startPoint x: 537, startPoint y: 262, endPoint x: 545, endPoint y: 399, distance: 137.3
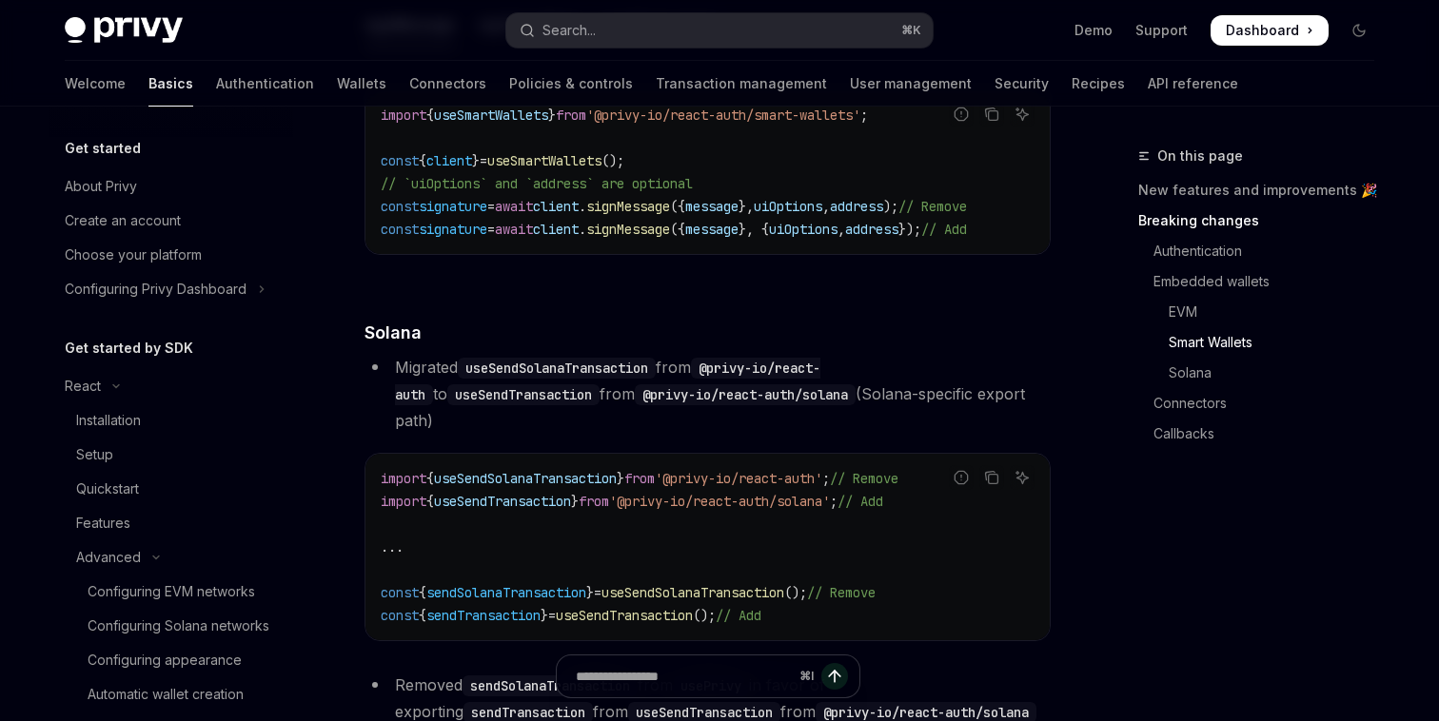
scroll to position [3388, 0]
click at [153, 385] on button "React" at bounding box center [171, 386] width 244 height 34
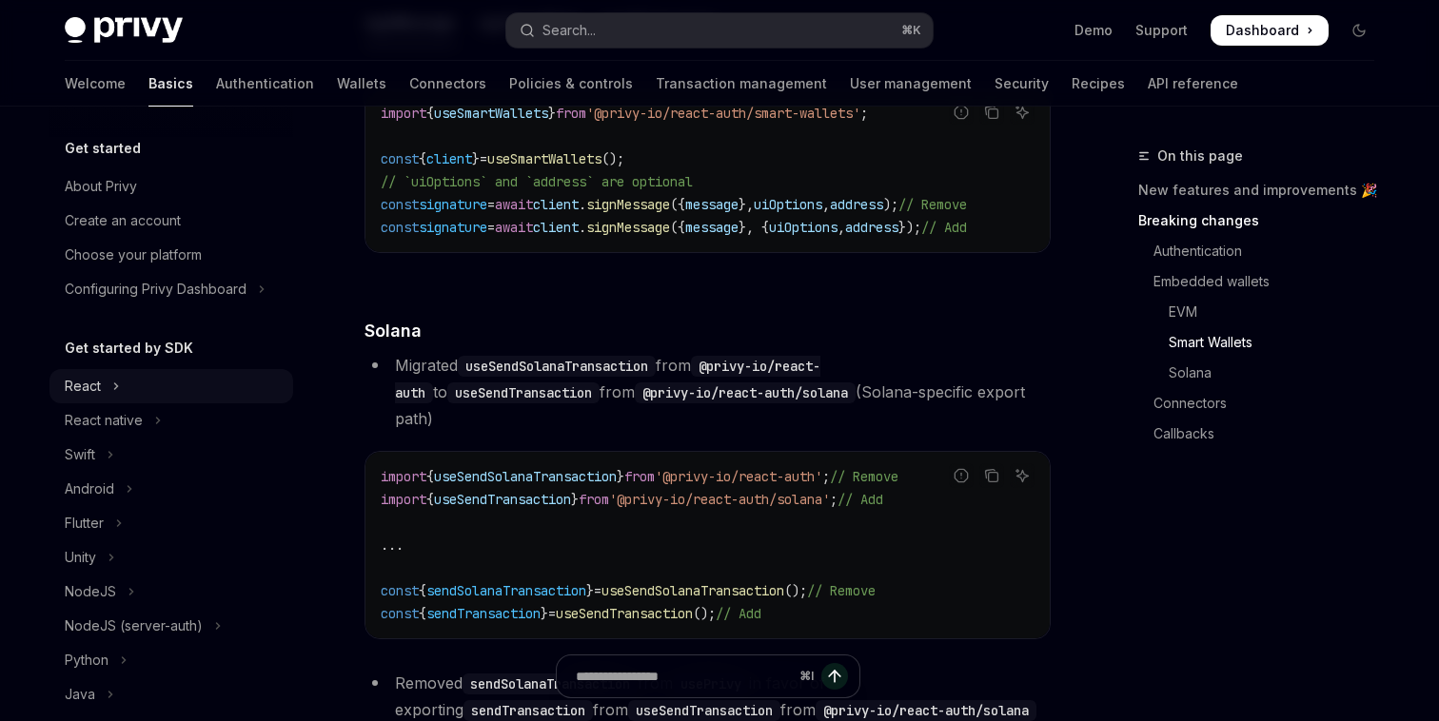
click at [147, 387] on button "React" at bounding box center [171, 386] width 244 height 34
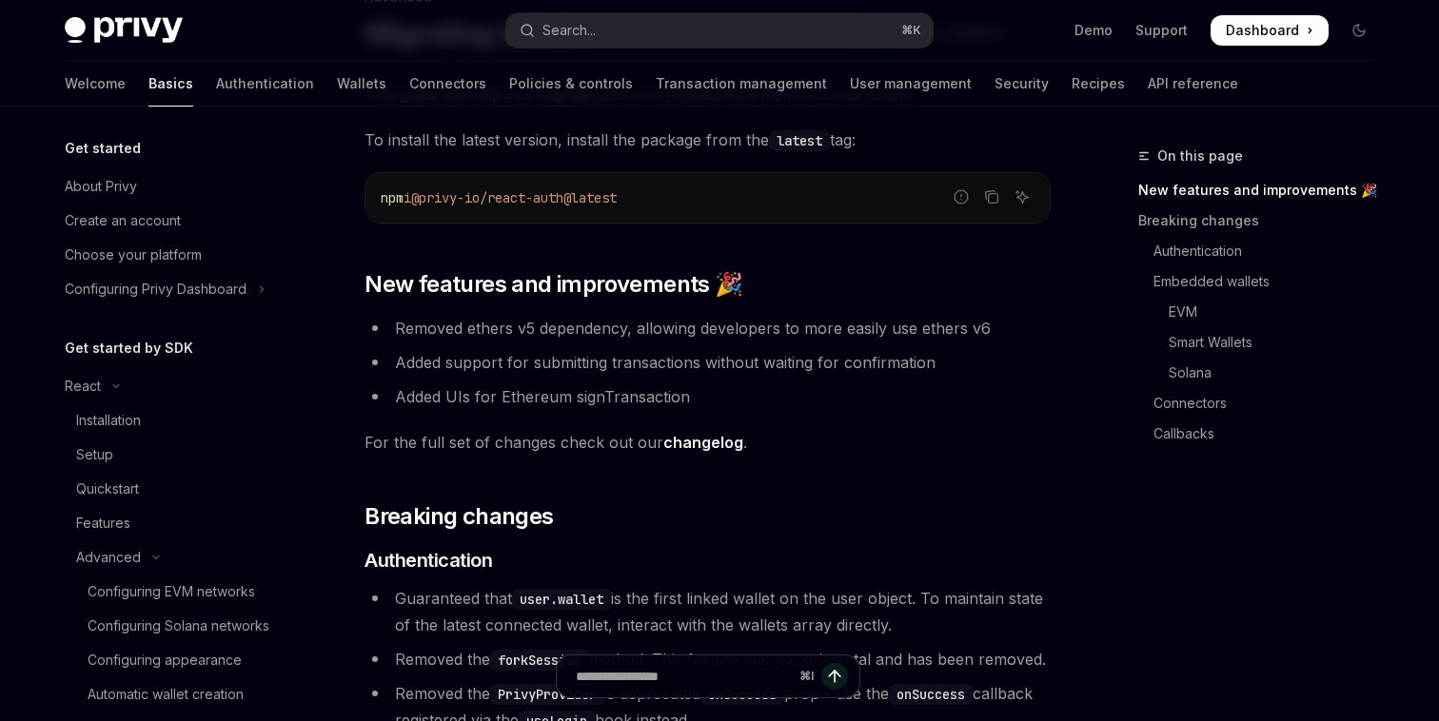
scroll to position [0, 0]
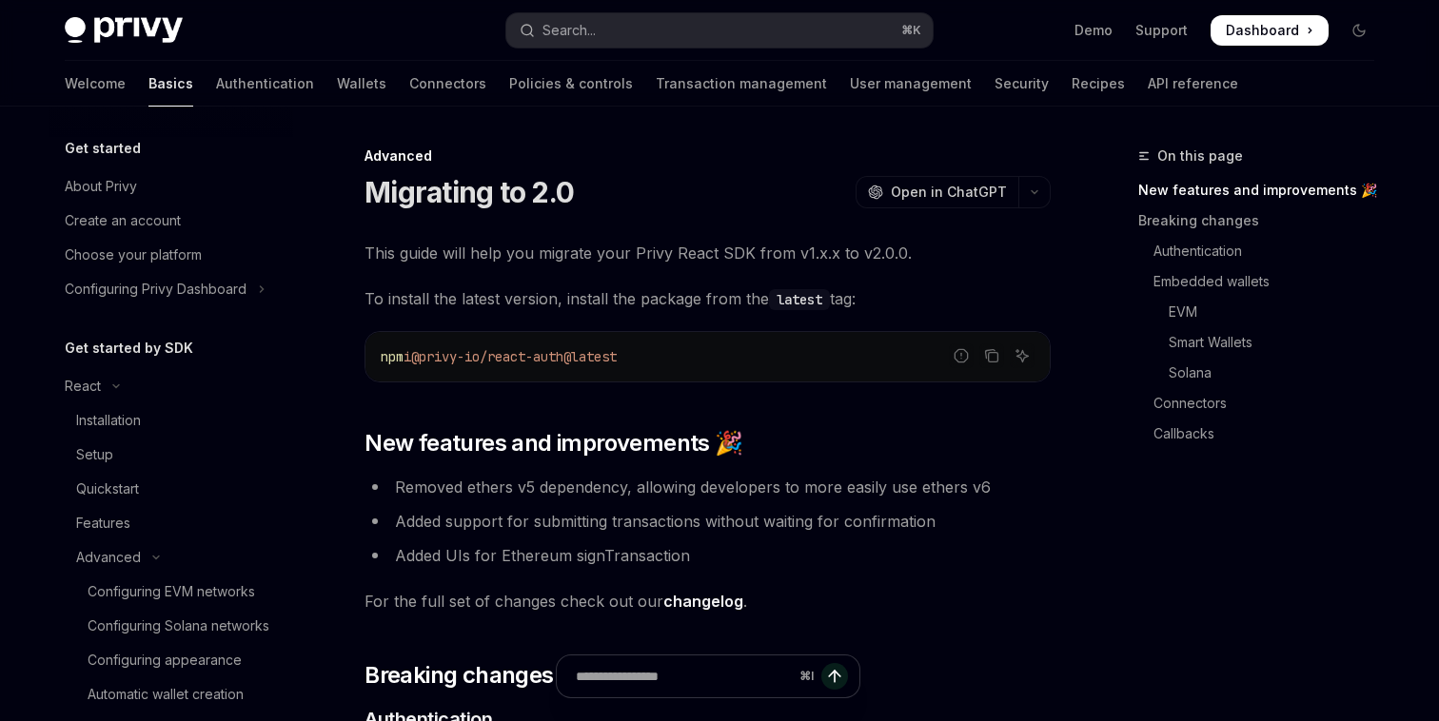
click at [680, 599] on link "changelog" at bounding box center [703, 602] width 80 height 20
type textarea "*"
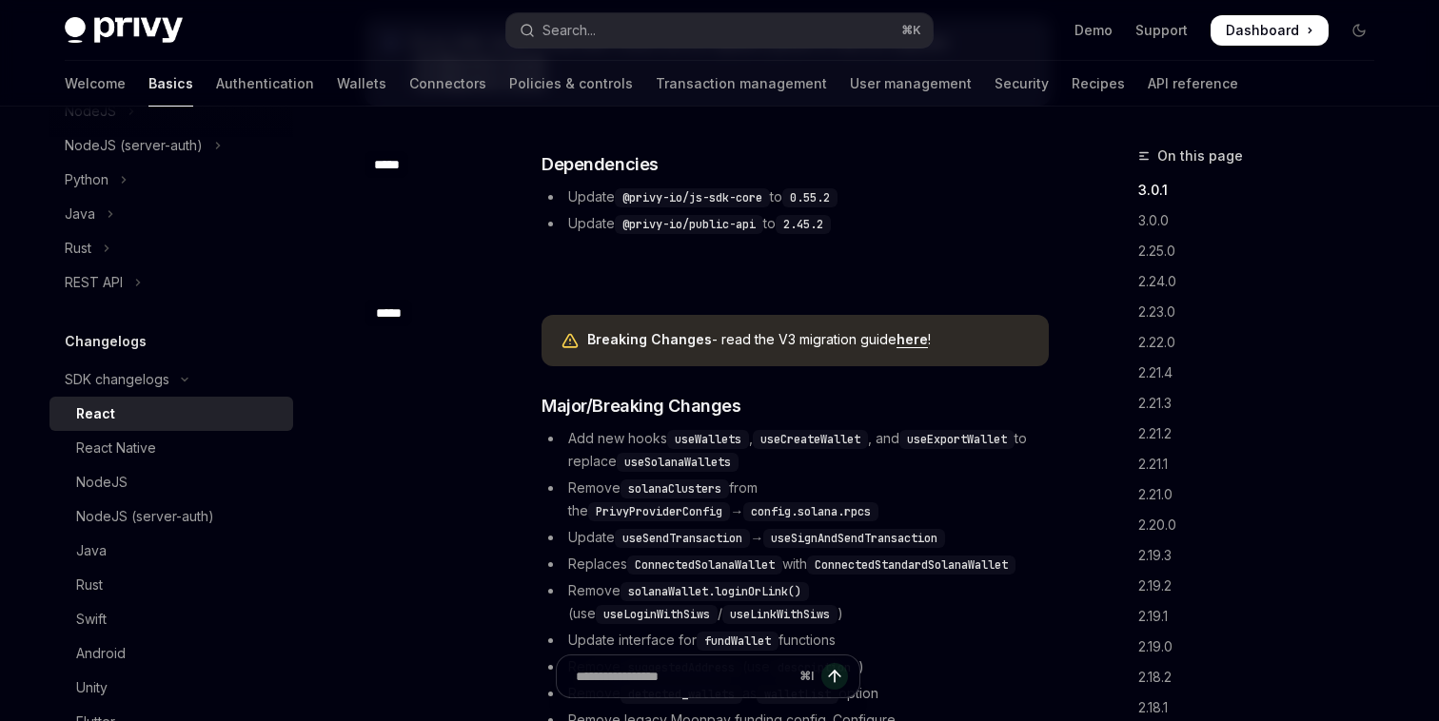
scroll to position [290, 0]
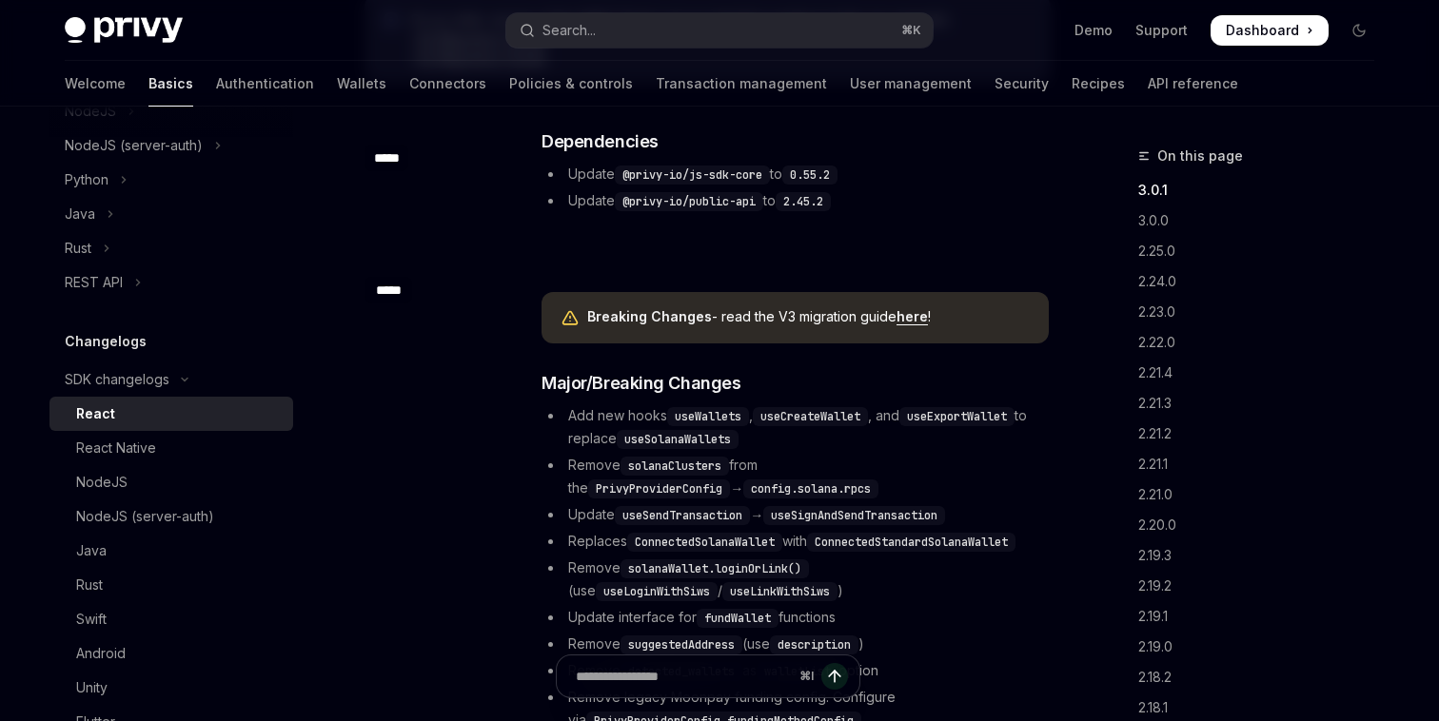
click at [643, 438] on code "useSolanaWallets" at bounding box center [678, 439] width 122 height 19
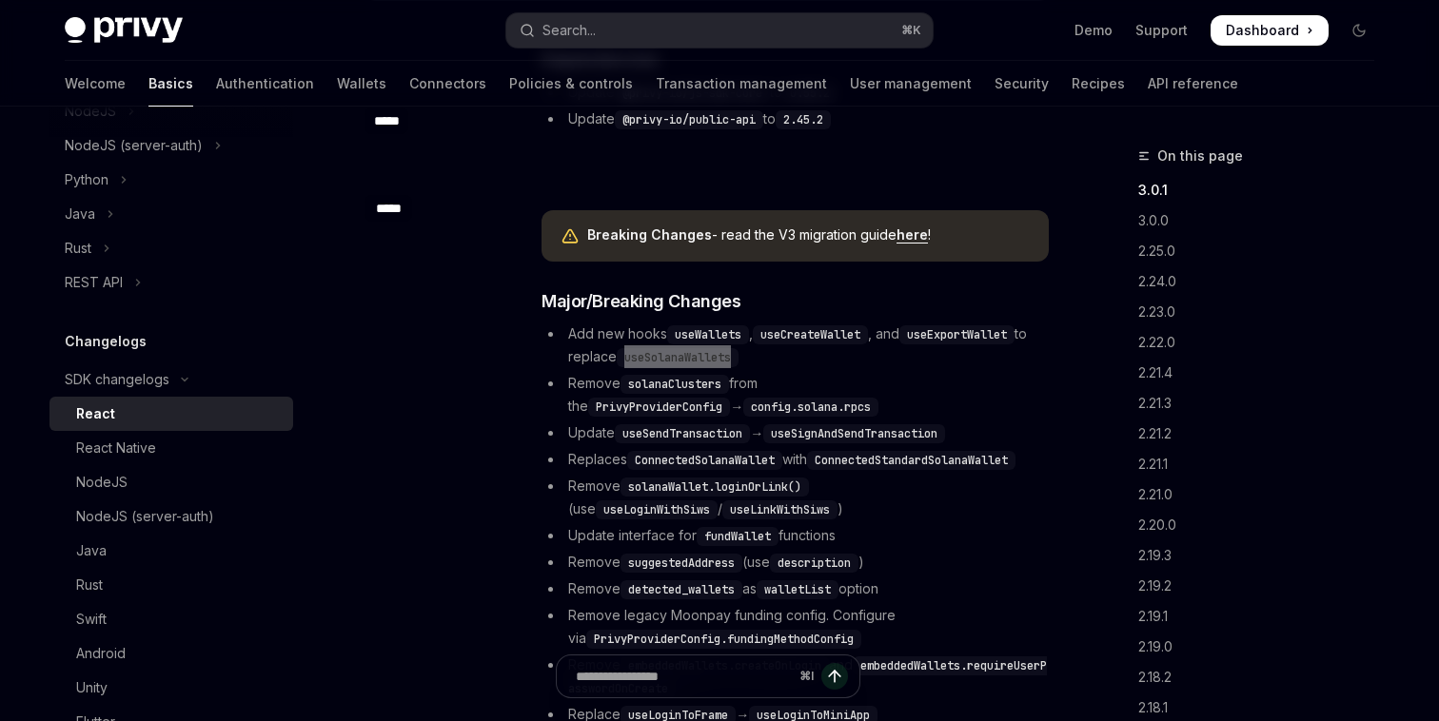
scroll to position [380, 0]
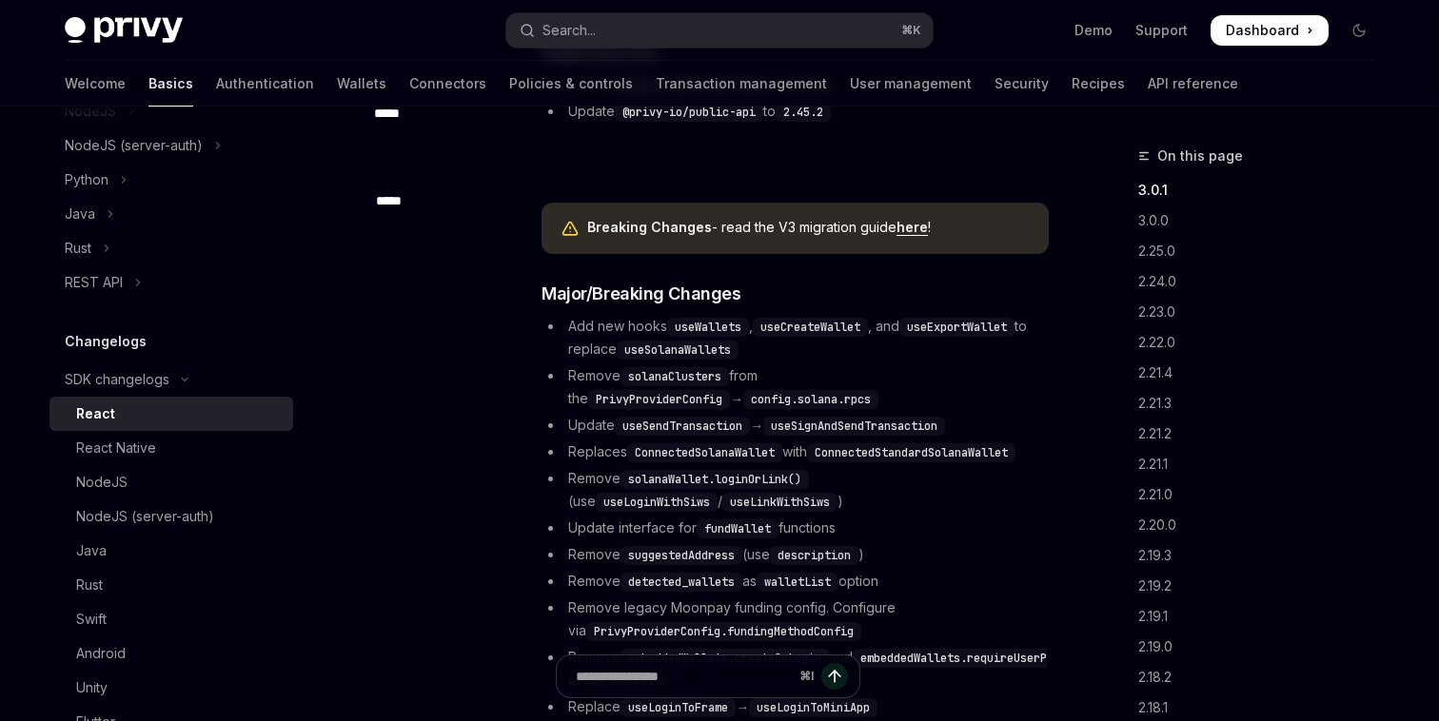
click at [671, 427] on code "useSendTransaction" at bounding box center [682, 426] width 135 height 19
copy code "useSendTransaction"
click at [835, 430] on code "useSignAndSendTransaction" at bounding box center [854, 426] width 182 height 19
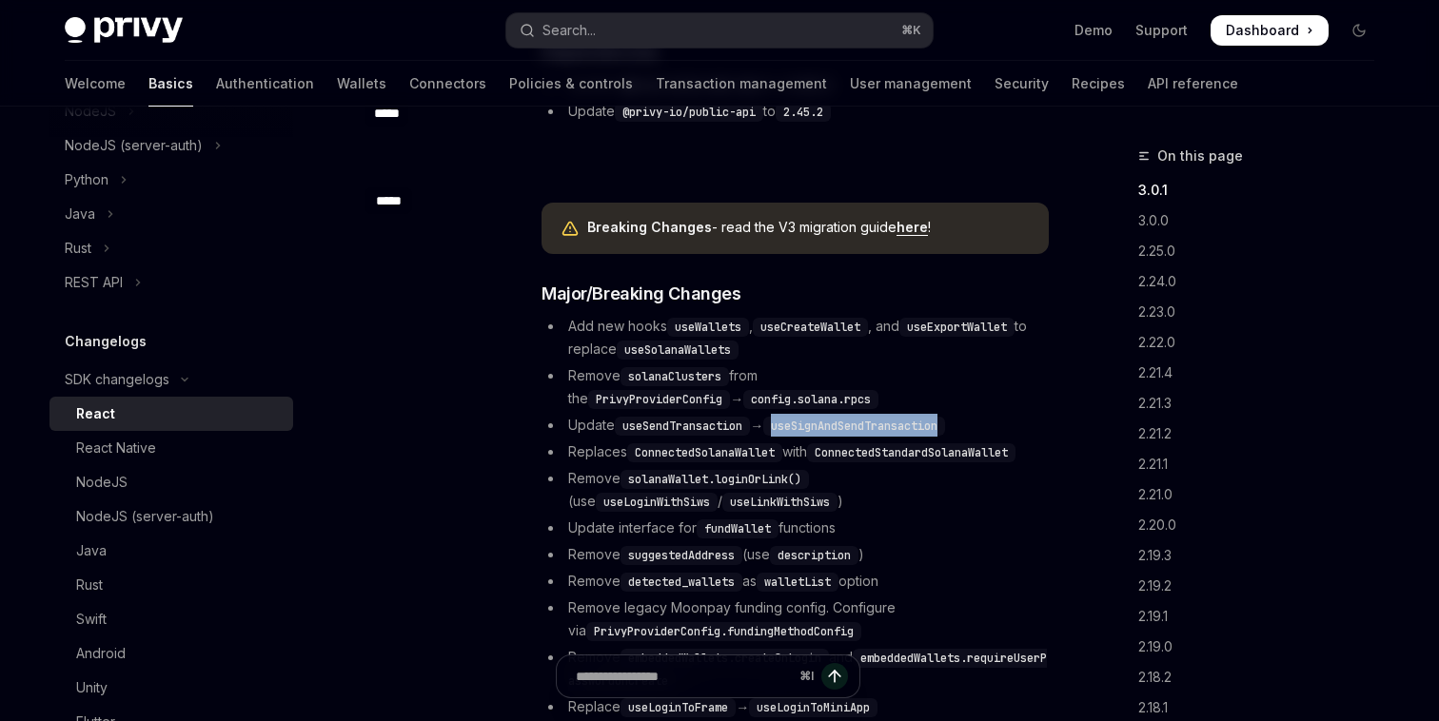
click at [835, 430] on code "useSignAndSendTransaction" at bounding box center [854, 426] width 182 height 19
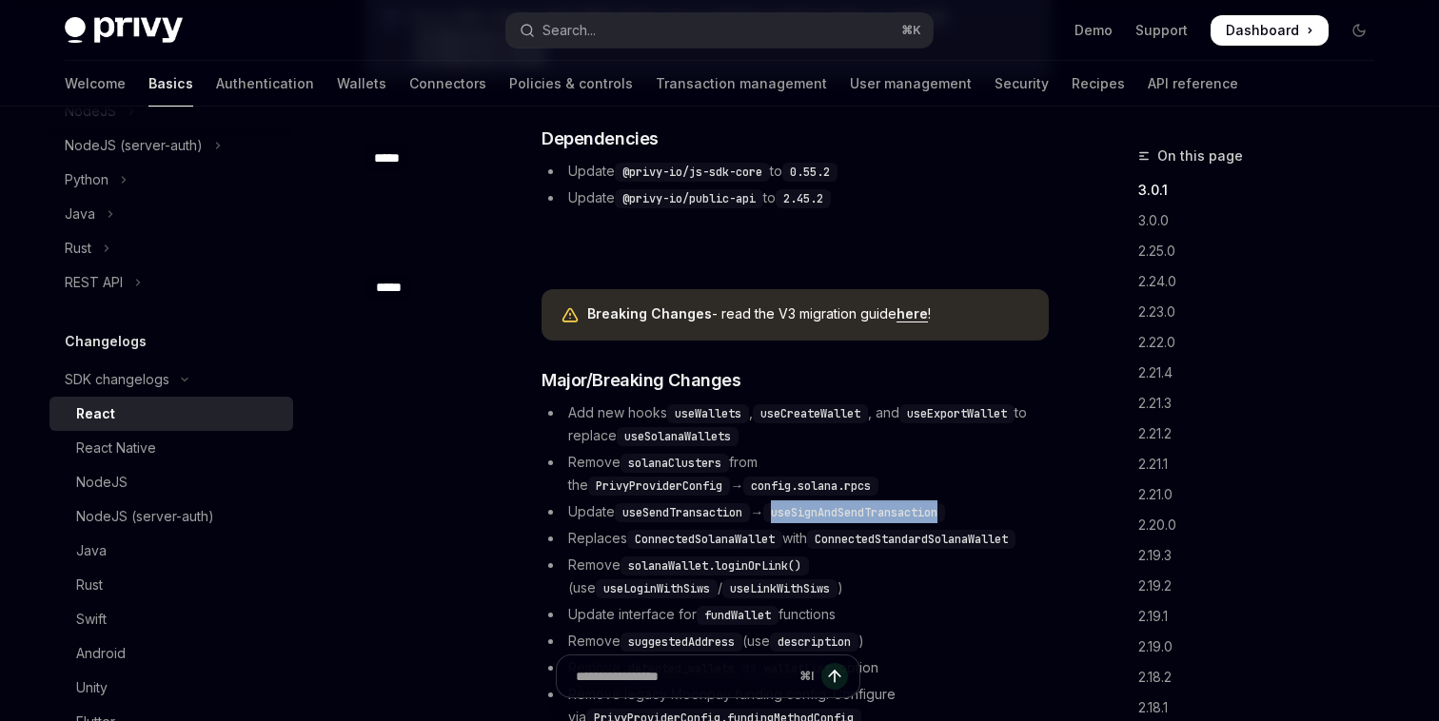
scroll to position [296, 0]
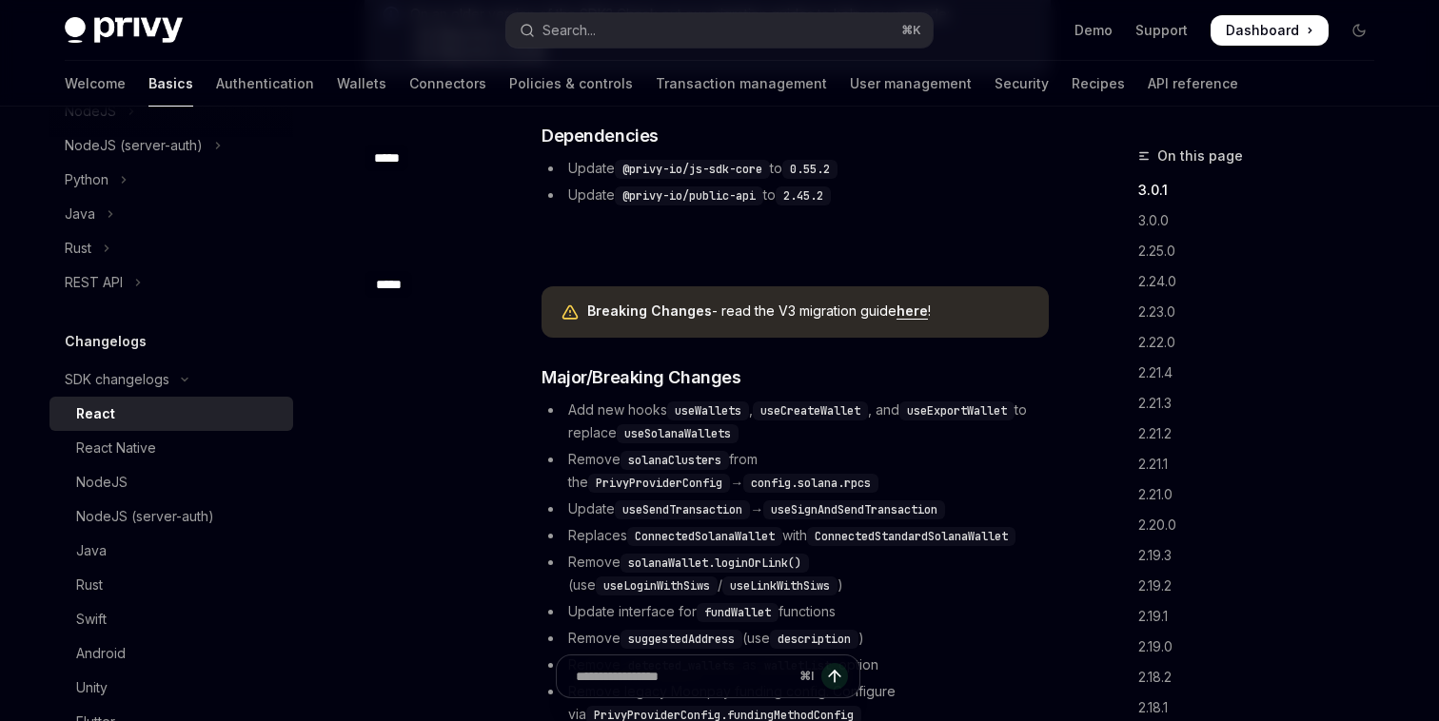
click at [837, 506] on code "useSignAndSendTransaction" at bounding box center [854, 510] width 182 height 19
copy code "useSignAndSendTransaction"
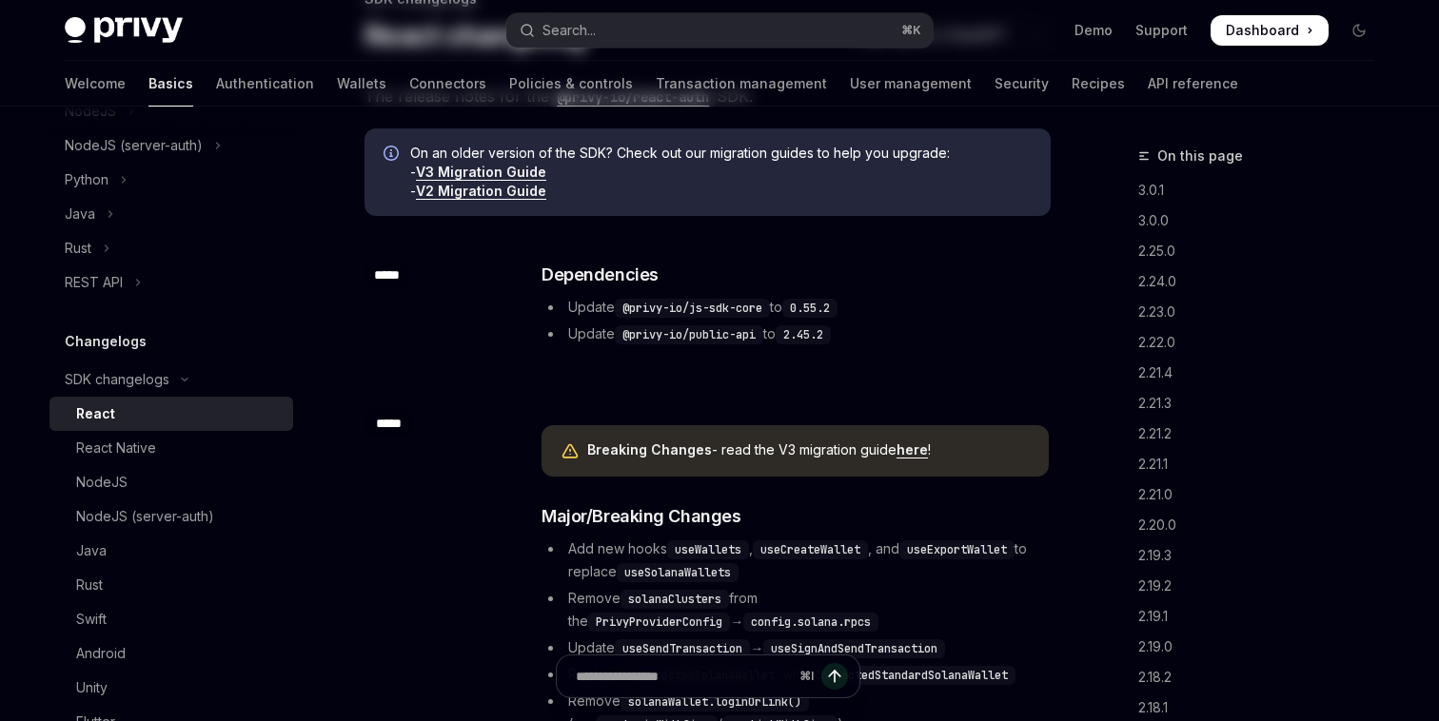
scroll to position [0, 0]
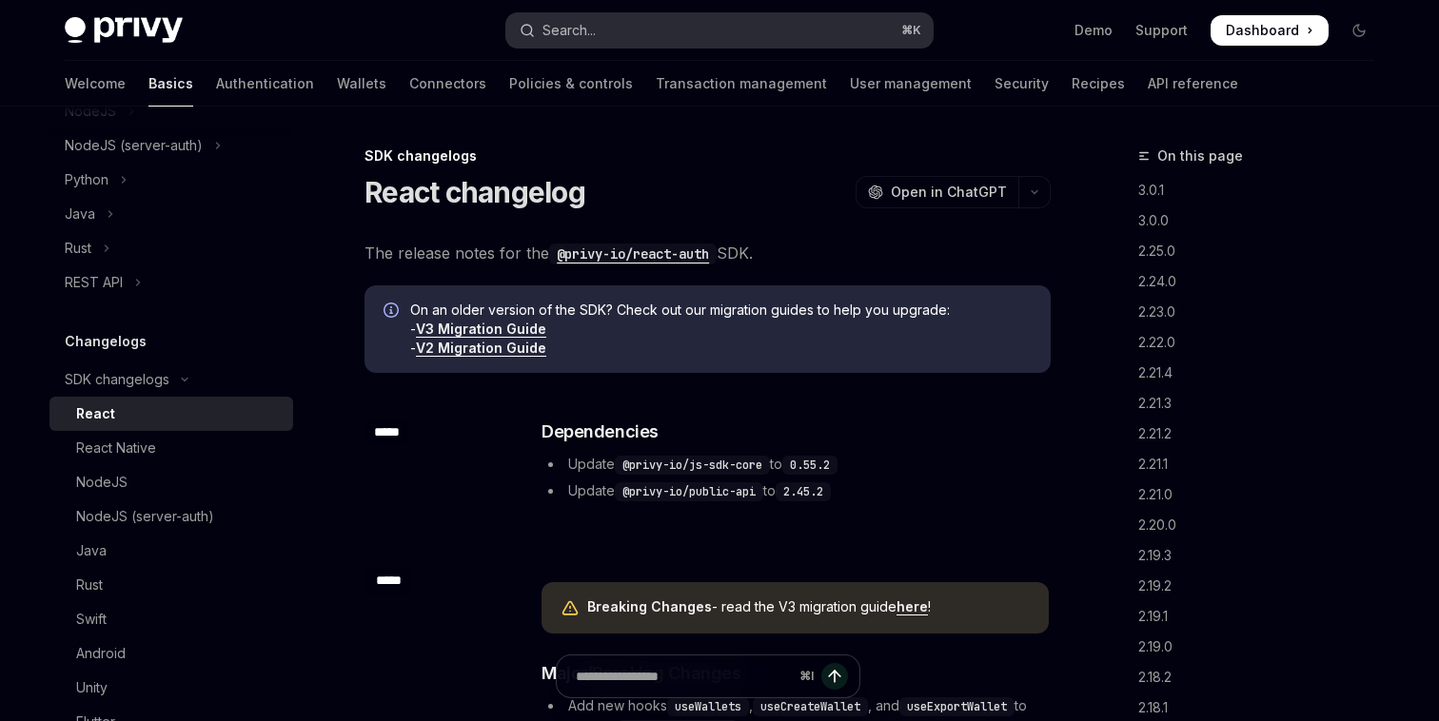
click at [693, 32] on button "Search... ⌘ K" at bounding box center [719, 30] width 426 height 34
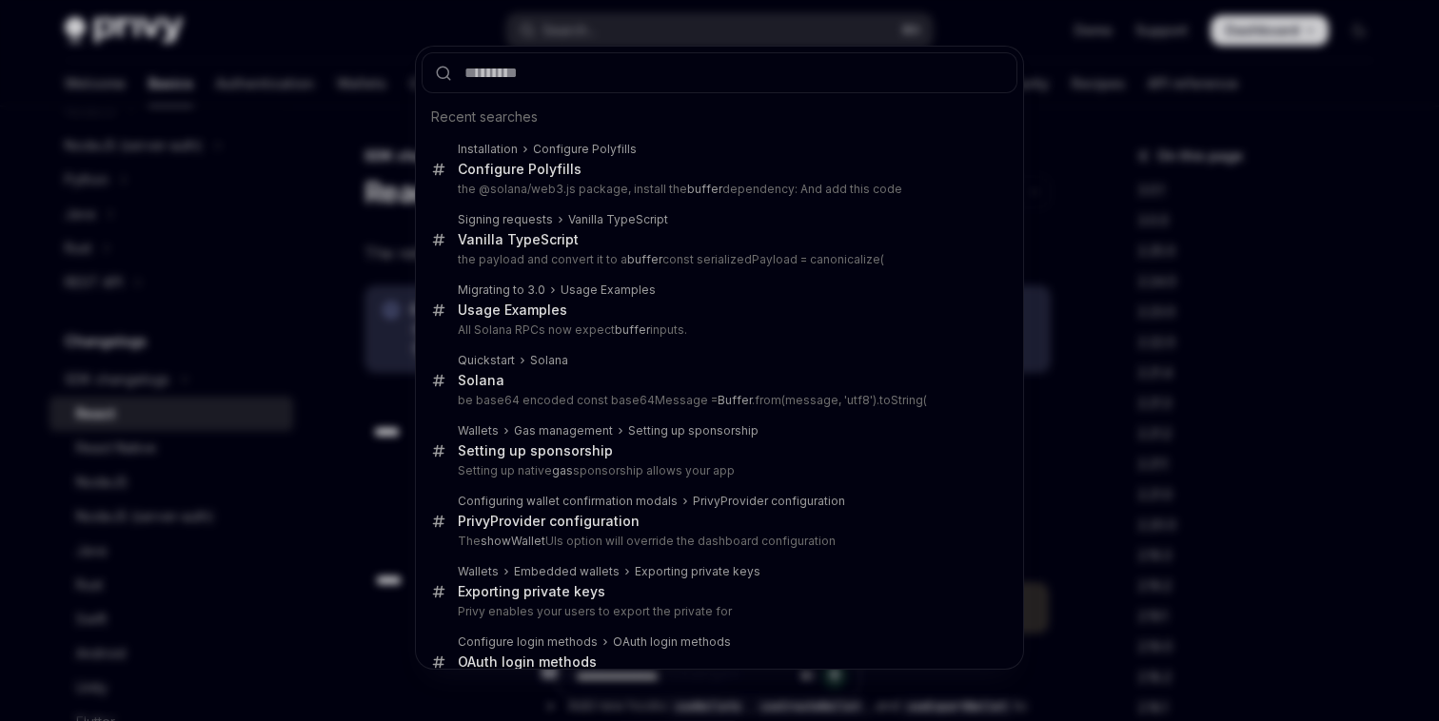
type input "**********"
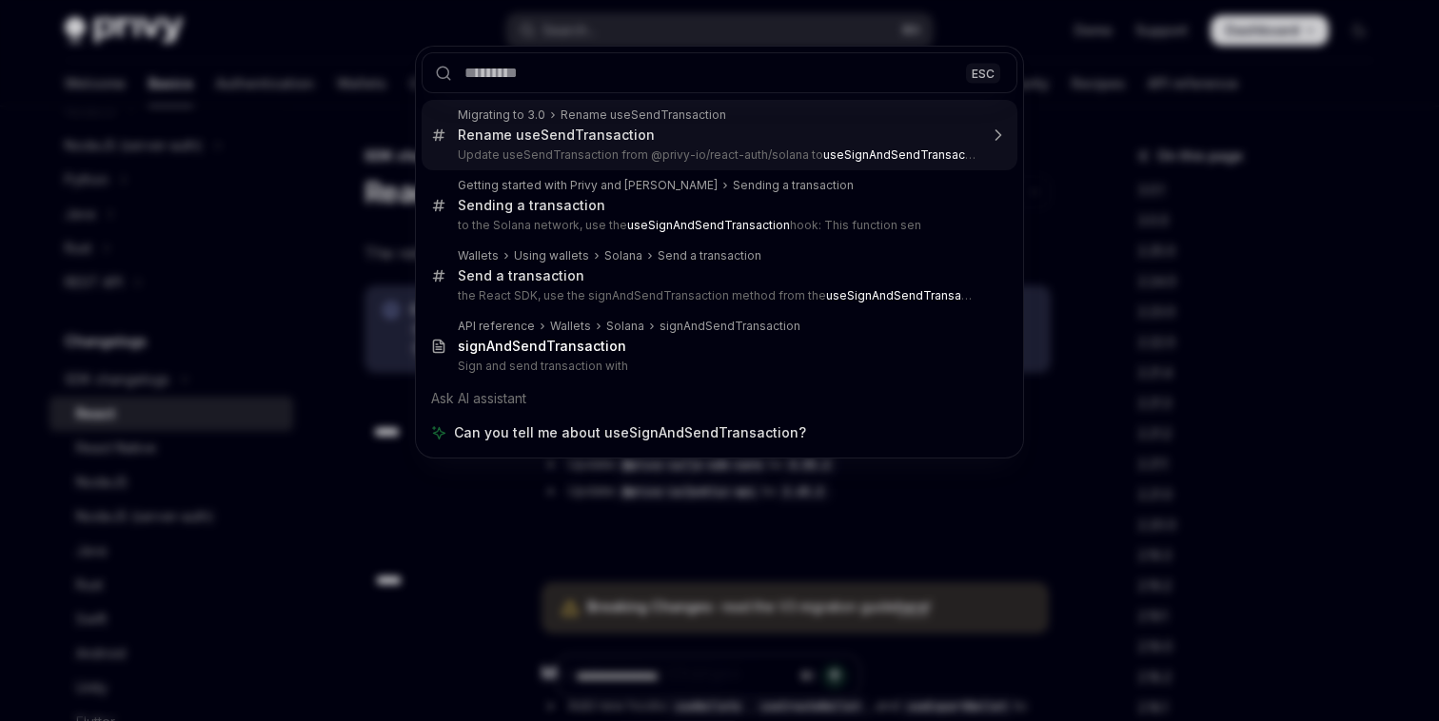
type textarea "*"
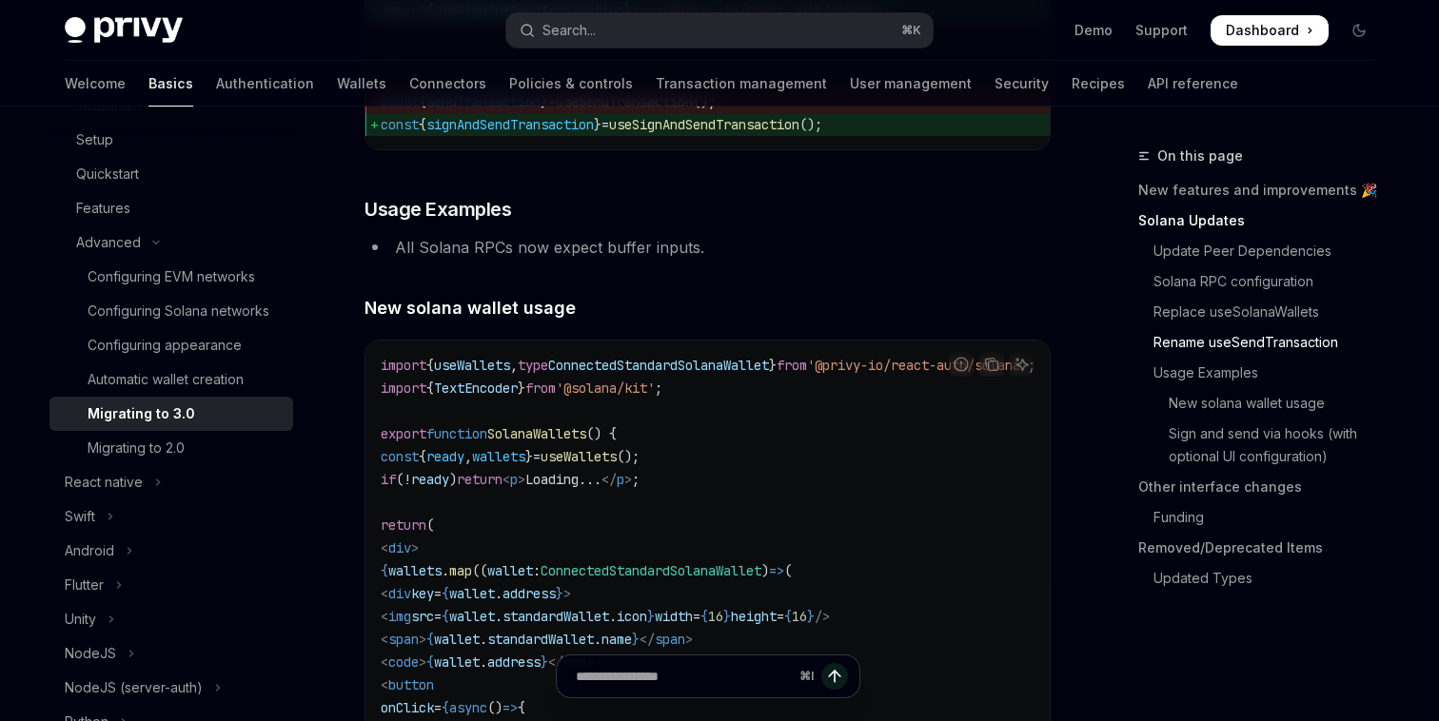
scroll to position [3152, 0]
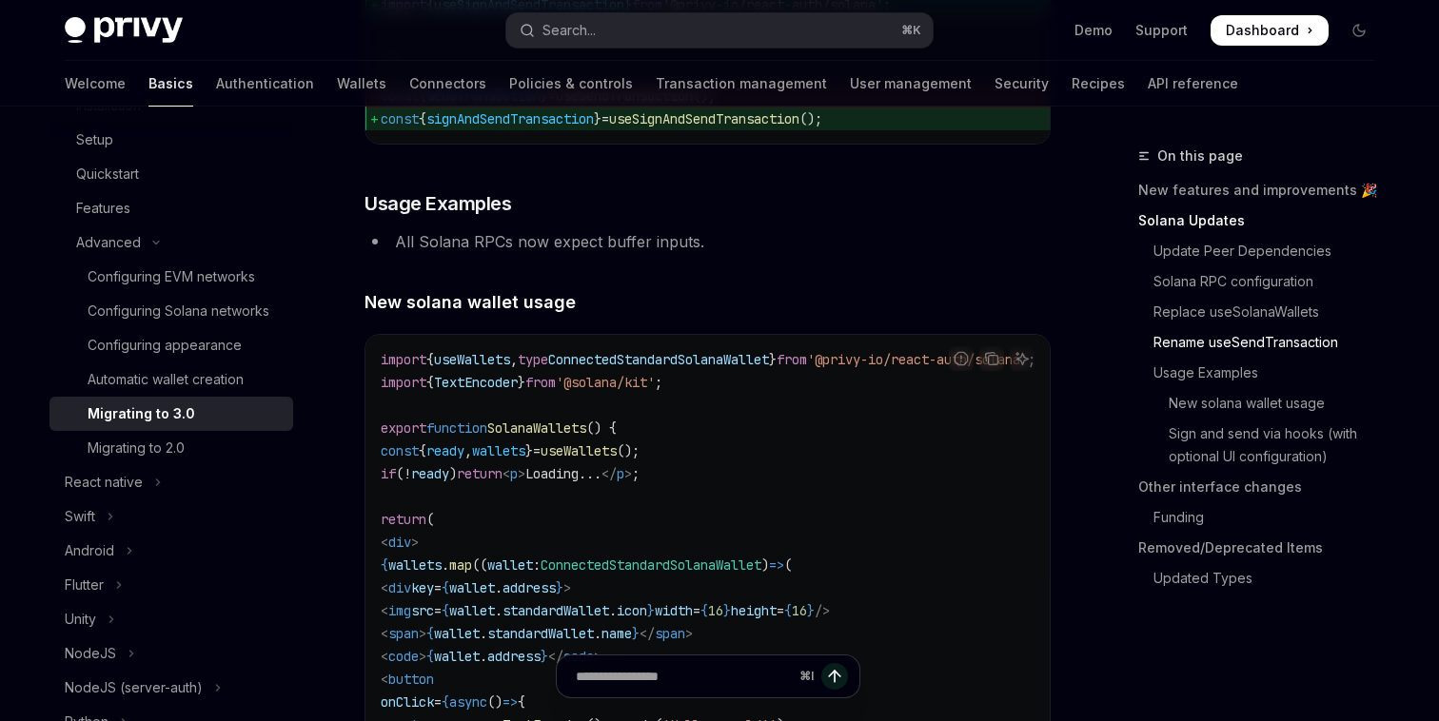
click at [612, 255] on li "All Solana RPCs now expect buffer inputs." at bounding box center [707, 241] width 686 height 27
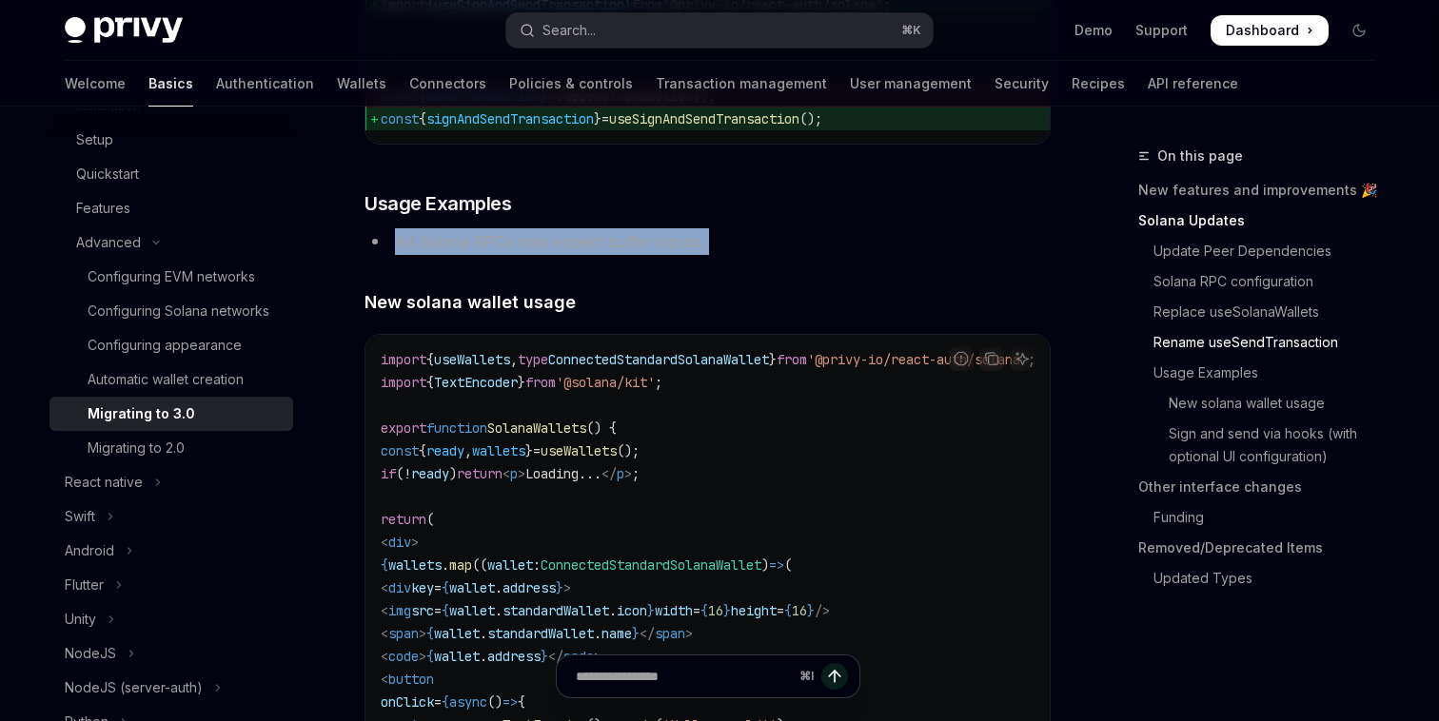
click at [612, 255] on li "All Solana RPCs now expect buffer inputs." at bounding box center [707, 241] width 686 height 27
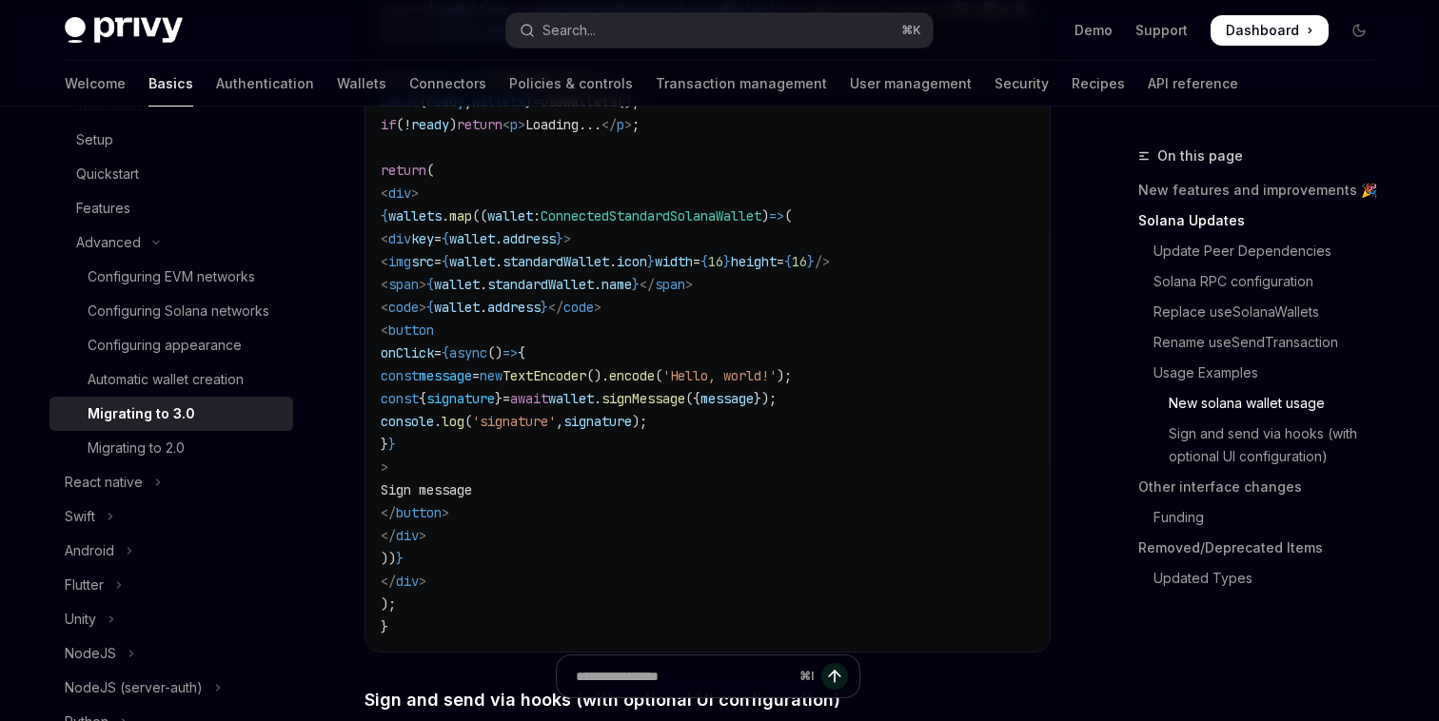
scroll to position [3526, 0]
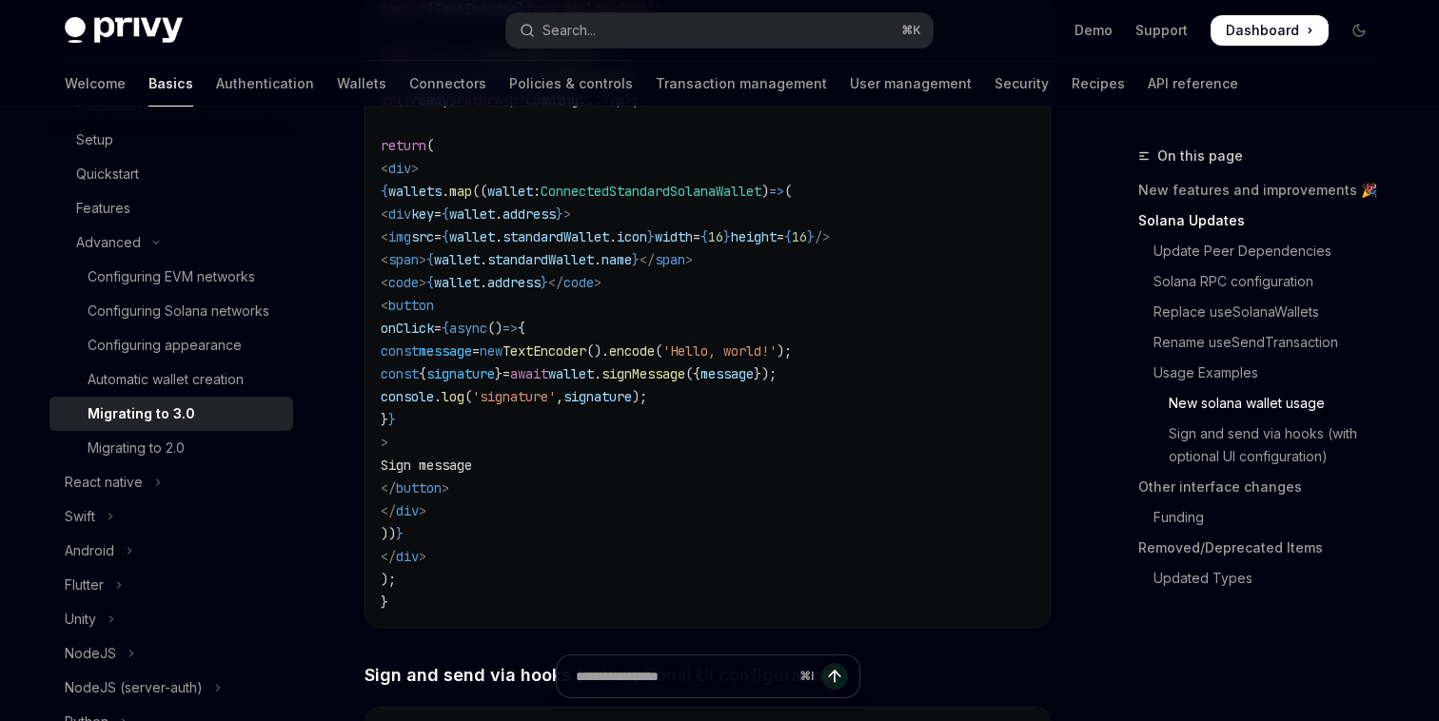
click at [594, 268] on span "standardWallet" at bounding box center [540, 259] width 107 height 17
click at [540, 291] on span "address" at bounding box center [513, 282] width 53 height 17
click at [594, 268] on span "standardWallet" at bounding box center [540, 259] width 107 height 17
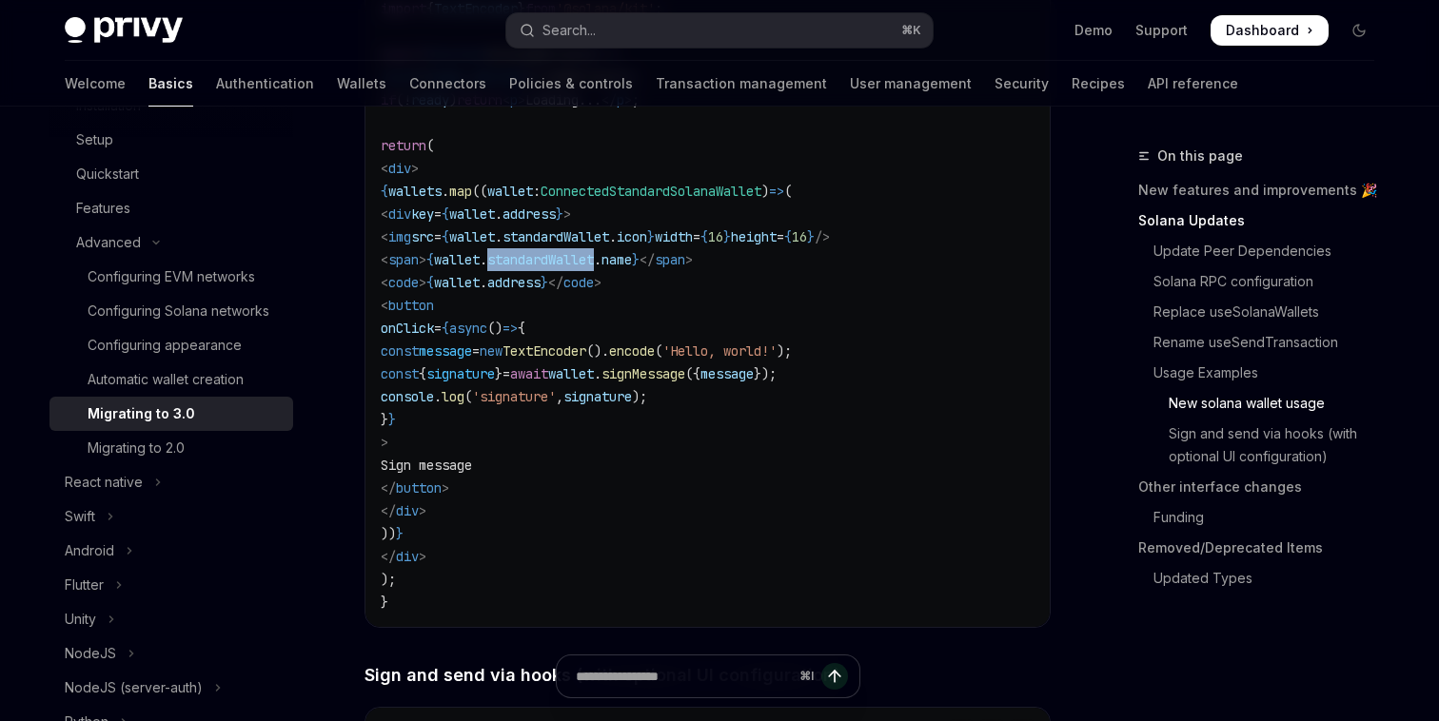
click at [594, 268] on span "standardWallet" at bounding box center [540, 259] width 107 height 17
click at [609, 246] on span "standardWallet" at bounding box center [555, 236] width 107 height 17
click at [556, 223] on span "address" at bounding box center [528, 214] width 53 height 17
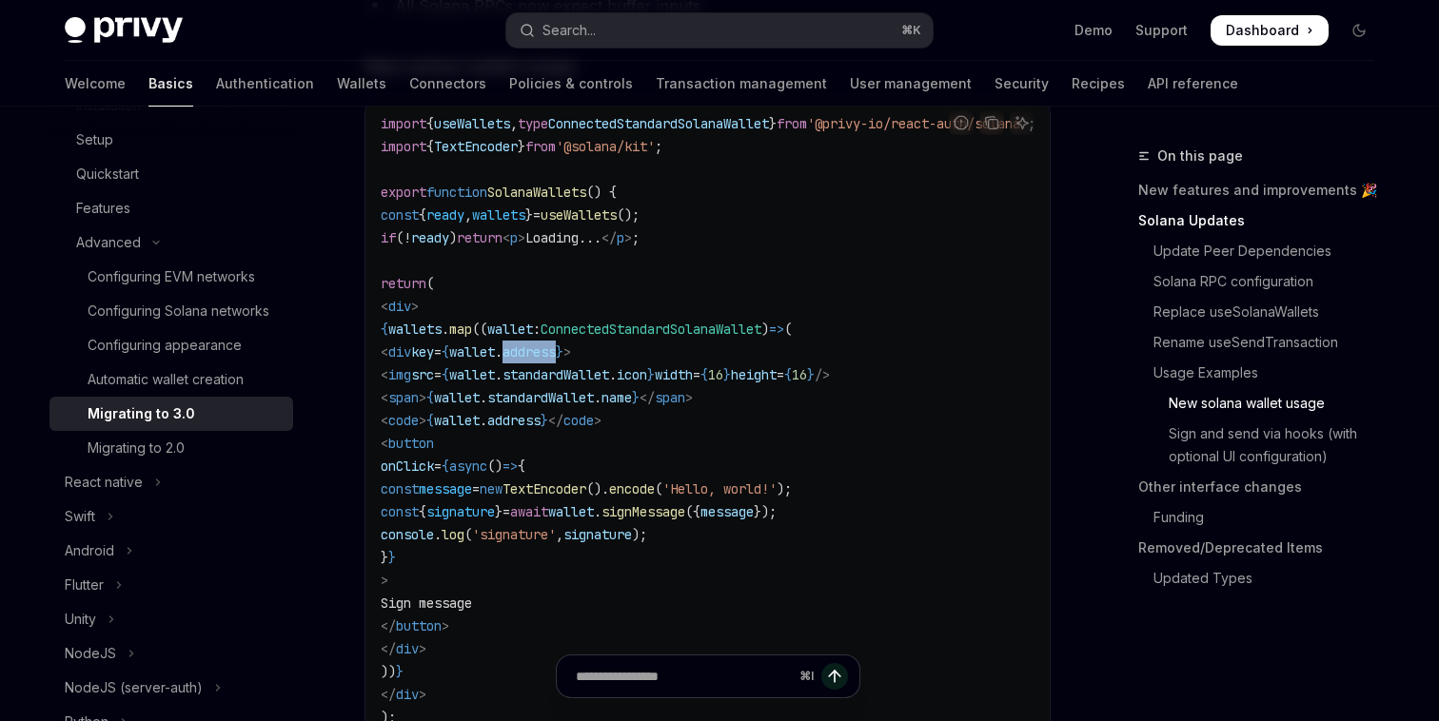
scroll to position [3350, 0]
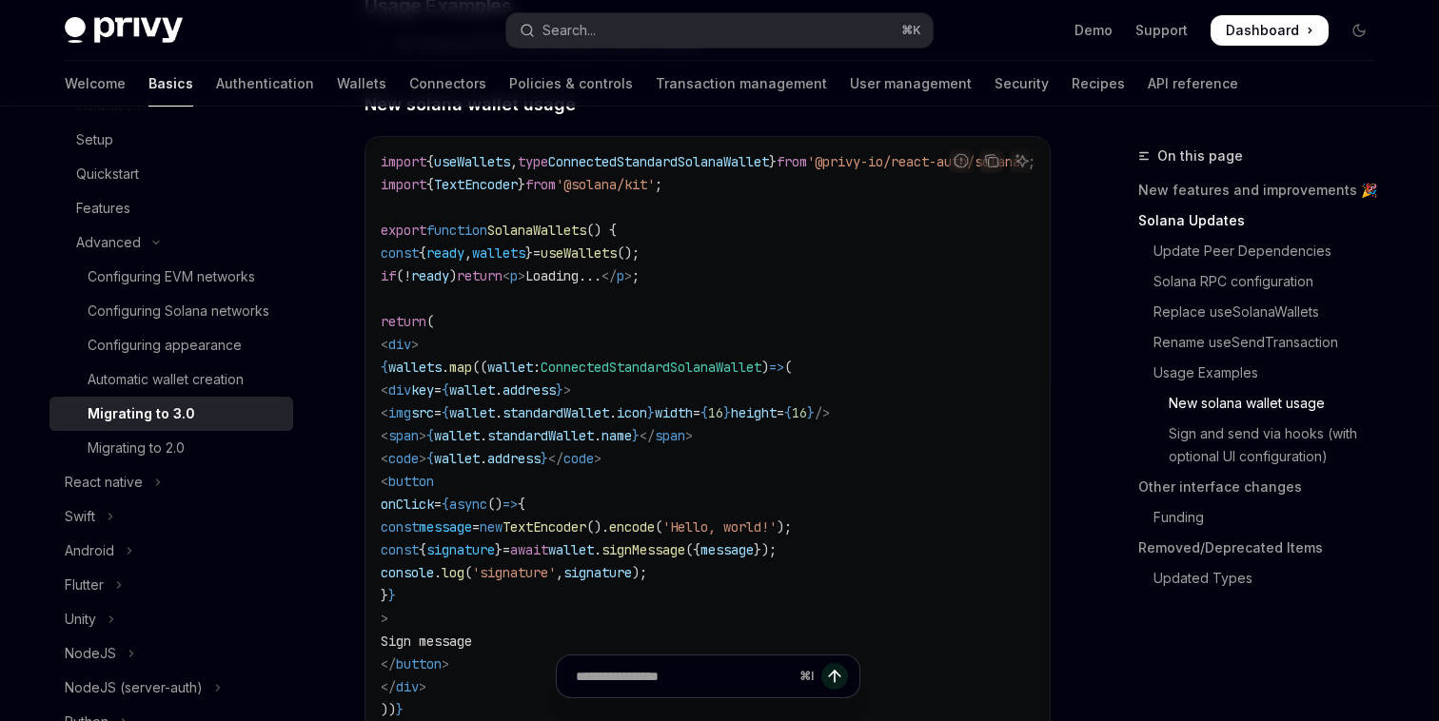
click at [616, 269] on code "import { useWallets , type ConnectedStandardSolanaWallet } from '@privy-io/reac…" at bounding box center [731, 469] width 700 height 639
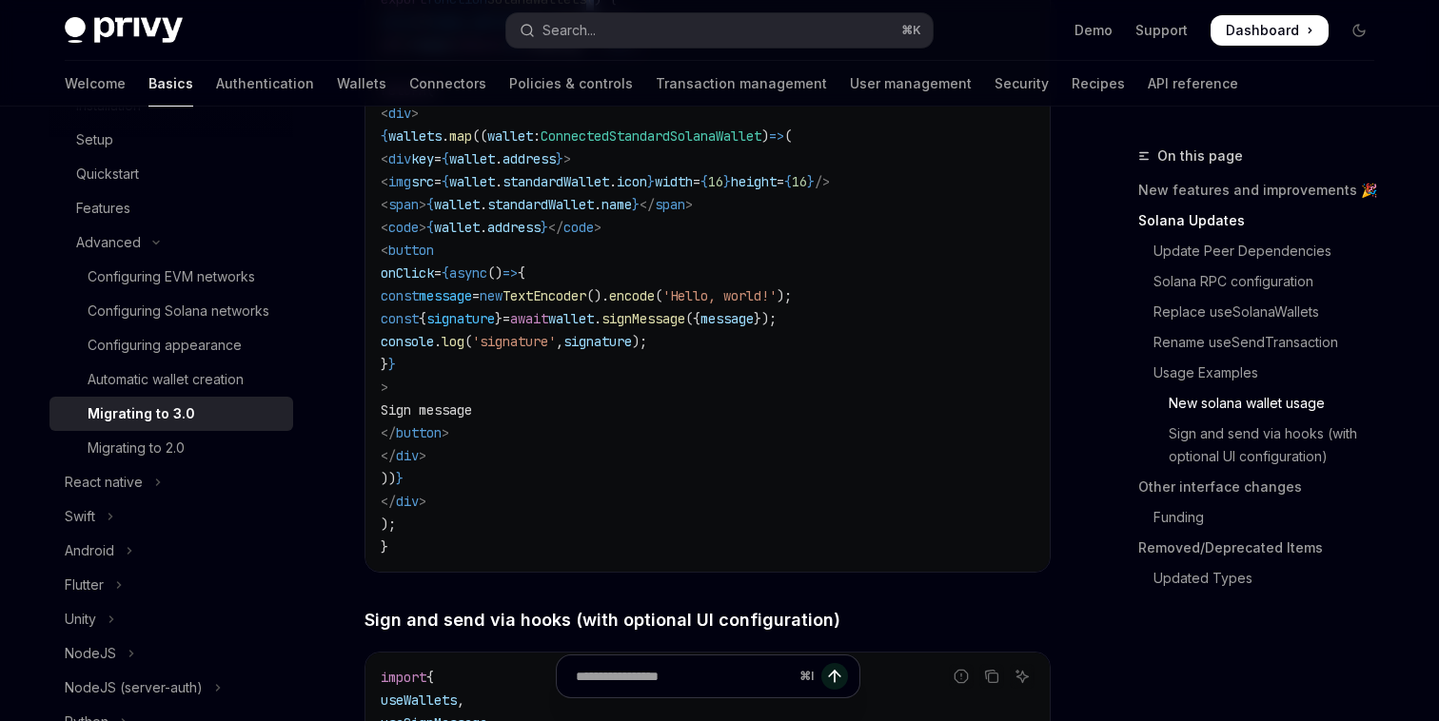
scroll to position [3882, 0]
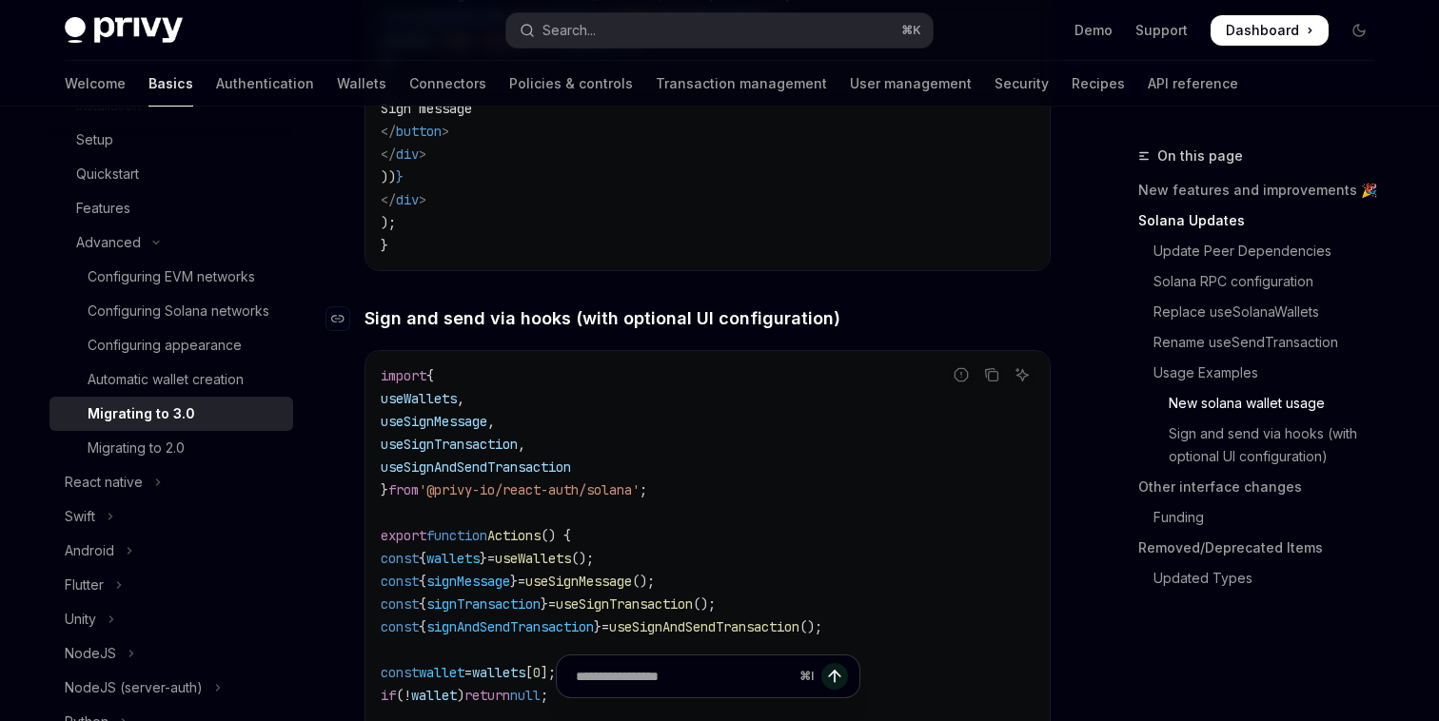
click at [576, 331] on span "Sign and send via hooks (with optional UI configuration)" at bounding box center [602, 318] width 476 height 26
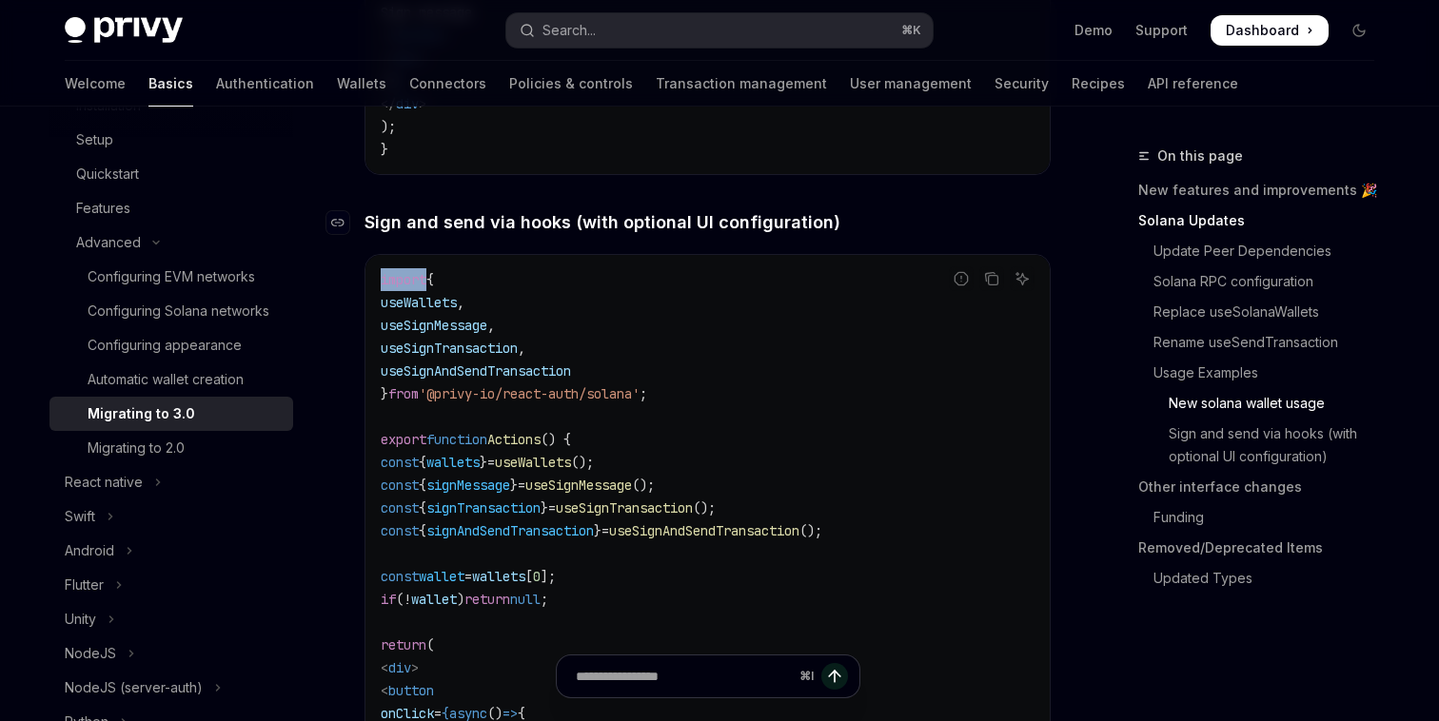
click at [576, 371] on div "**********" at bounding box center [707, 623] width 686 height 8724
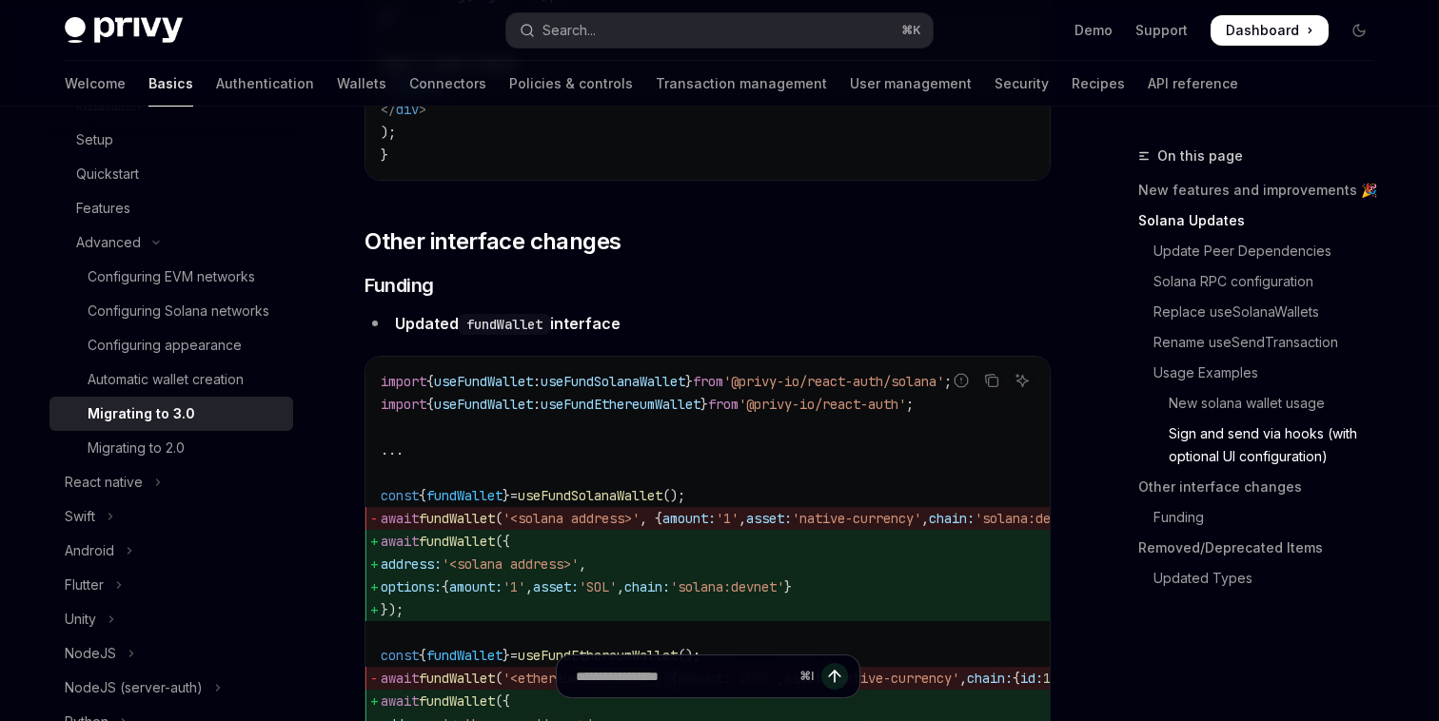
scroll to position [5591, 0]
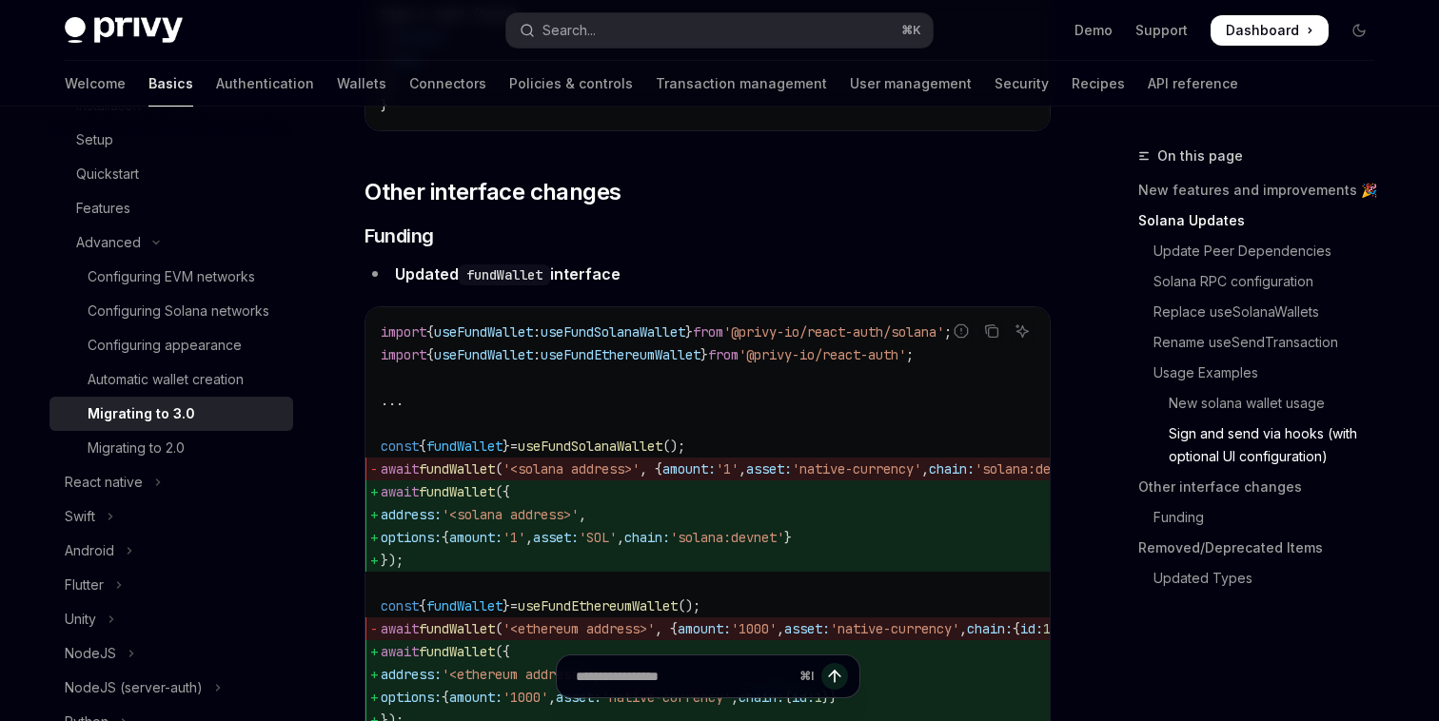
click at [574, 341] on span "useFundSolanaWallet" at bounding box center [612, 332] width 145 height 17
click at [575, 421] on code "import { useFundWallet : useFundSolanaWallet } from '@privy-io/react-auth/solan…" at bounding box center [769, 538] width 776 height 434
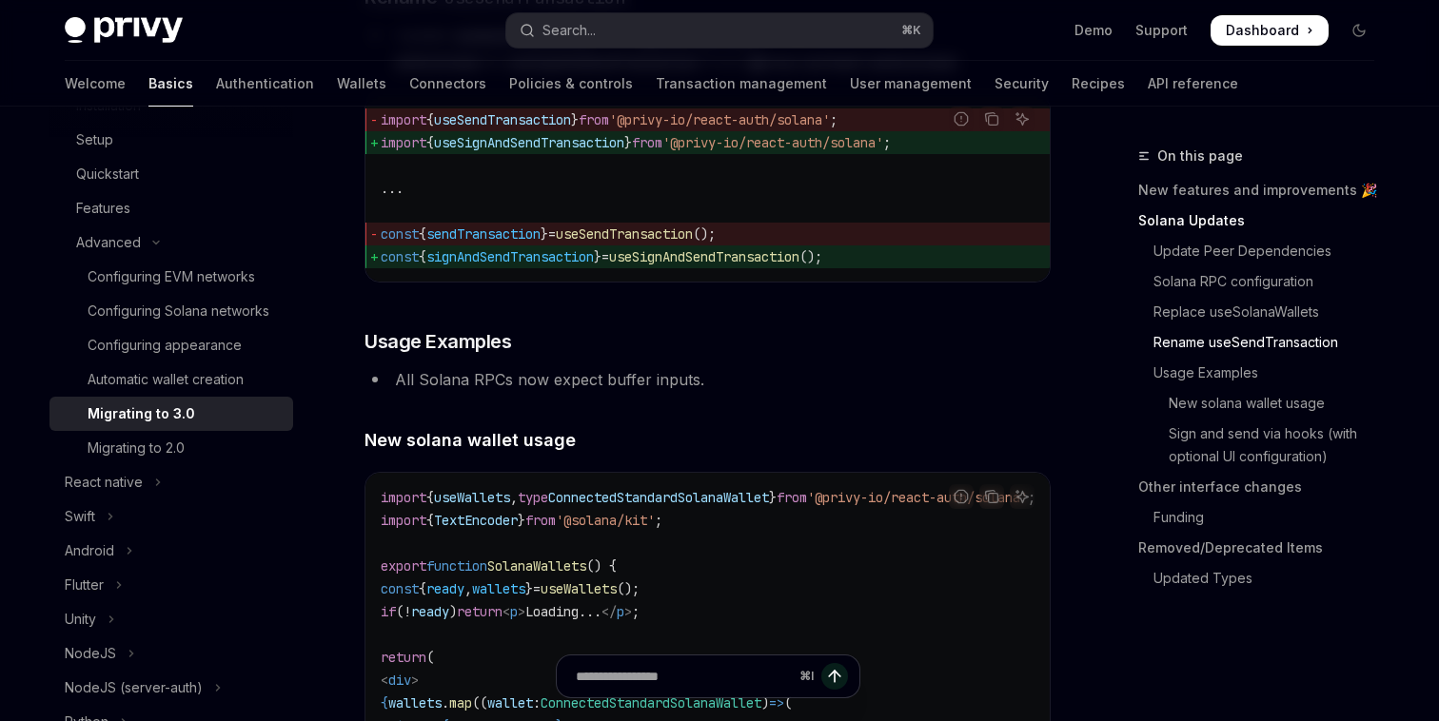
scroll to position [3046, 0]
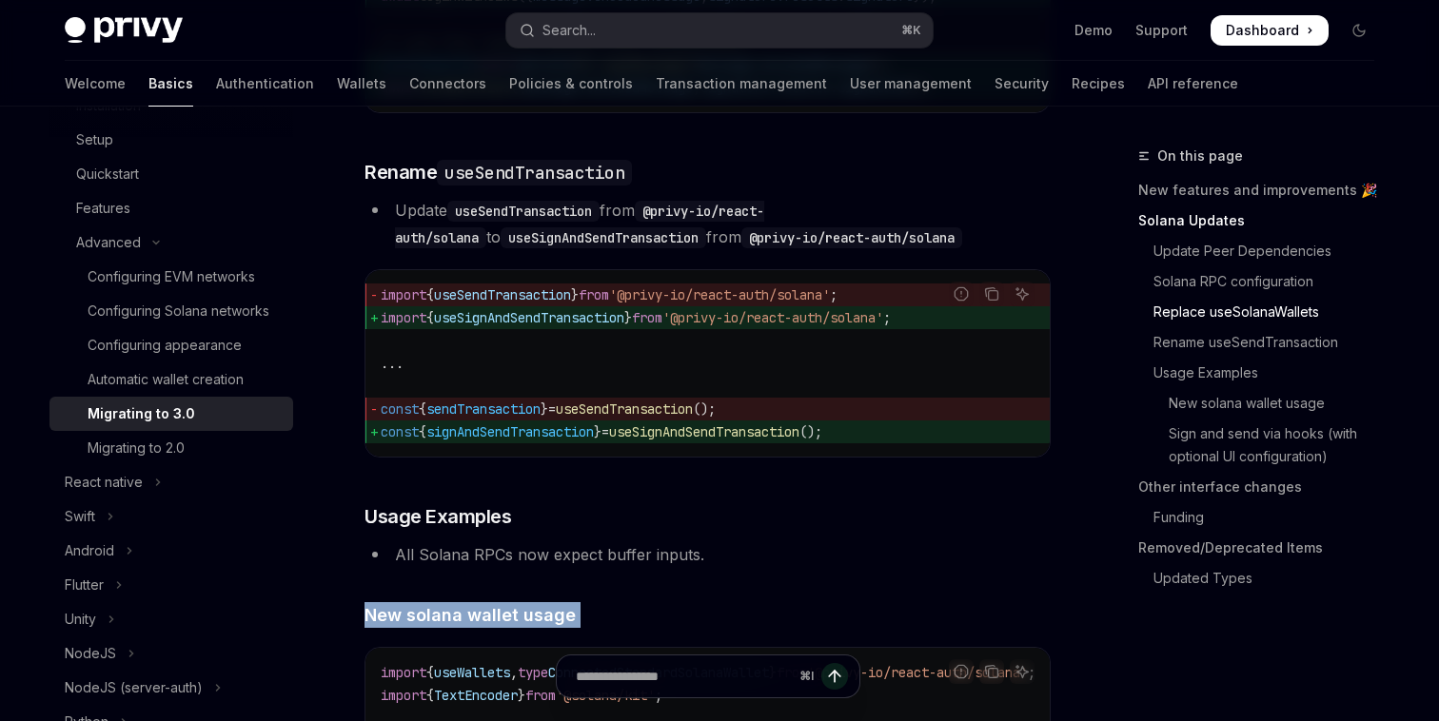
scroll to position [2789, 0]
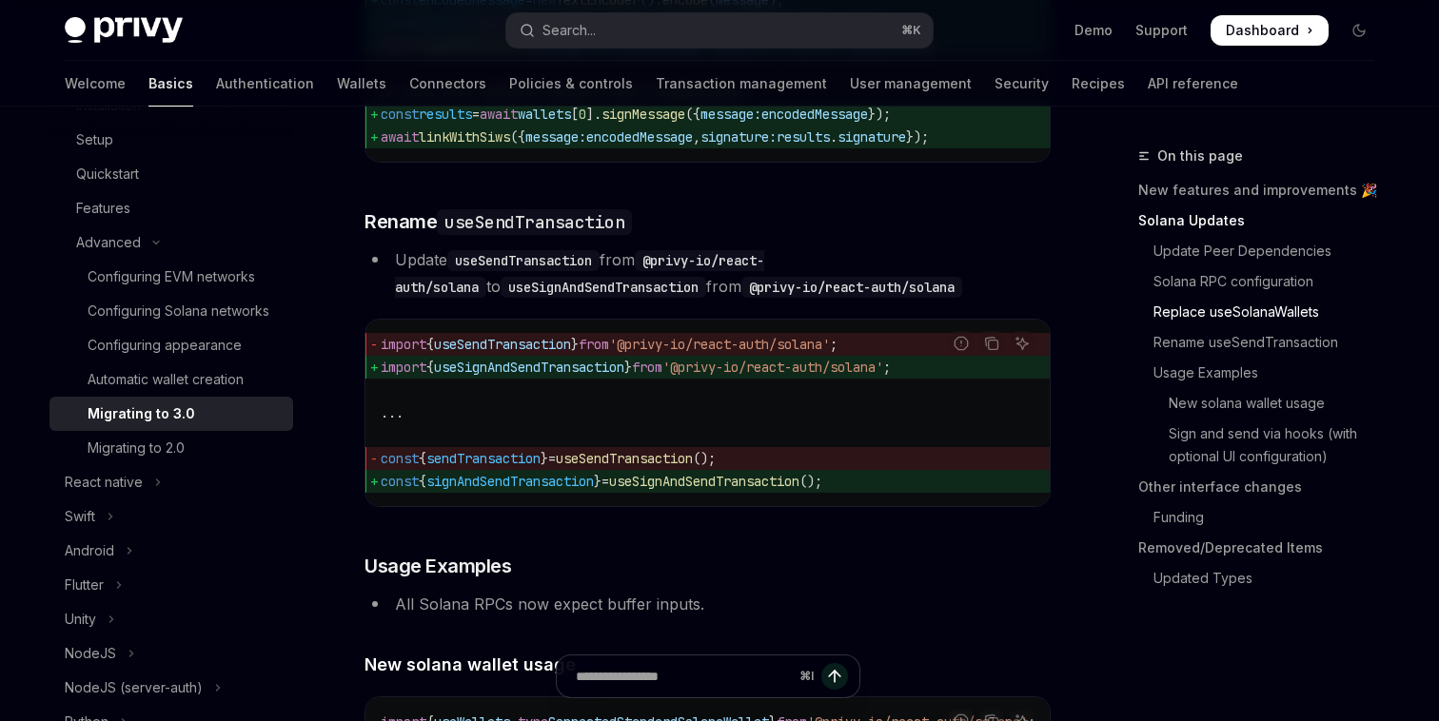
click at [511, 353] on span "useSendTransaction" at bounding box center [502, 344] width 137 height 17
click at [511, 379] on span "import { useSignAndSendTransaction } from '@privy-io/react-auth/solana' ;" at bounding box center [708, 367] width 654 height 23
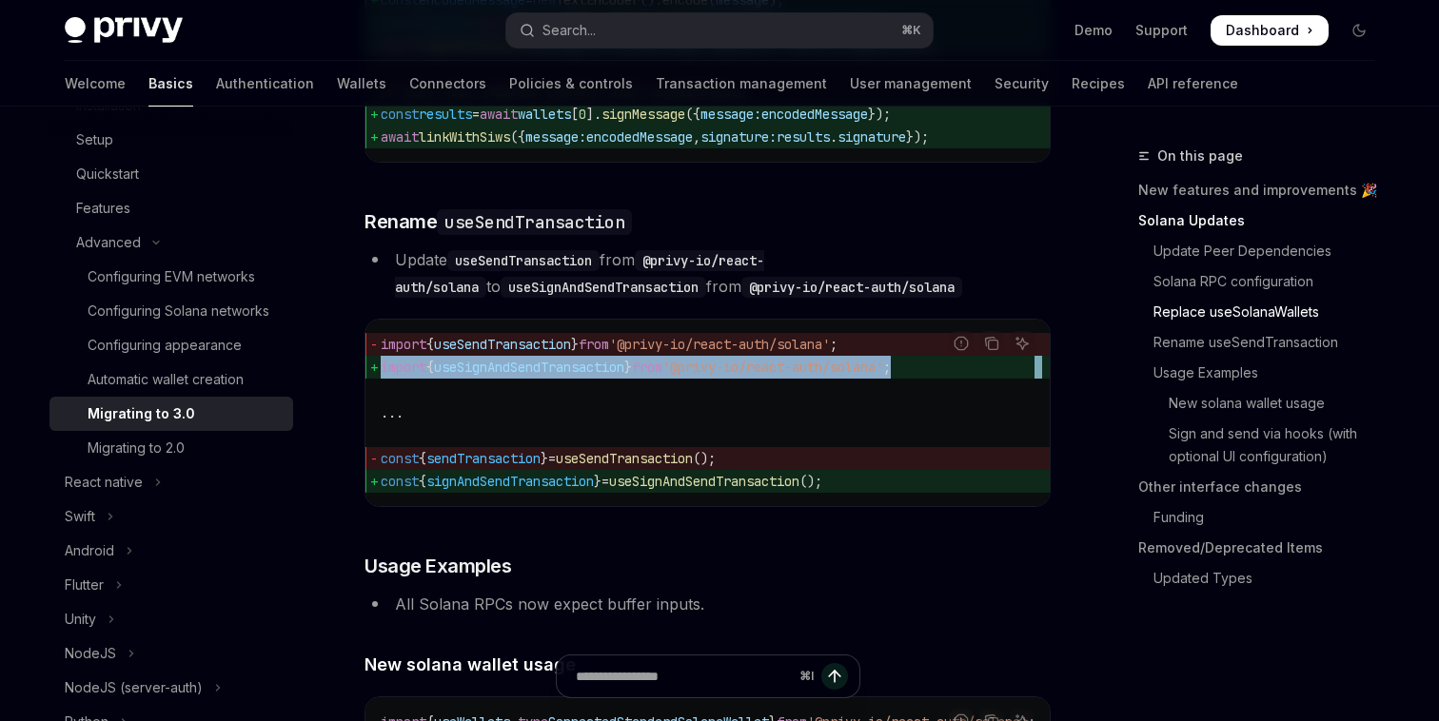
click at [511, 379] on span "import { useSignAndSendTransaction } from '@privy-io/react-auth/solana' ;" at bounding box center [708, 367] width 654 height 23
click at [511, 376] on span "useSignAndSendTransaction" at bounding box center [529, 367] width 190 height 17
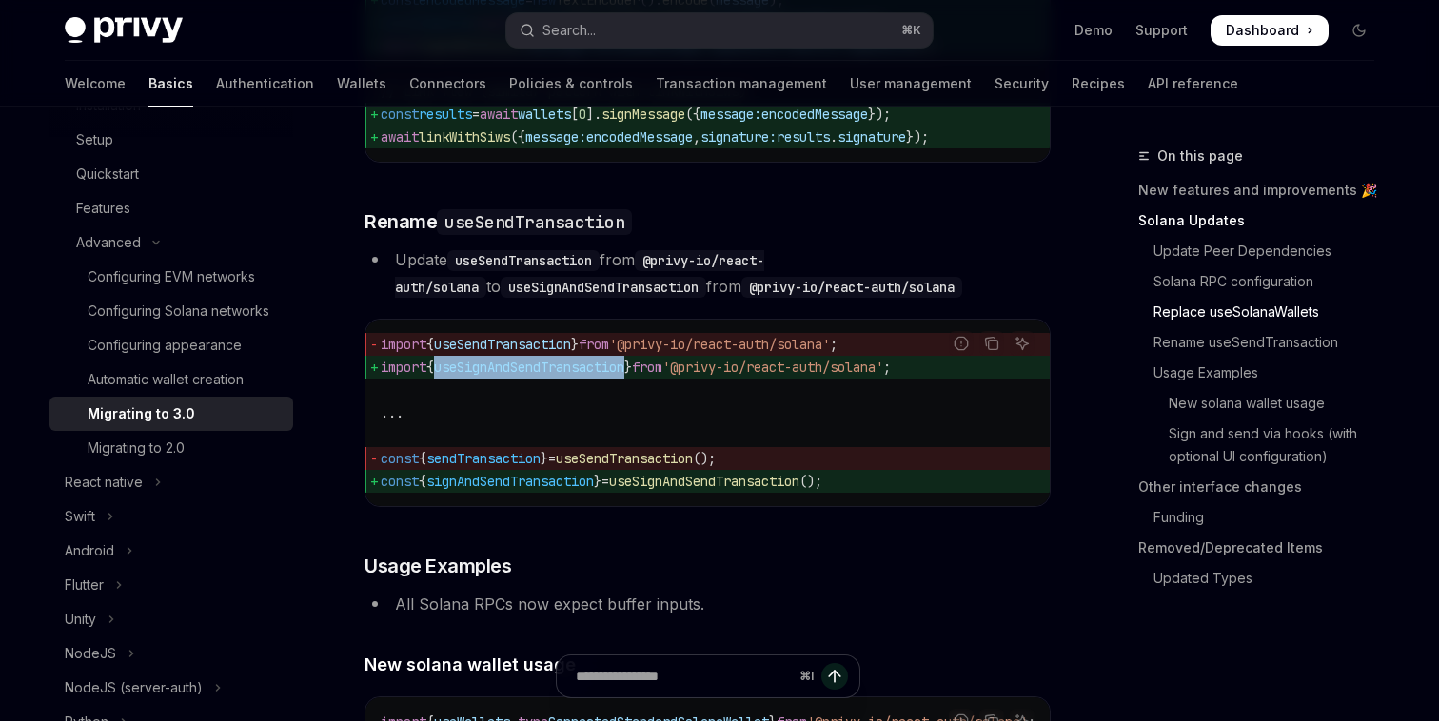
click at [511, 376] on span "useSignAndSendTransaction" at bounding box center [529, 367] width 190 height 17
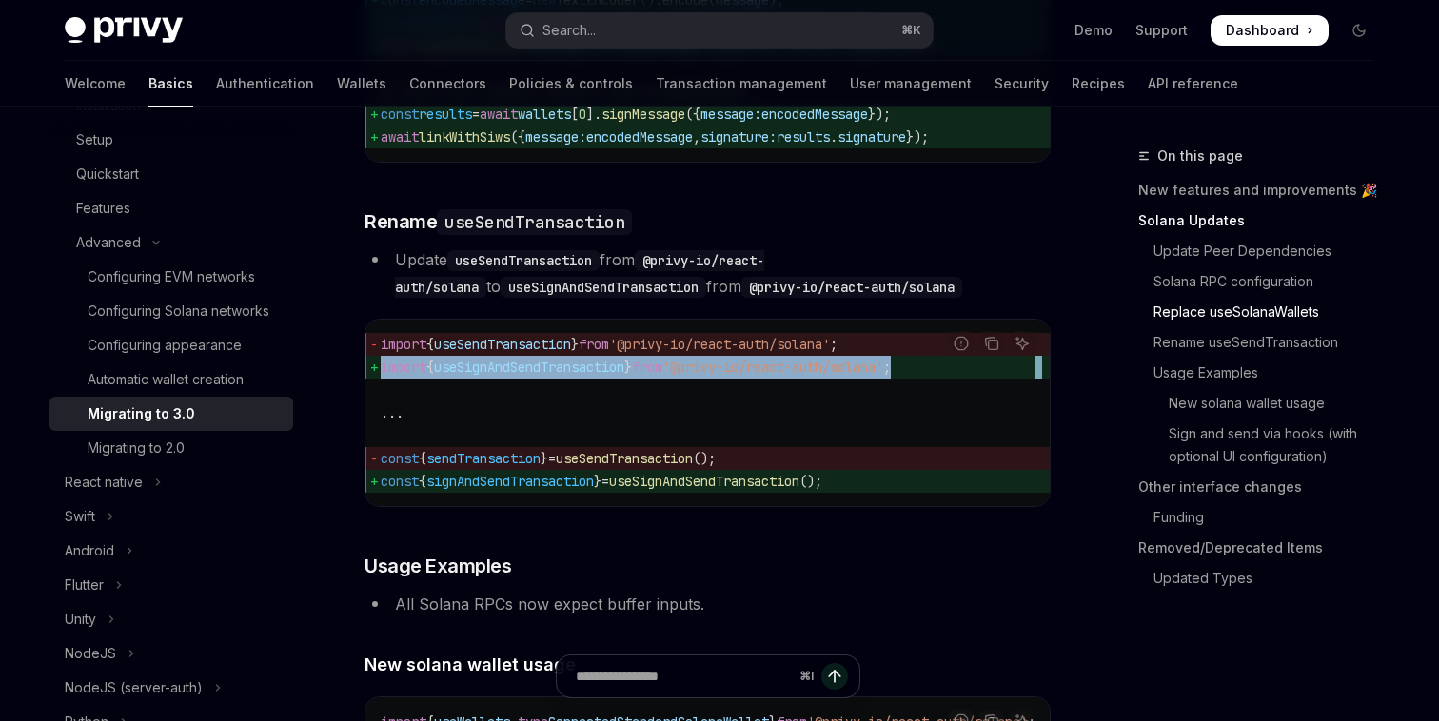
click at [511, 376] on span "useSignAndSendTransaction" at bounding box center [529, 367] width 190 height 17
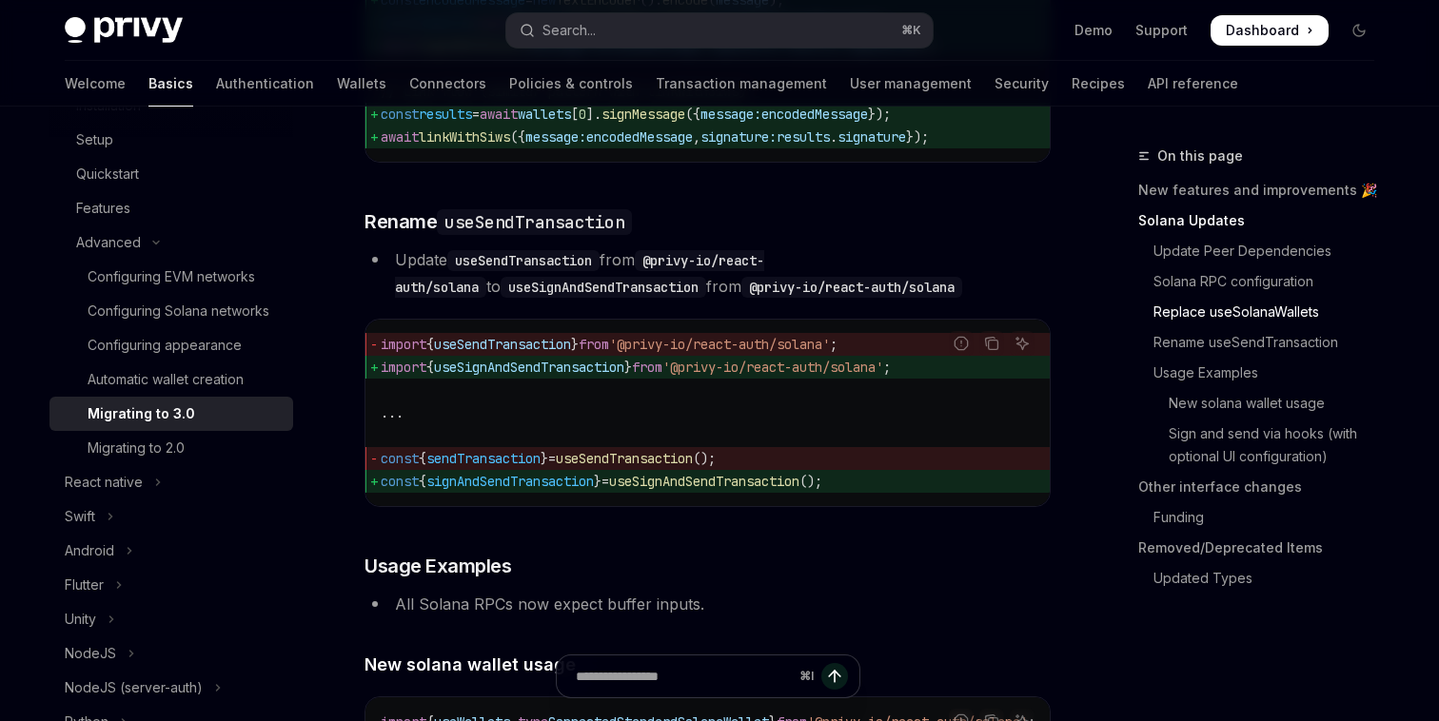
click at [515, 490] on span "signAndSendTransaction" at bounding box center [509, 481] width 167 height 17
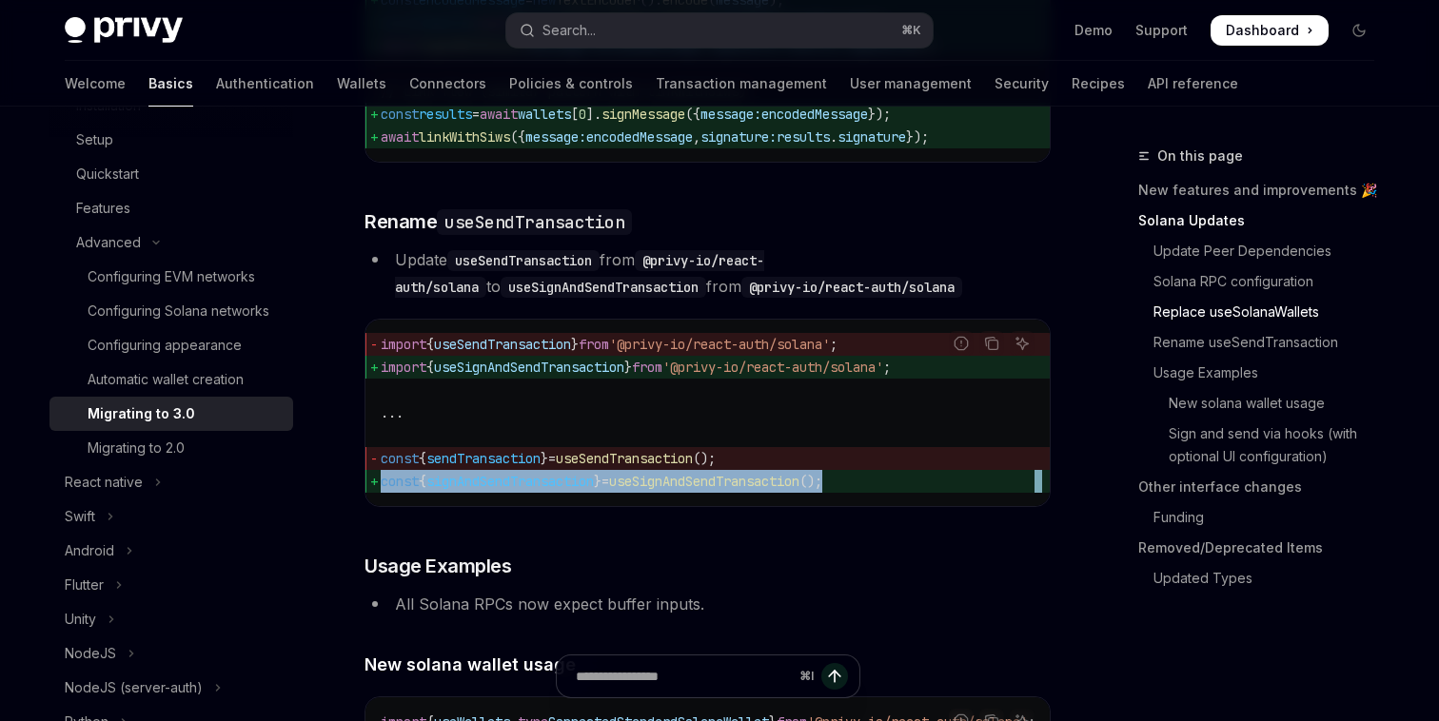
click at [515, 490] on span "signAndSendTransaction" at bounding box center [509, 481] width 167 height 17
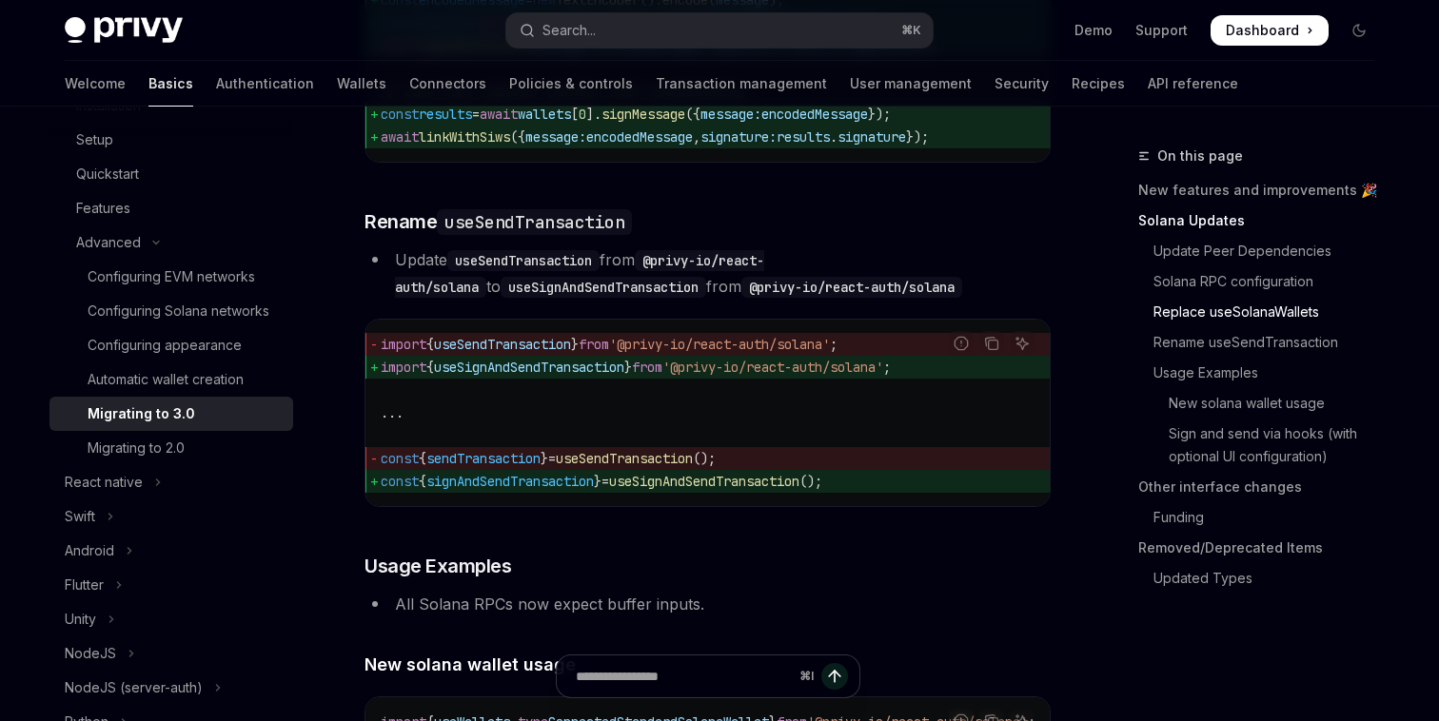
click at [515, 467] on span "sendTransaction" at bounding box center [483, 458] width 114 height 17
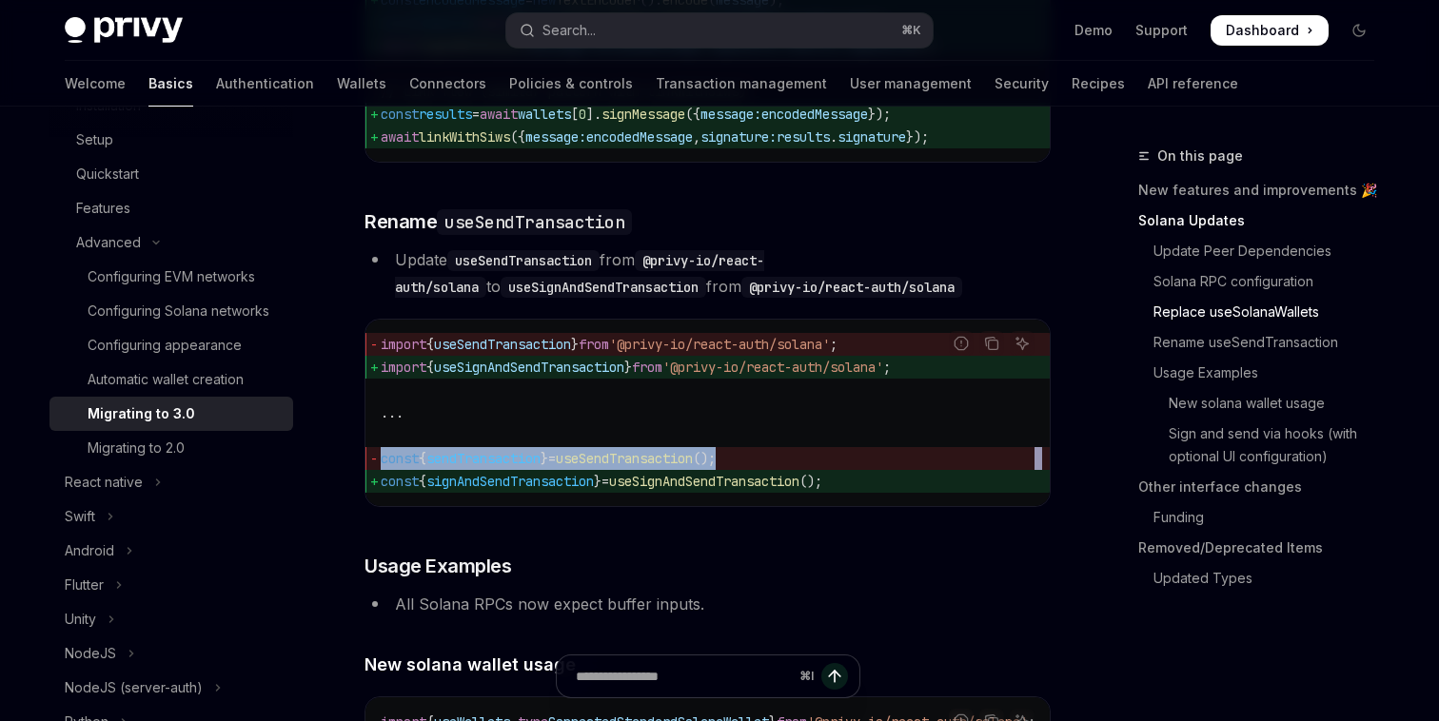
click at [515, 467] on span "sendTransaction" at bounding box center [483, 458] width 114 height 17
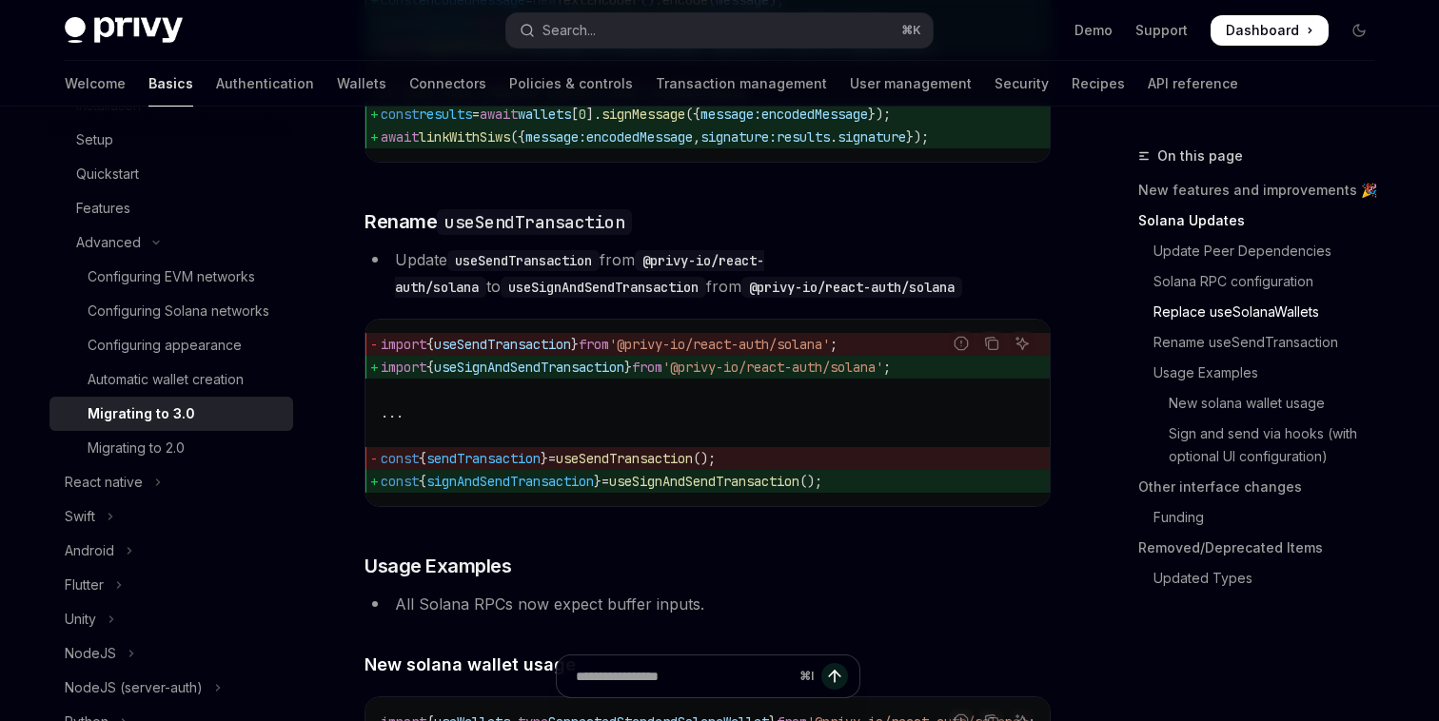
click at [515, 490] on span "signAndSendTransaction" at bounding box center [509, 481] width 167 height 17
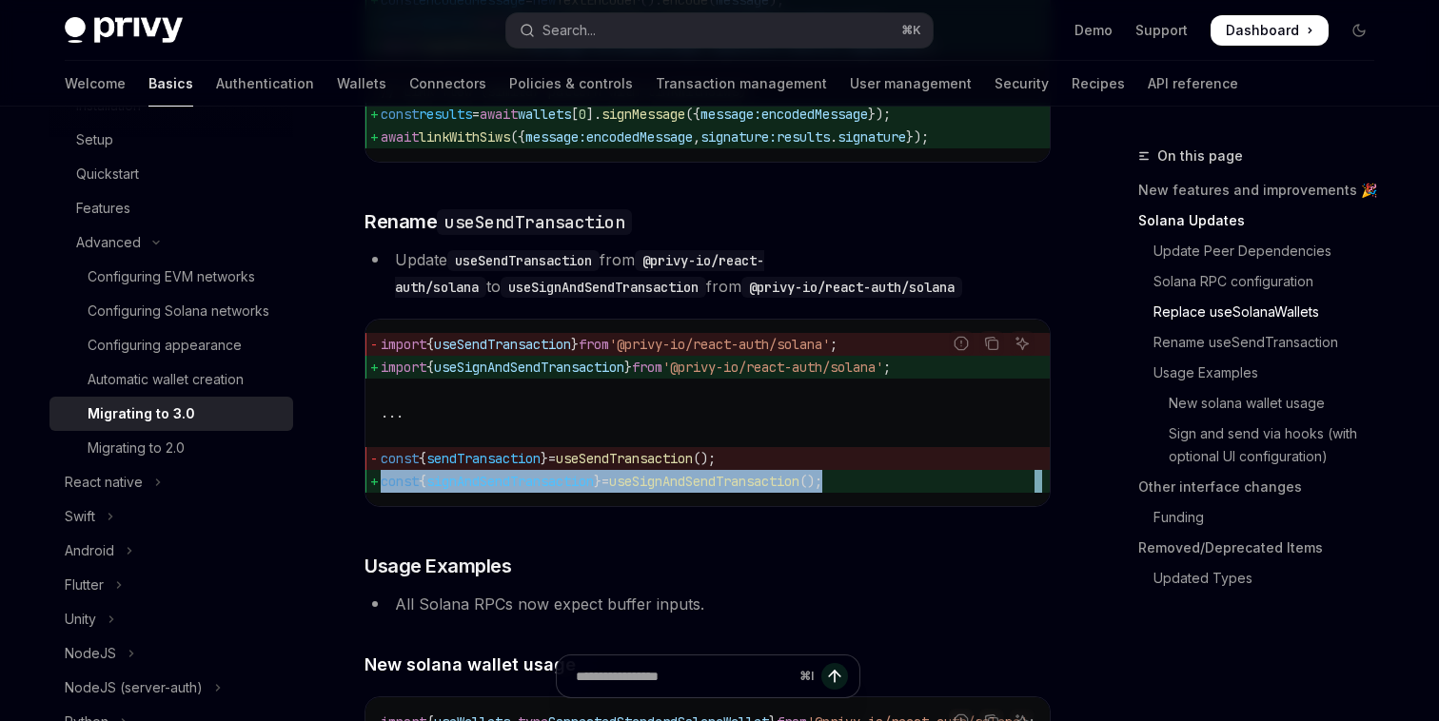
click at [515, 490] on span "signAndSendTransaction" at bounding box center [509, 481] width 167 height 17
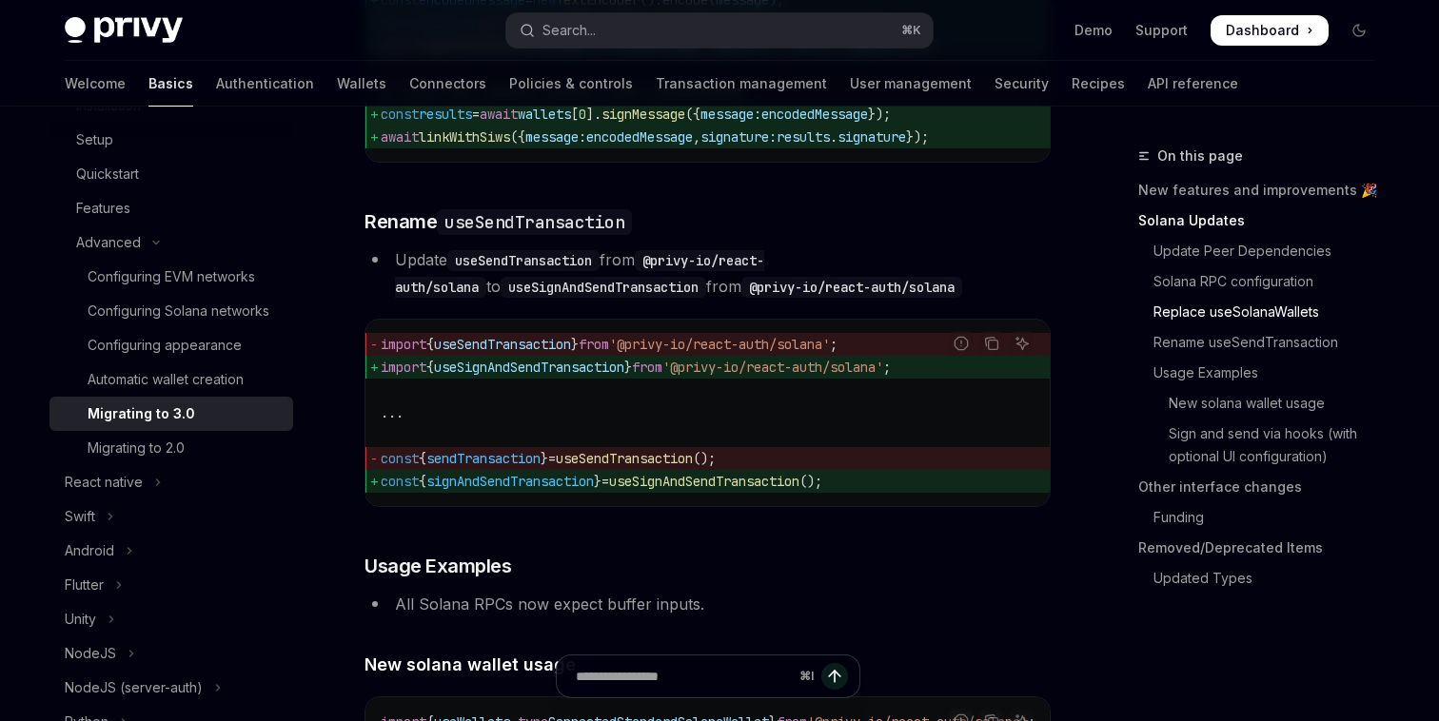
click at [515, 467] on span "sendTransaction" at bounding box center [483, 458] width 114 height 17
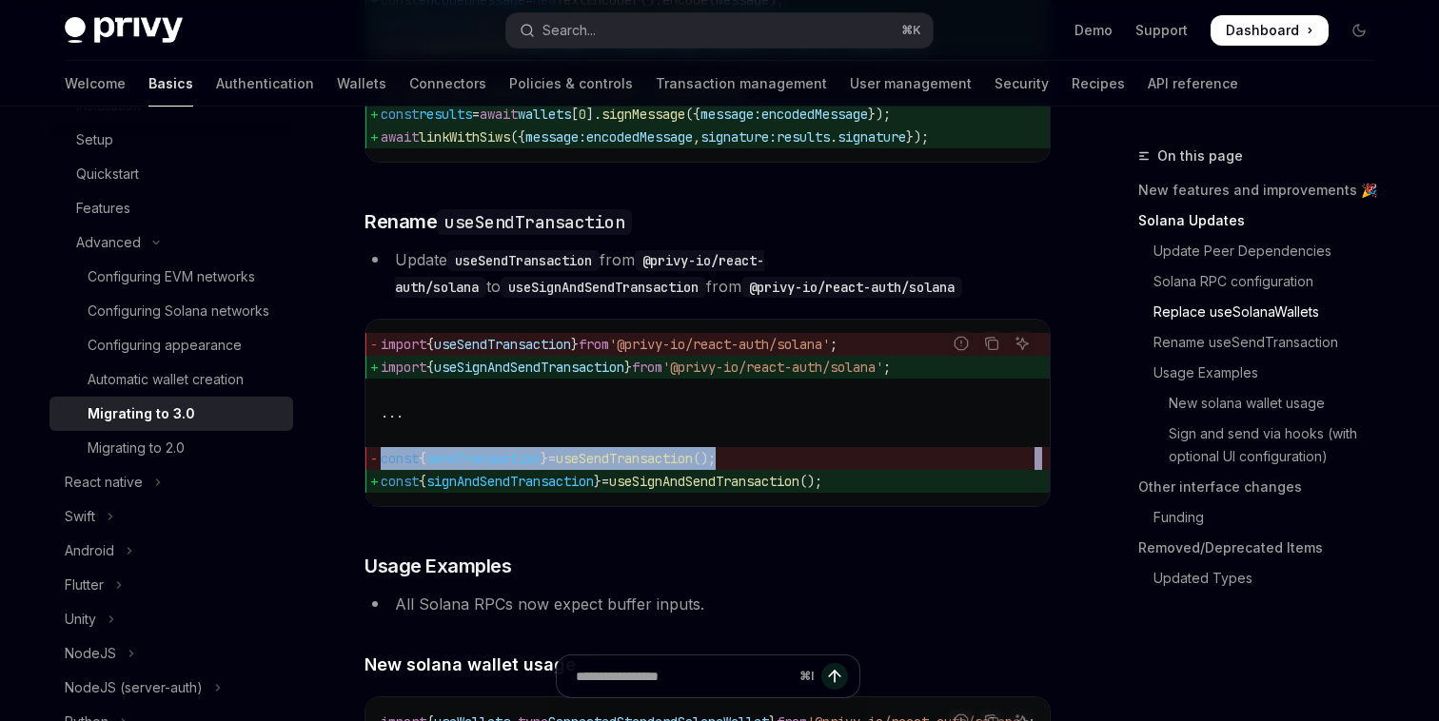
click at [515, 467] on span "sendTransaction" at bounding box center [483, 458] width 114 height 17
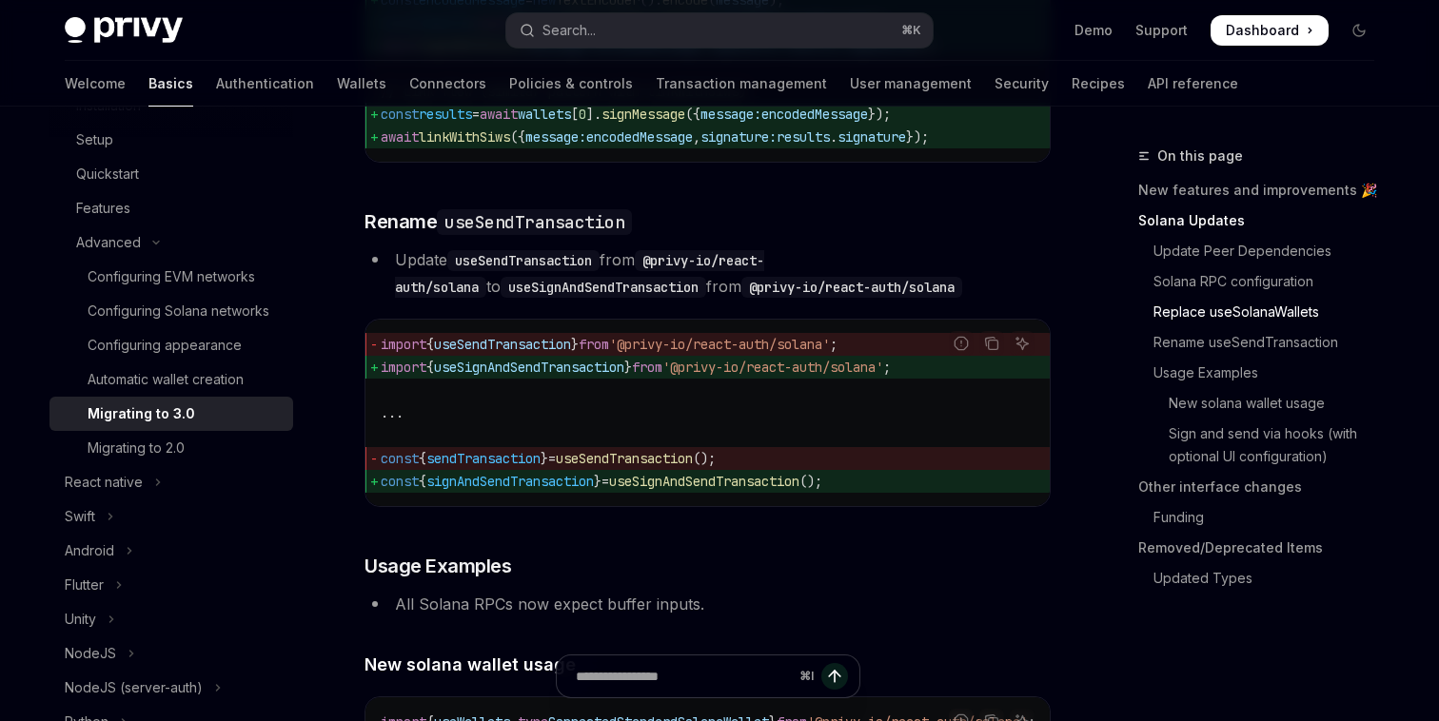
click at [526, 376] on span "useSignAndSendTransaction" at bounding box center [529, 367] width 190 height 17
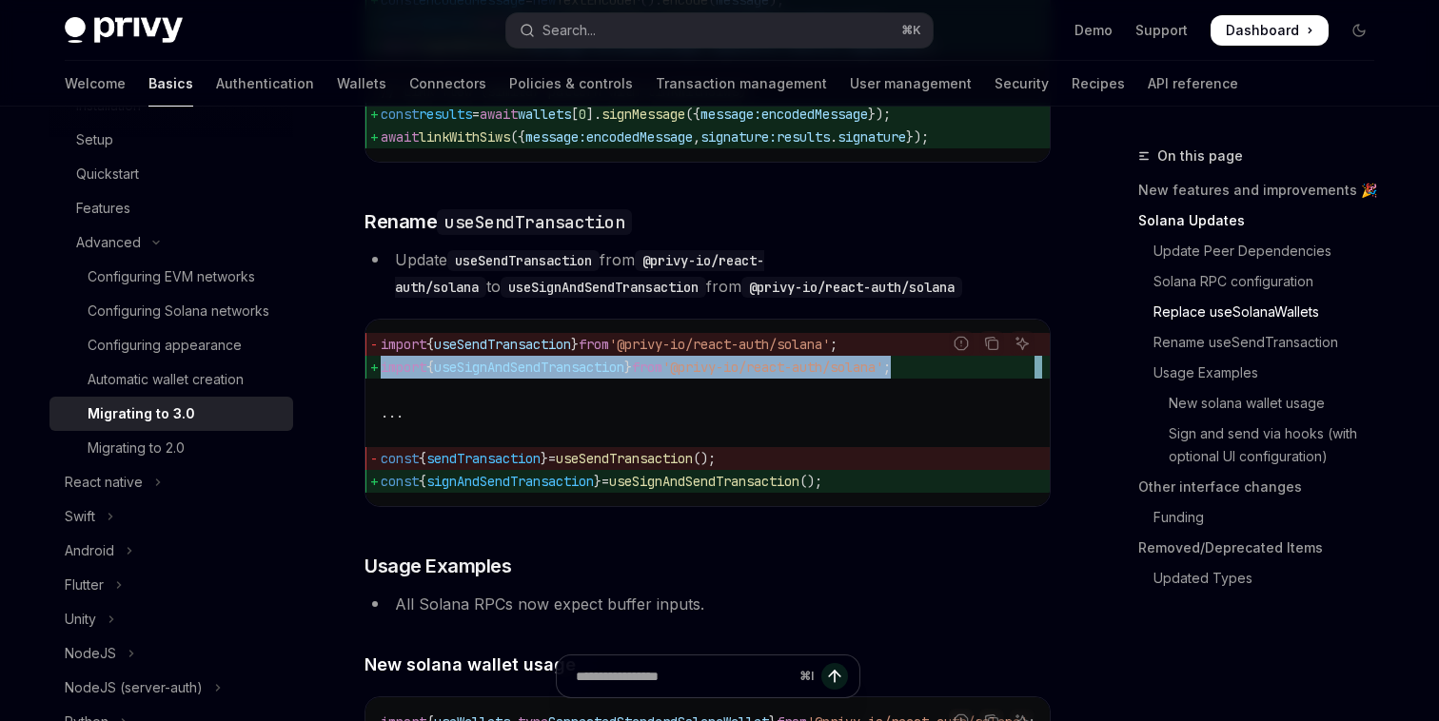
click at [526, 376] on span "useSignAndSendTransaction" at bounding box center [529, 367] width 190 height 17
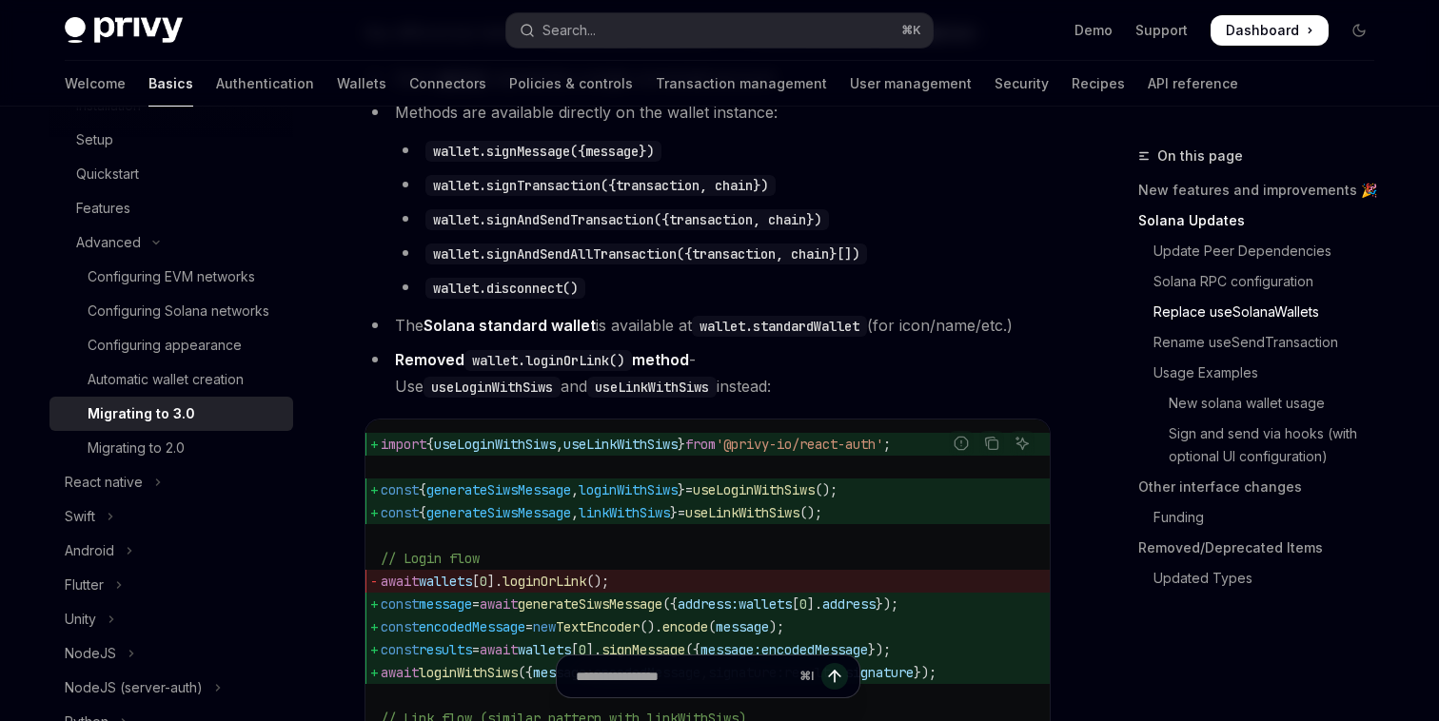
scroll to position [2160, 0]
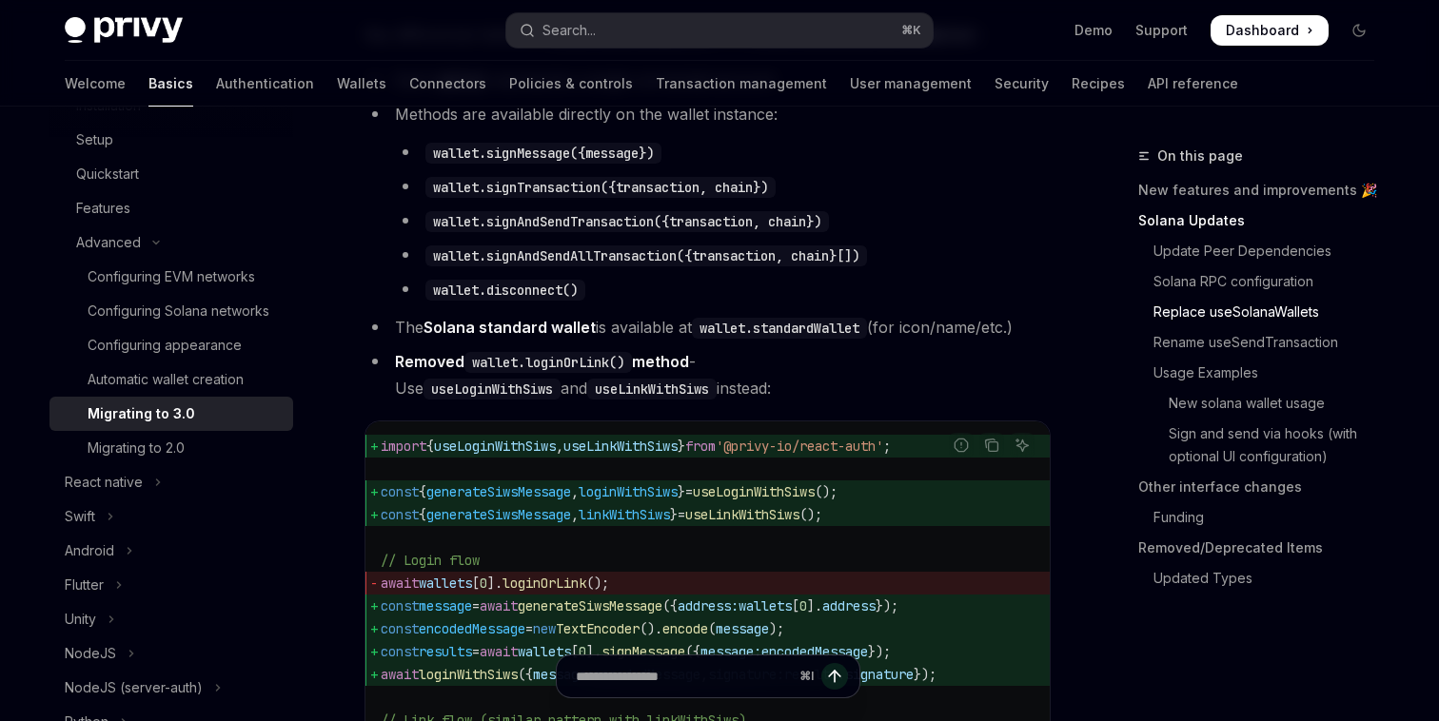
click at [526, 373] on code "wallet.loginOrLink()" at bounding box center [547, 362] width 167 height 21
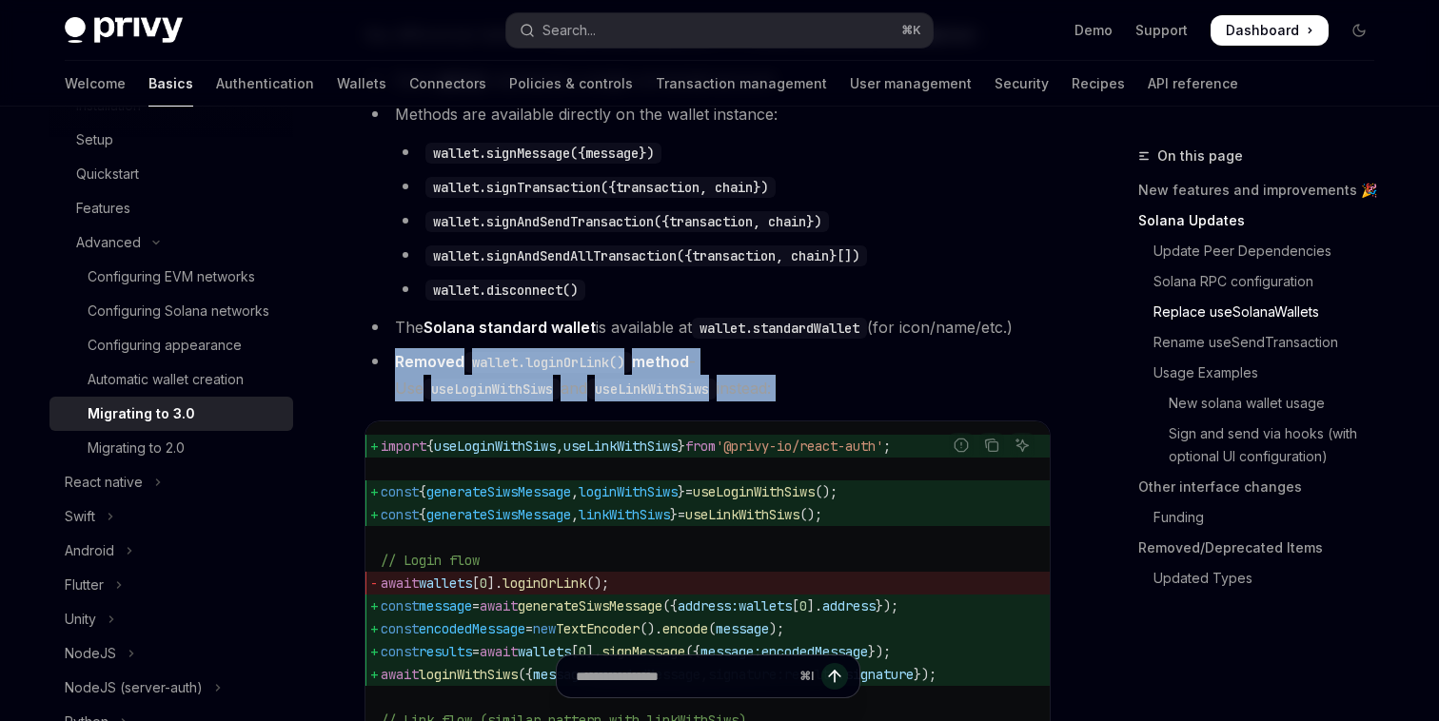
click at [526, 373] on code "wallet.loginOrLink()" at bounding box center [547, 362] width 167 height 21
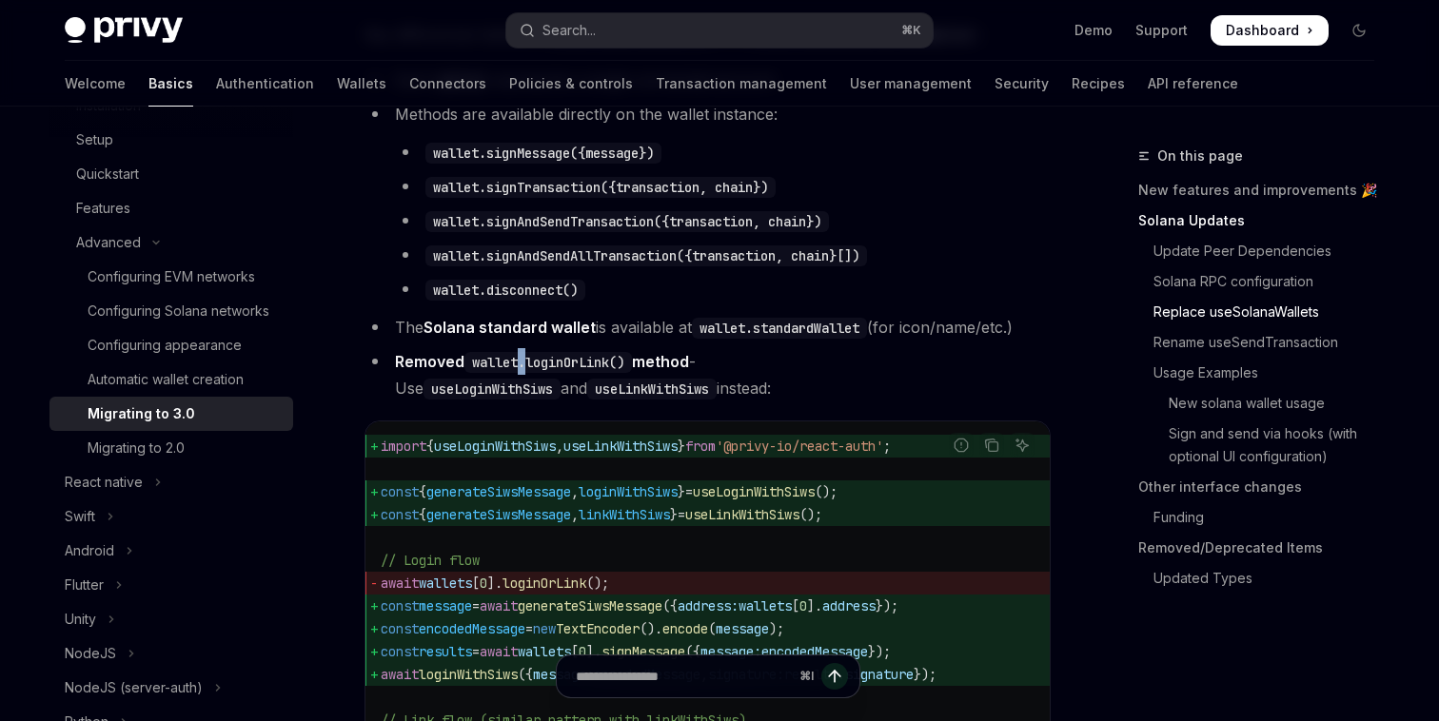
click at [526, 373] on code "wallet.loginOrLink()" at bounding box center [547, 362] width 167 height 21
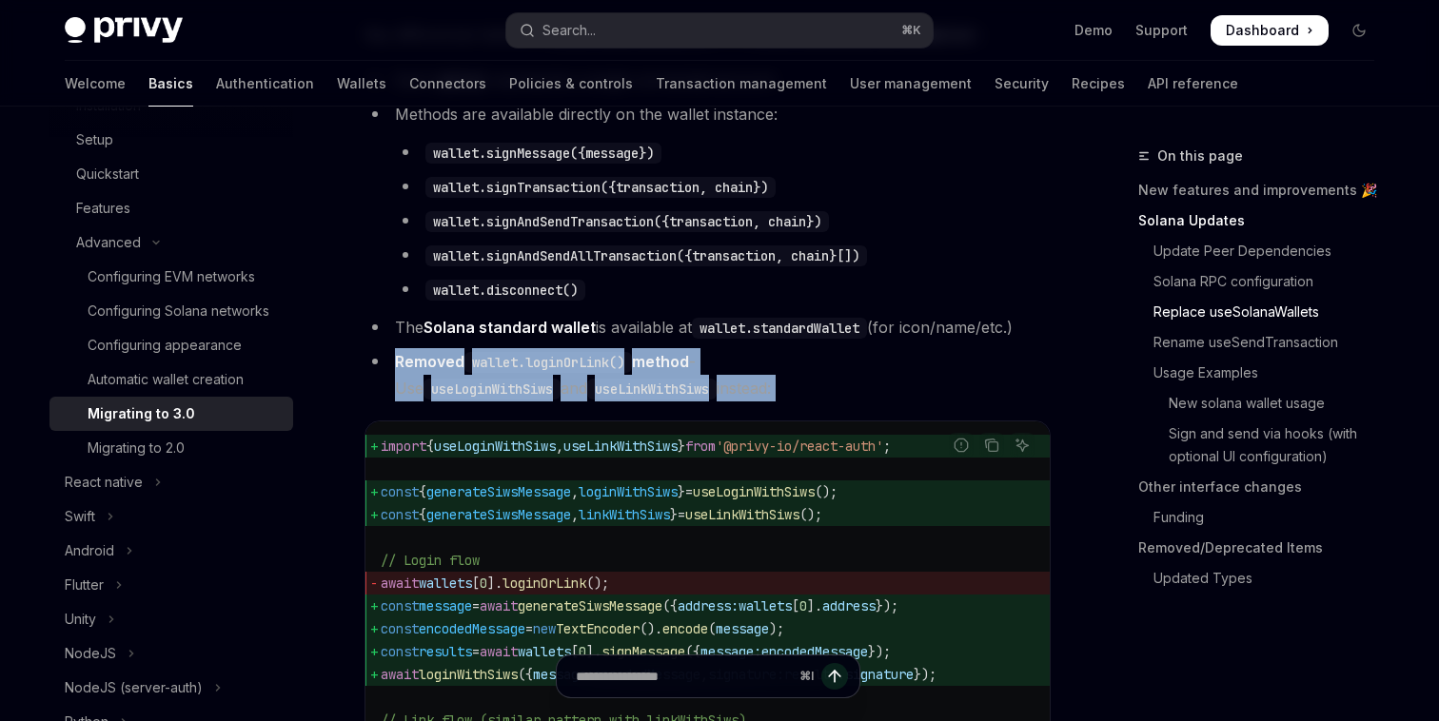
click at [526, 373] on code "wallet.loginOrLink()" at bounding box center [547, 362] width 167 height 21
click at [536, 373] on code "wallet.loginOrLink()" at bounding box center [547, 362] width 167 height 21
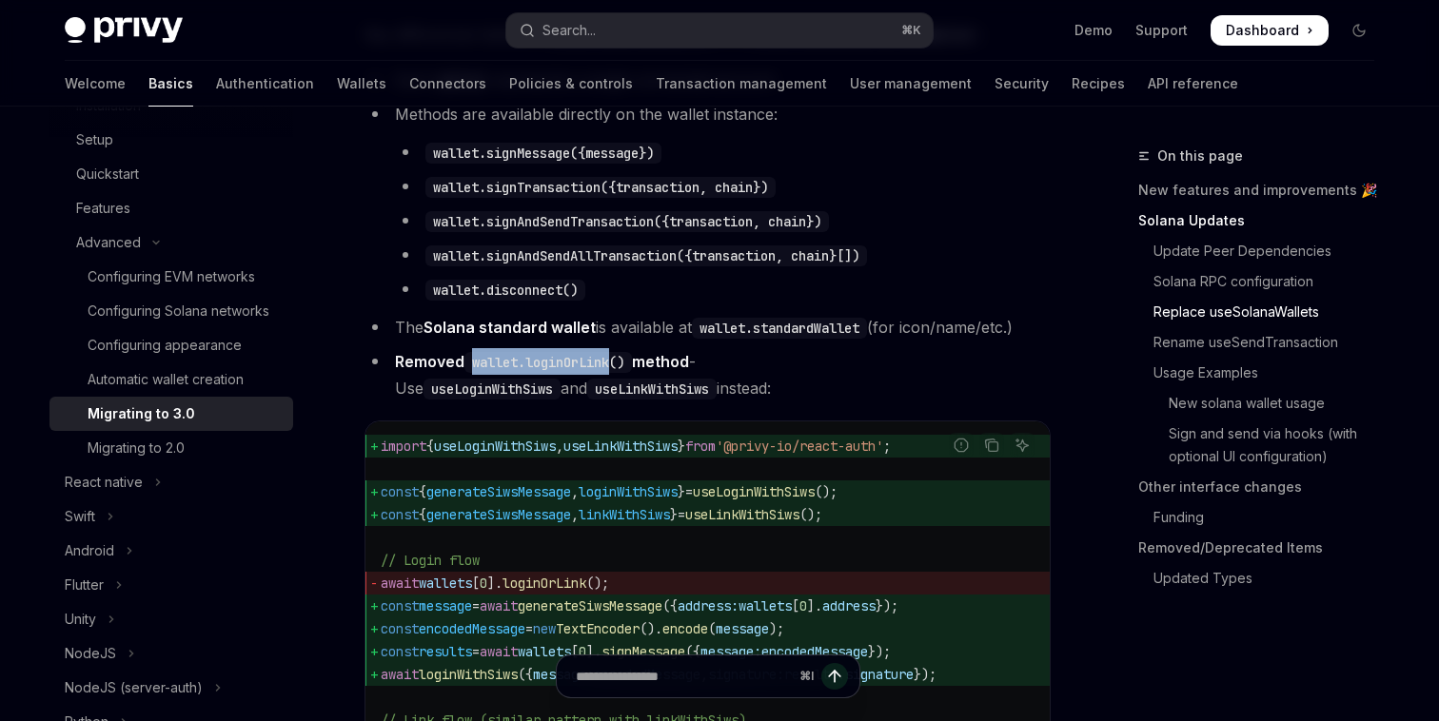
drag, startPoint x: 476, startPoint y: 402, endPoint x: 618, endPoint y: 403, distance: 141.8
click at [618, 373] on code "wallet.loginOrLink()" at bounding box center [547, 362] width 167 height 21
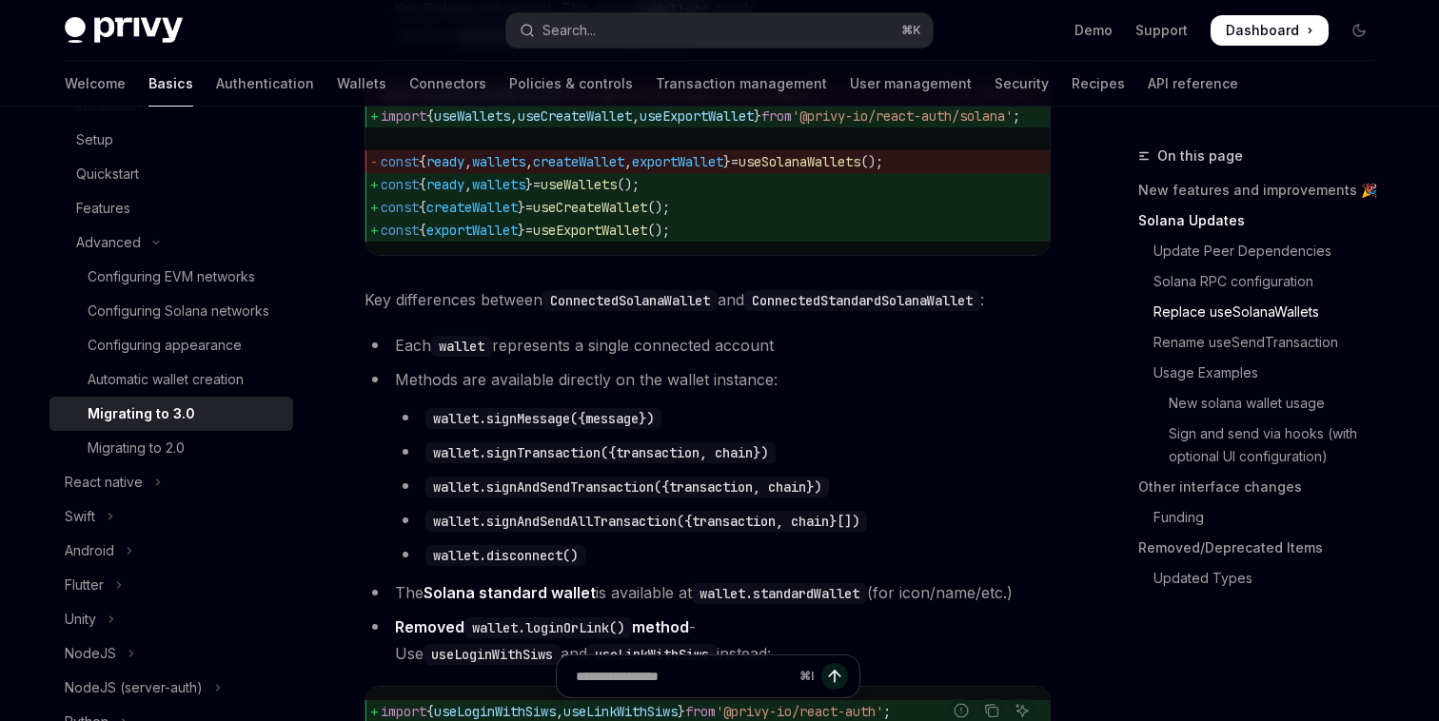
scroll to position [1844, 0]
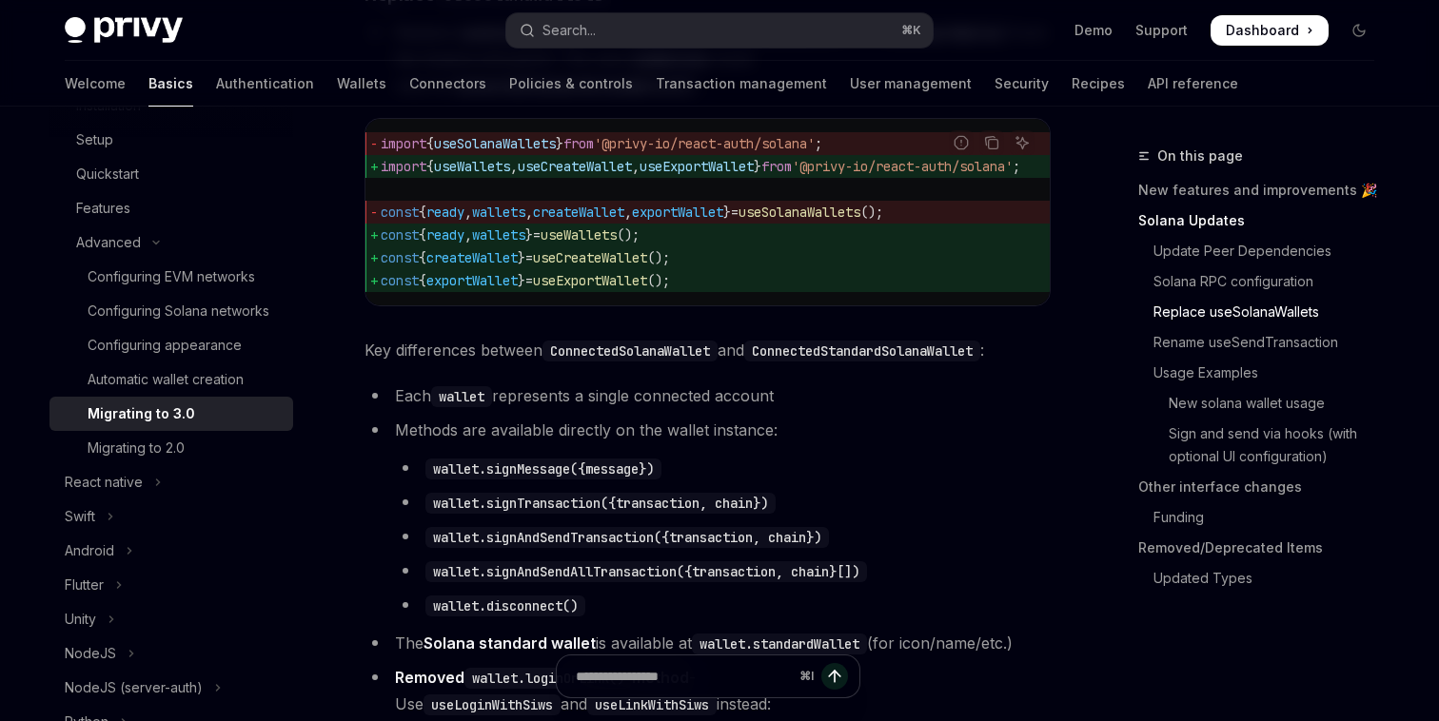
click at [619, 362] on code "ConnectedSolanaWallet" at bounding box center [629, 351] width 175 height 21
click at [782, 362] on code "ConnectedStandardSolanaWallet" at bounding box center [862, 351] width 236 height 21
click at [640, 362] on code "ConnectedSolanaWallet" at bounding box center [629, 351] width 175 height 21
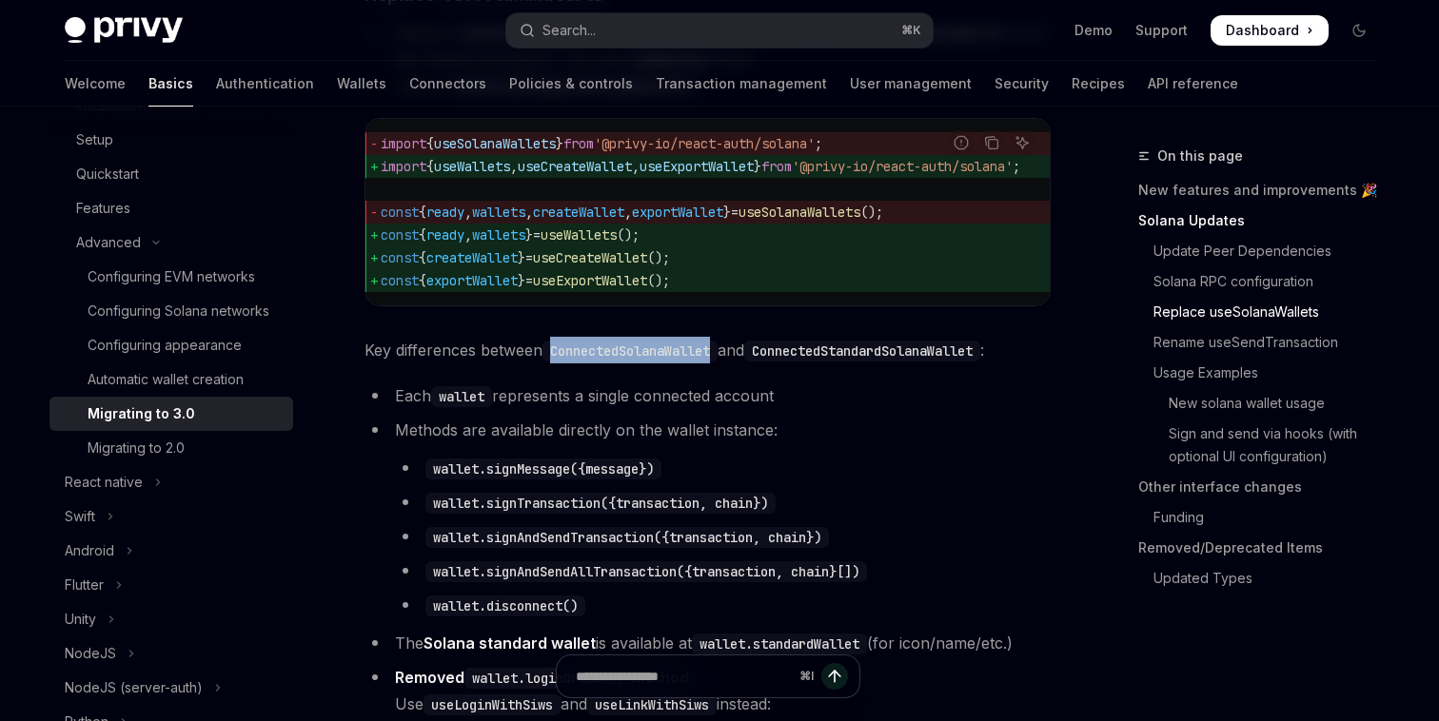
click at [640, 362] on code "ConnectedSolanaWallet" at bounding box center [629, 351] width 175 height 21
click at [759, 364] on span "Key differences between ConnectedSolanaWallet and ConnectedStandardSolanaWallet…" at bounding box center [707, 350] width 686 height 27
click at [779, 362] on code "ConnectedStandardSolanaWallet" at bounding box center [862, 351] width 236 height 21
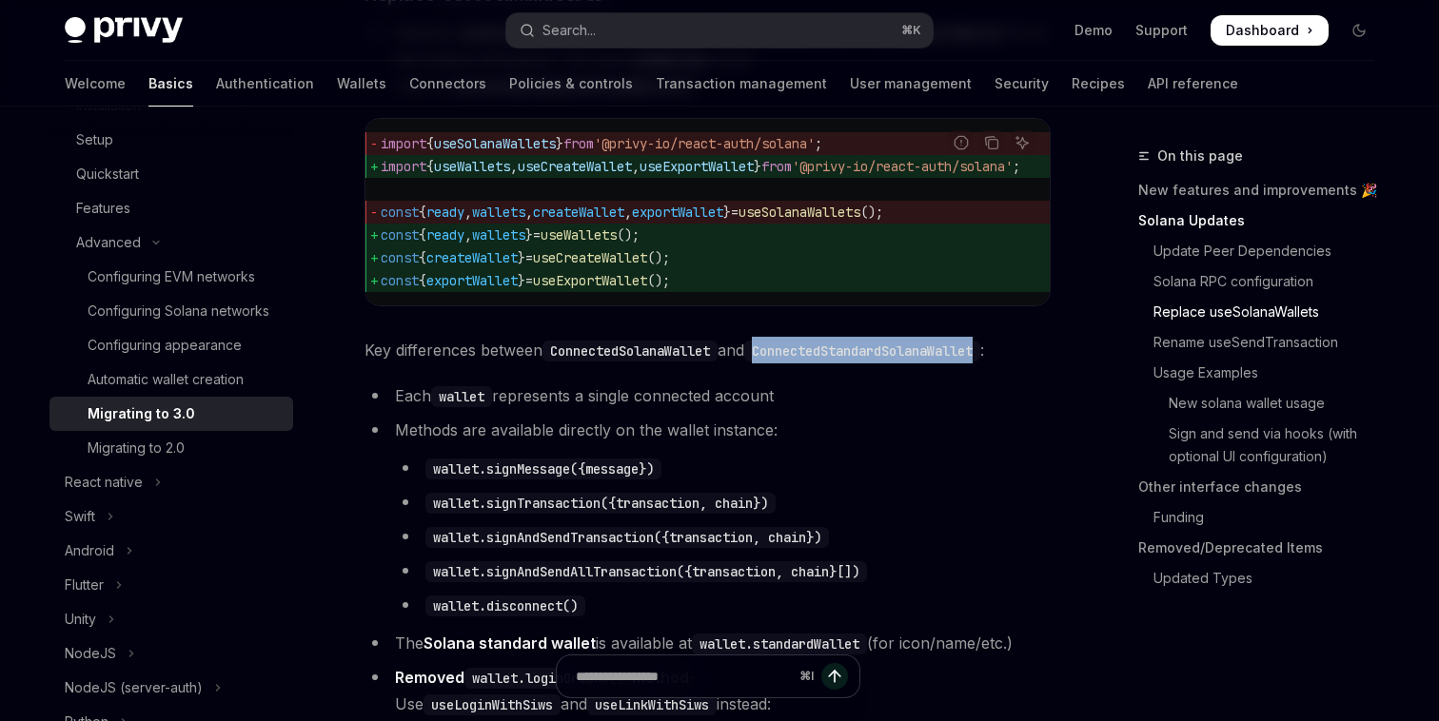
click at [779, 362] on code "ConnectedStandardSolanaWallet" at bounding box center [862, 351] width 236 height 21
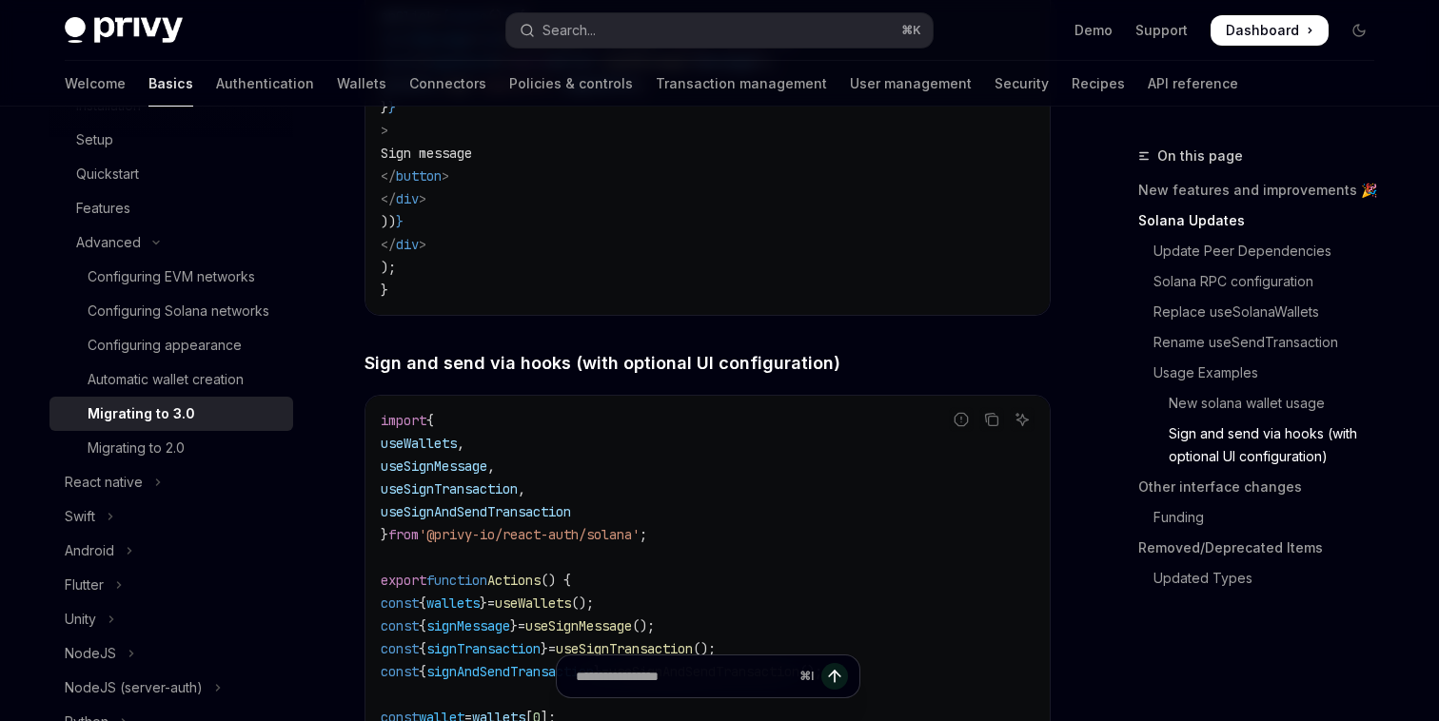
scroll to position [4226, 0]
